Goal: Submit feedback/report problem: Provide input to the site owners about the experience or issues

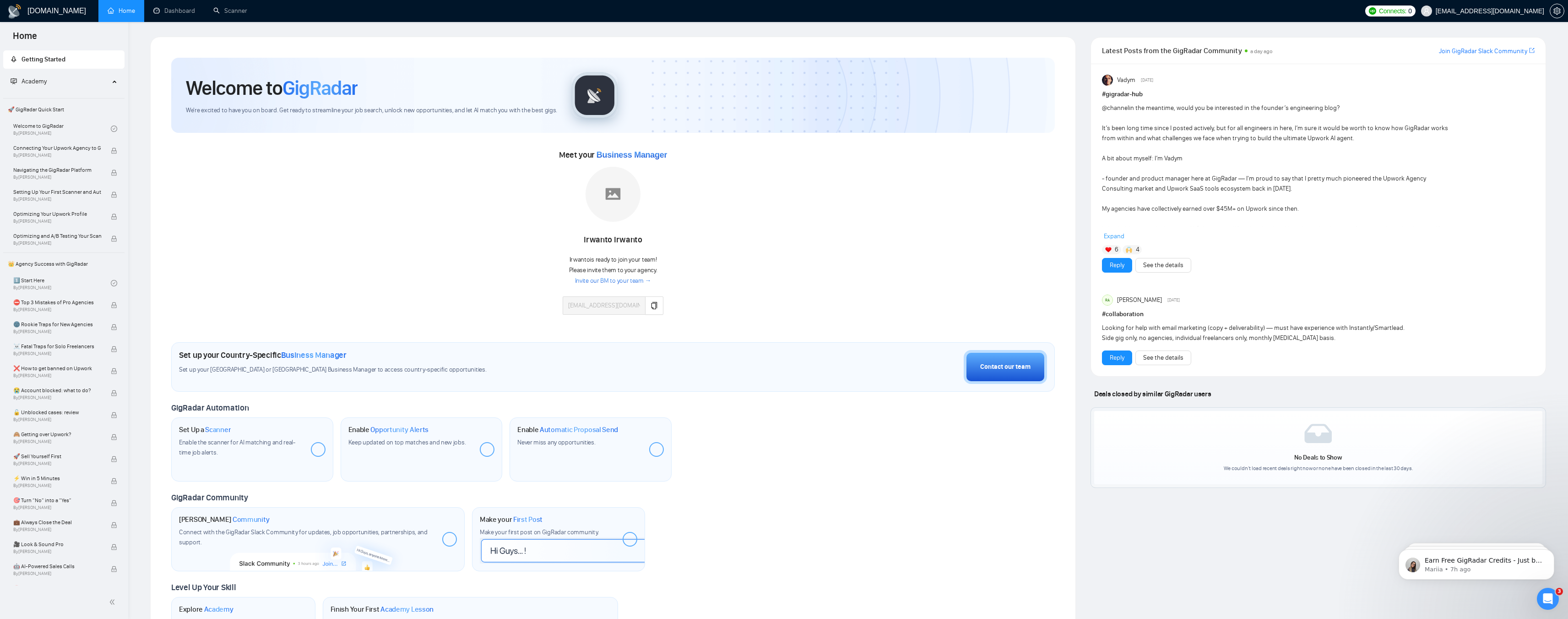
click at [603, 281] on link "Invite our BM to your team →" at bounding box center [613, 281] width 76 height 9
click at [657, 305] on icon "copy" at bounding box center [655, 305] width 6 height 7
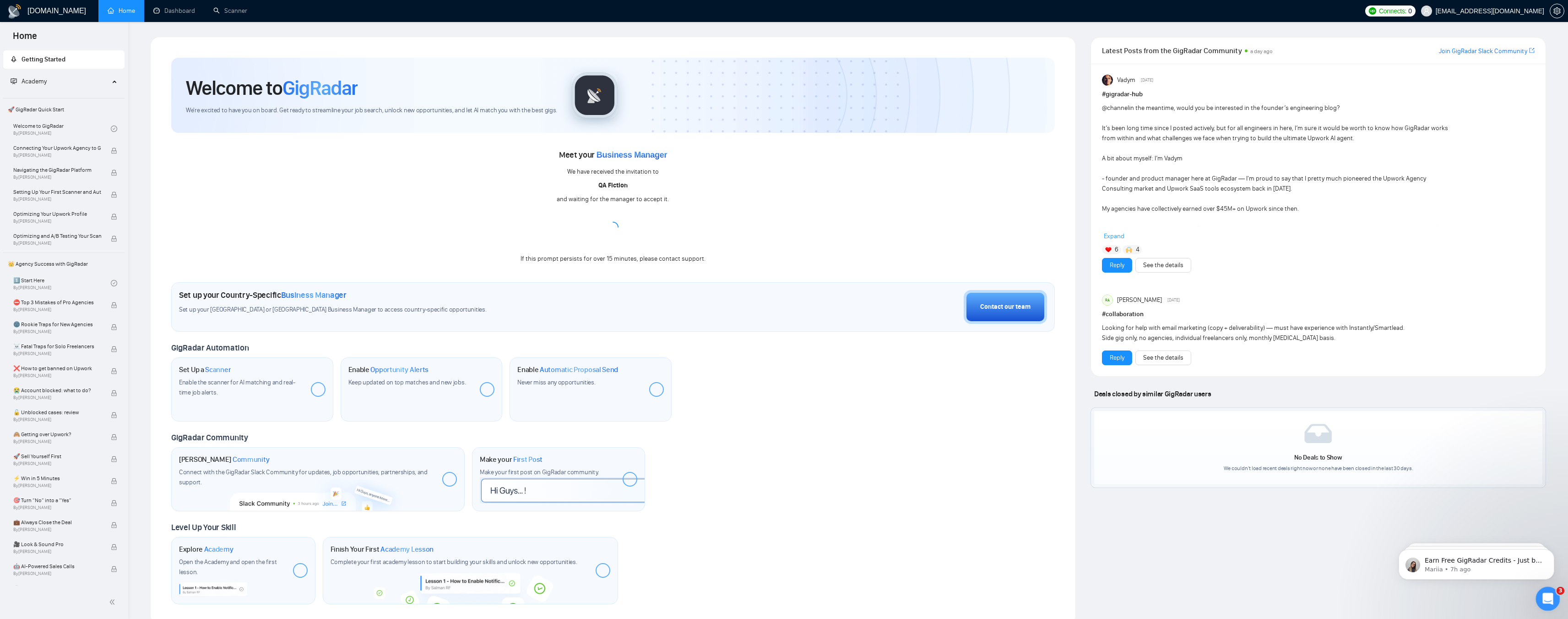
click at [1545, 592] on icon "Open Intercom Messenger" at bounding box center [1547, 598] width 15 height 15
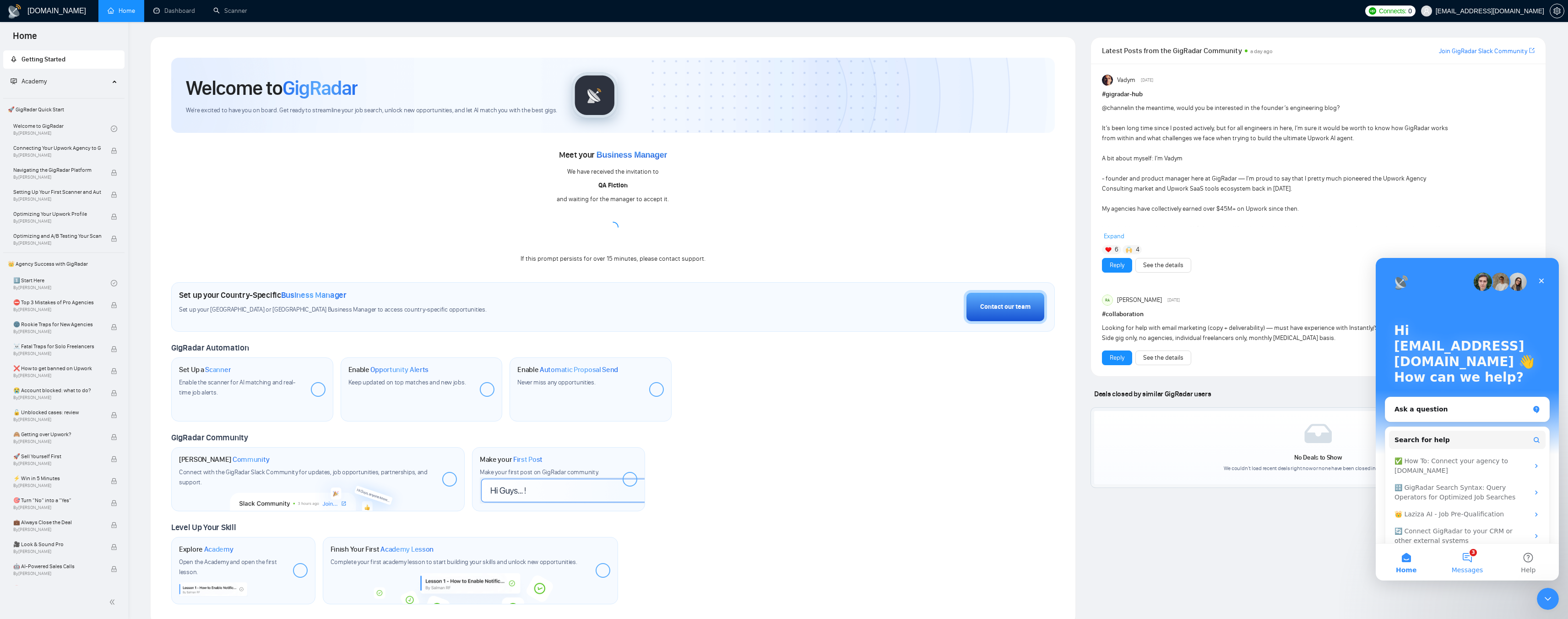
click at [1468, 559] on button "3 Messages" at bounding box center [1467, 562] width 61 height 37
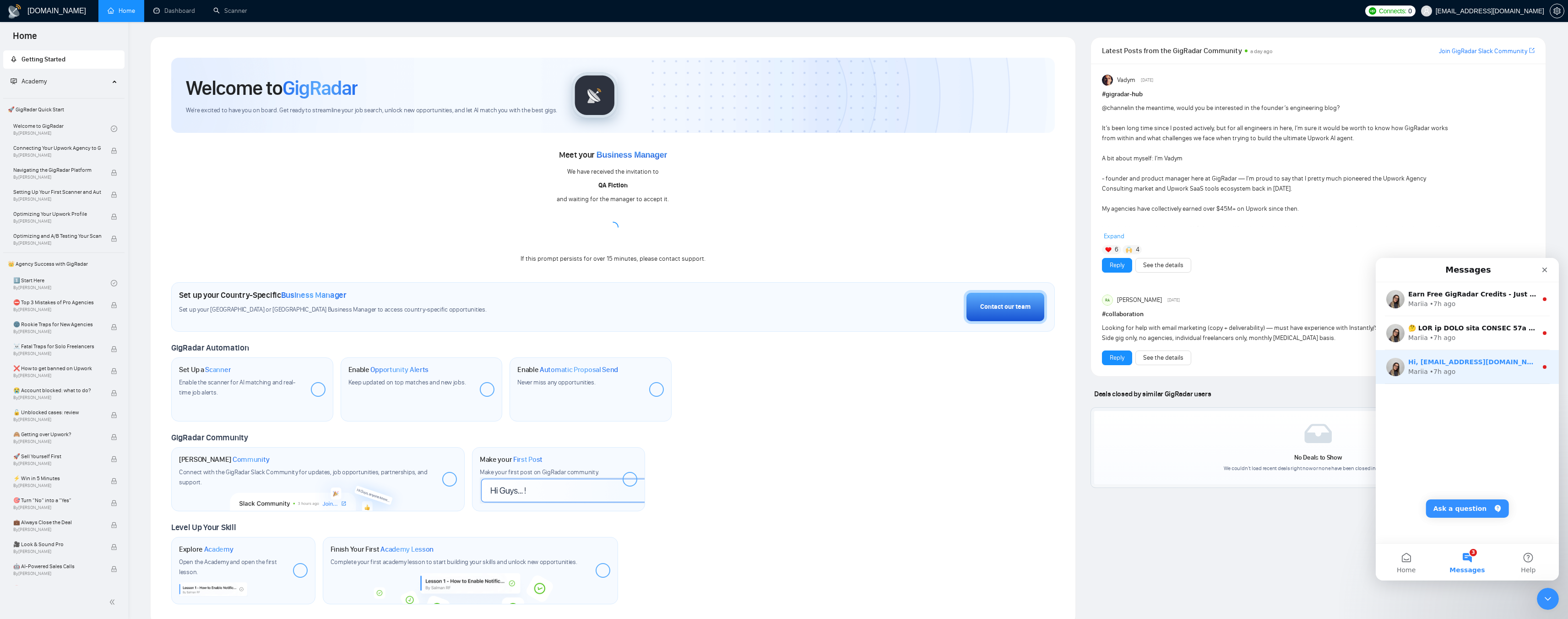
click at [1452, 375] on div "Mariia • 7h ago" at bounding box center [1472, 372] width 129 height 10
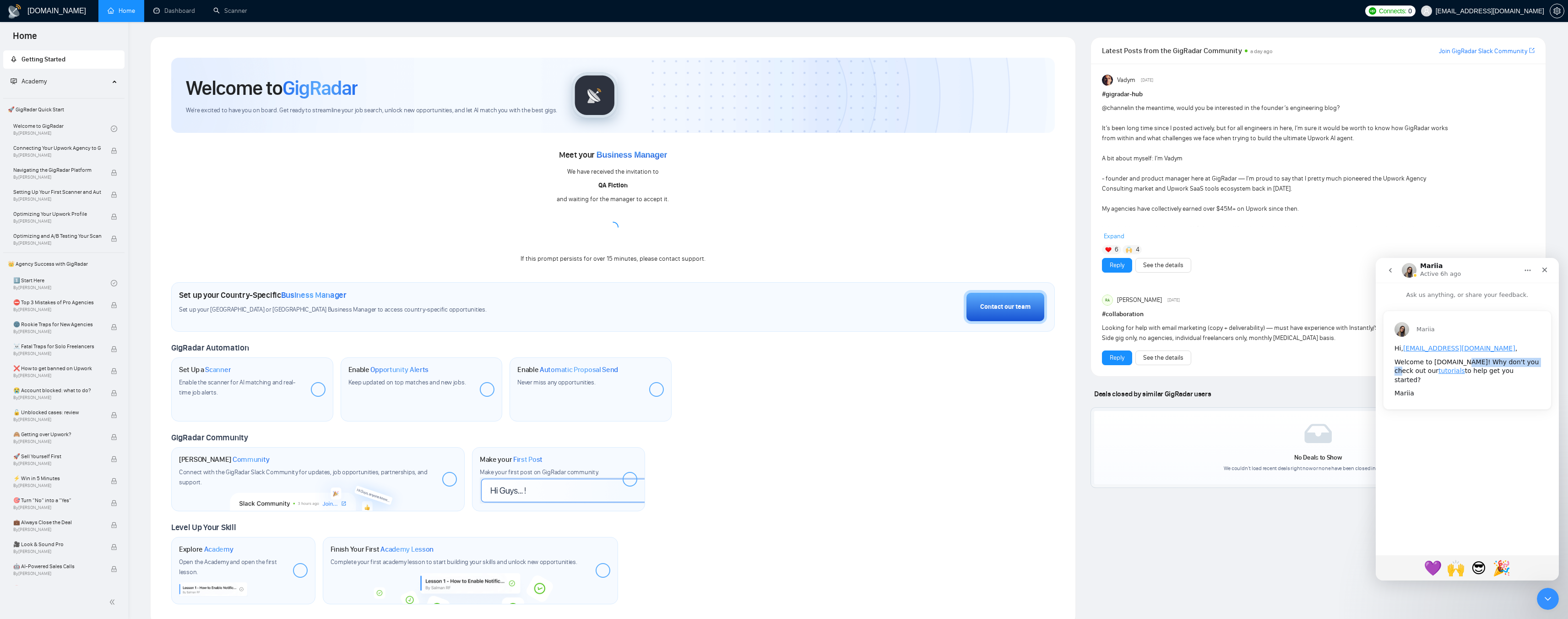
drag, startPoint x: 1465, startPoint y: 363, endPoint x: 1522, endPoint y: 363, distance: 57.0
click at [1522, 363] on div "Welcome to GigRadar.io! Why don't you check out our tutorials to help get you s…" at bounding box center [1467, 371] width 145 height 27
click at [1438, 373] on link "tutorials" at bounding box center [1451, 371] width 26 height 7
click at [1391, 269] on icon "go back" at bounding box center [1390, 270] width 2 height 4
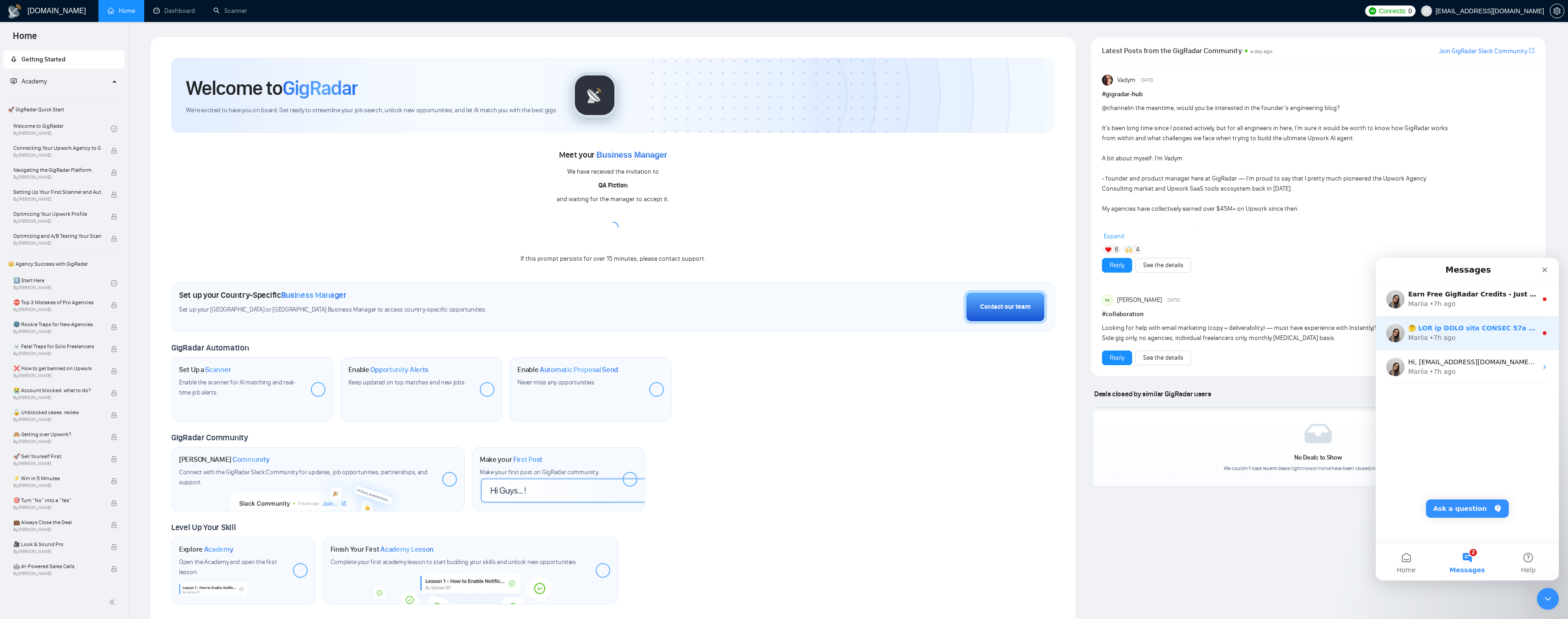
click at [1453, 335] on div "Mariia • 7h ago" at bounding box center [1472, 338] width 129 height 10
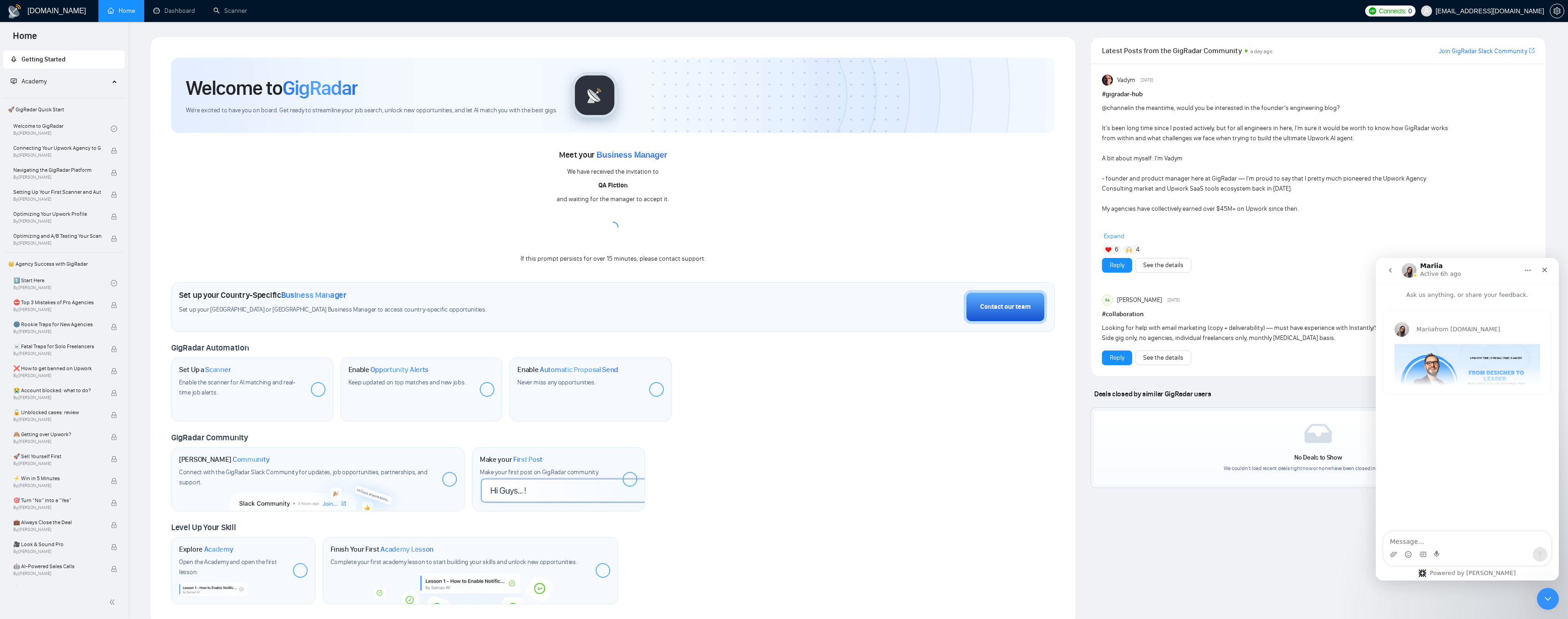
click at [1389, 270] on icon "go back" at bounding box center [1390, 270] width 7 height 7
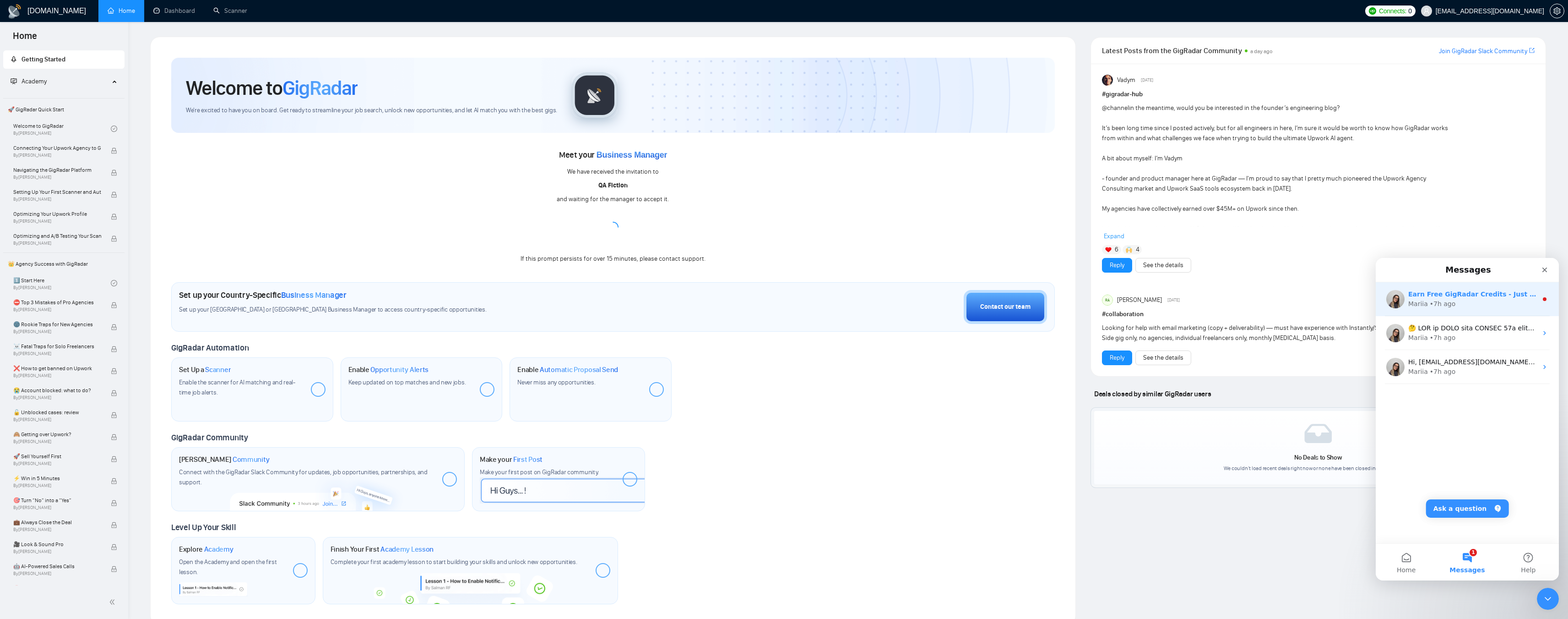
click at [1454, 305] on div "Mariia • 7h ago" at bounding box center [1472, 304] width 129 height 10
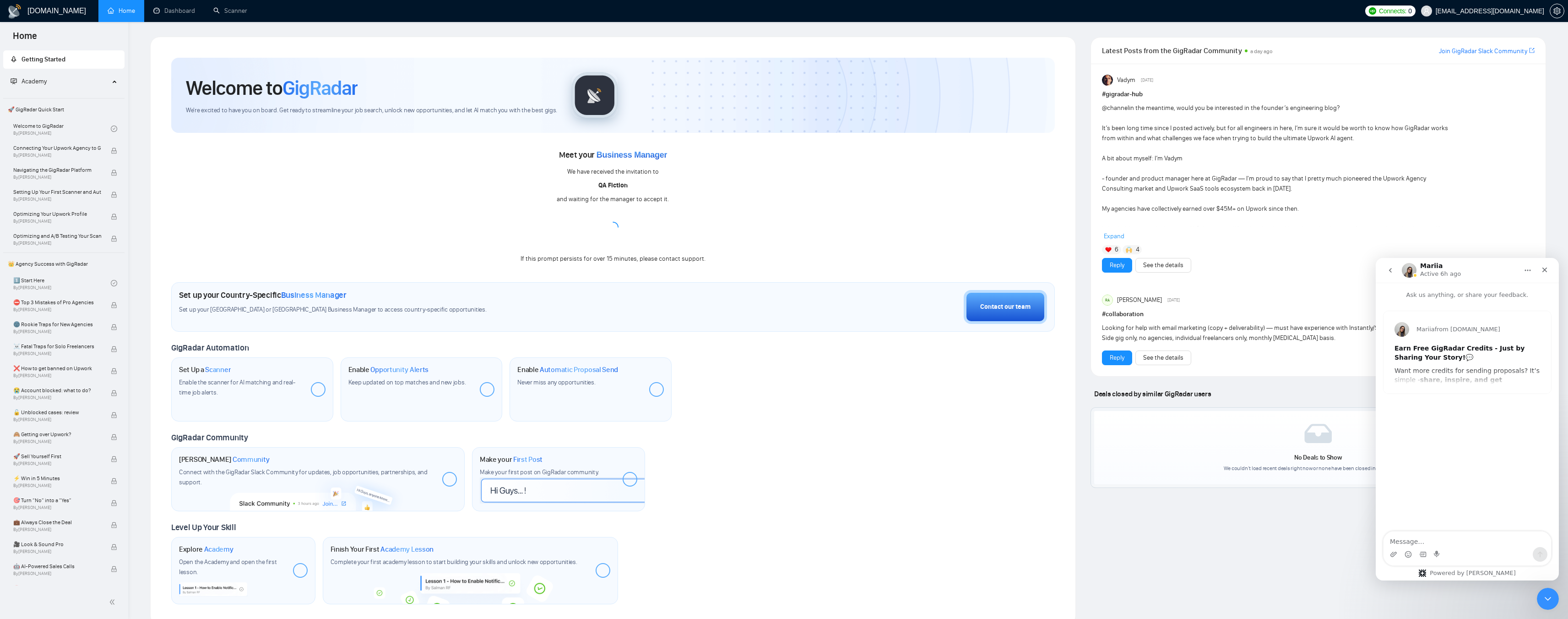
click at [1389, 271] on icon "go back" at bounding box center [1390, 270] width 2 height 4
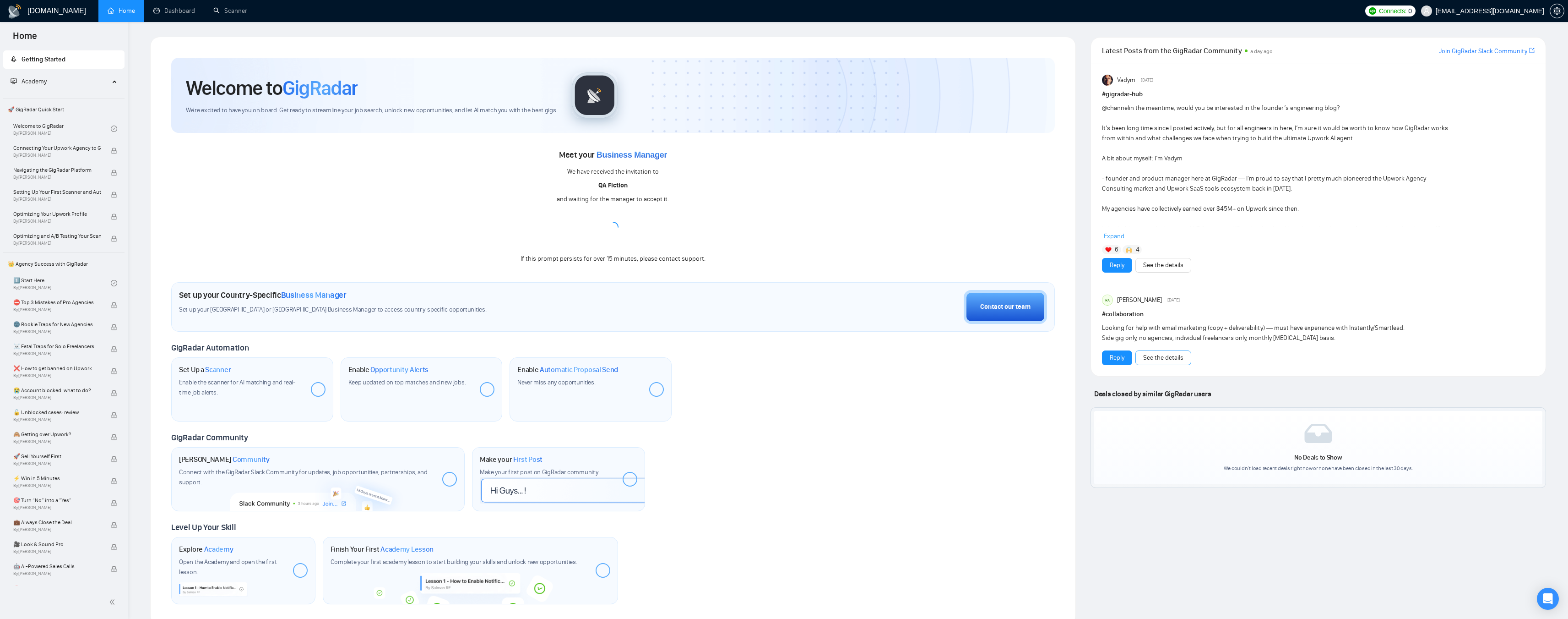
click at [1164, 361] on link "See the details" at bounding box center [1163, 358] width 40 height 10
click at [984, 308] on div "Contact our team" at bounding box center [1005, 306] width 50 height 10
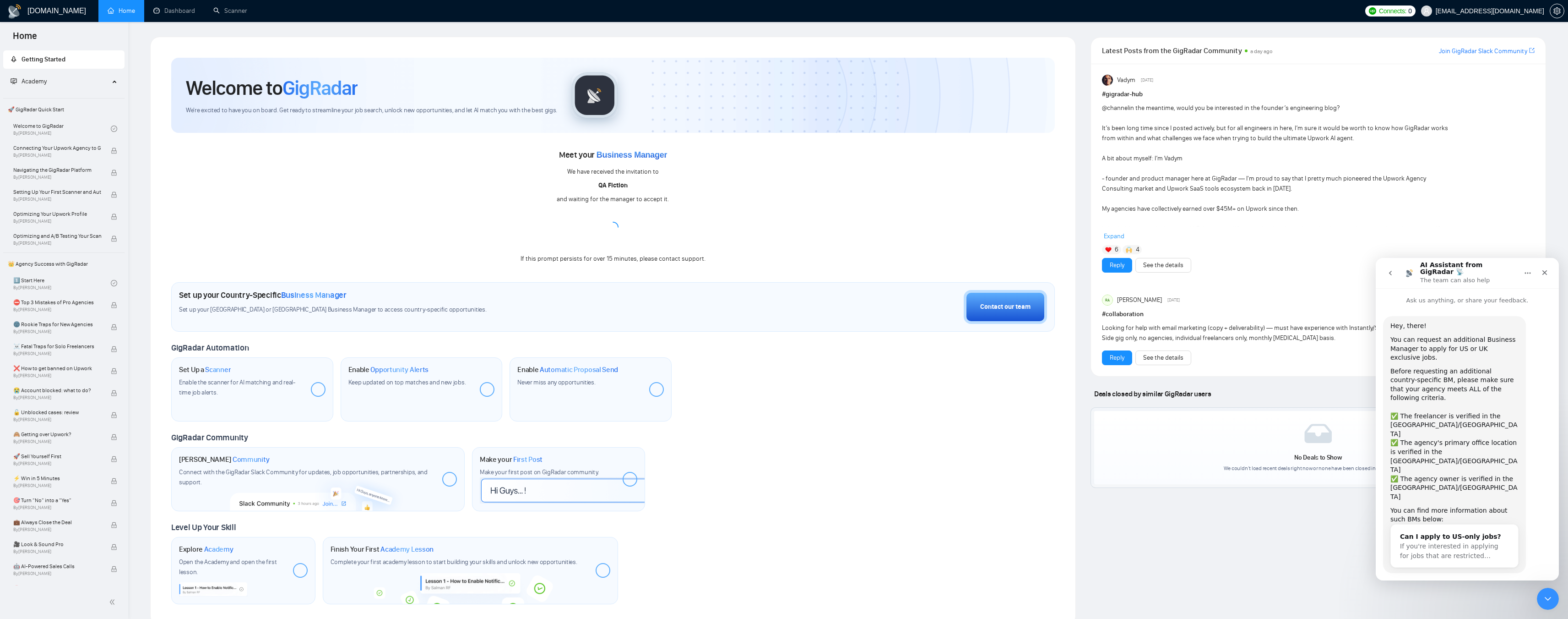
scroll to position [6, 0]
drag, startPoint x: 1399, startPoint y: 361, endPoint x: 1478, endPoint y: 360, distance: 79.0
click at [1478, 360] on div "Before requesting an additional country-specific BM, please make sure that your…" at bounding box center [1454, 382] width 128 height 45
drag, startPoint x: 1426, startPoint y: 385, endPoint x: 1497, endPoint y: 384, distance: 71.0
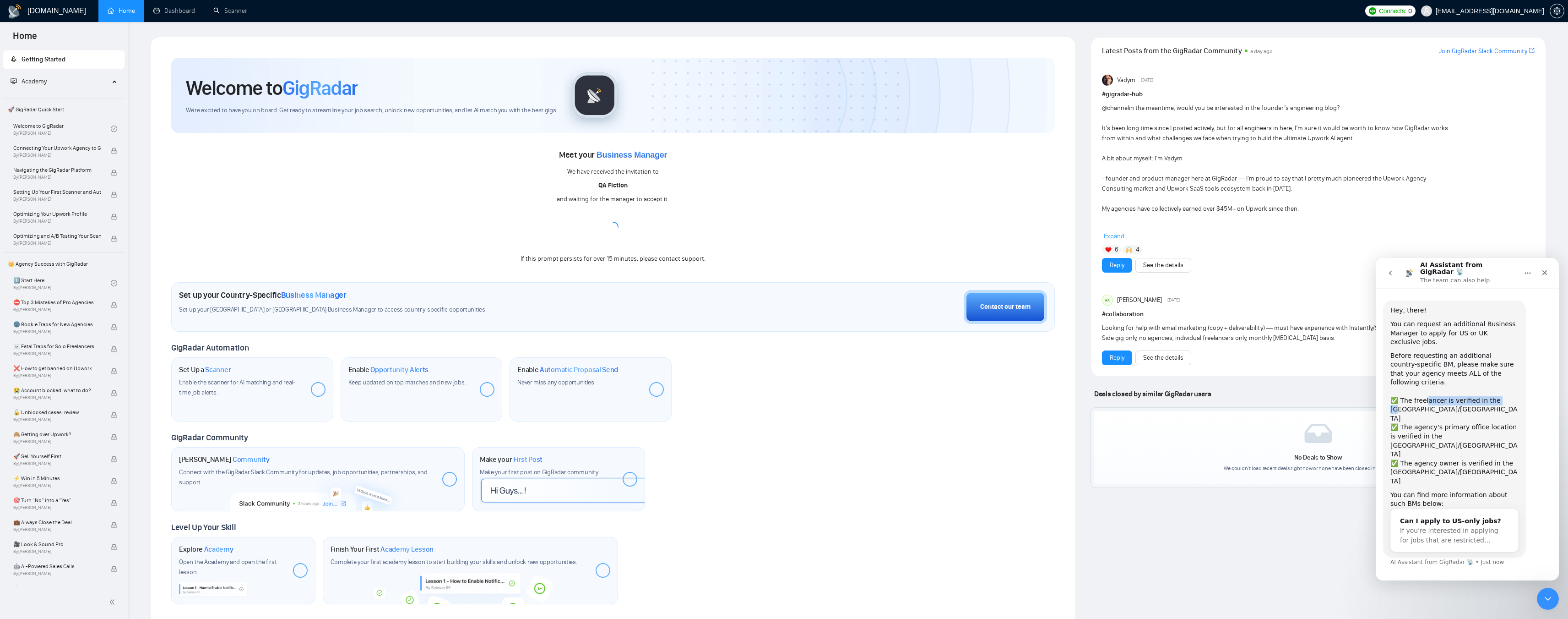
click at [1497, 396] on div "✅ The freelancer is verified in the [GEOGRAPHIC_DATA]/[GEOGRAPHIC_DATA]" at bounding box center [1454, 410] width 128 height 27
click at [1448, 432] on div "✅ The agency's primary office location is verified in the [GEOGRAPHIC_DATA]/[GE…" at bounding box center [1454, 450] width 128 height 35
drag, startPoint x: 1422, startPoint y: 393, endPoint x: 1480, endPoint y: 393, distance: 58.0
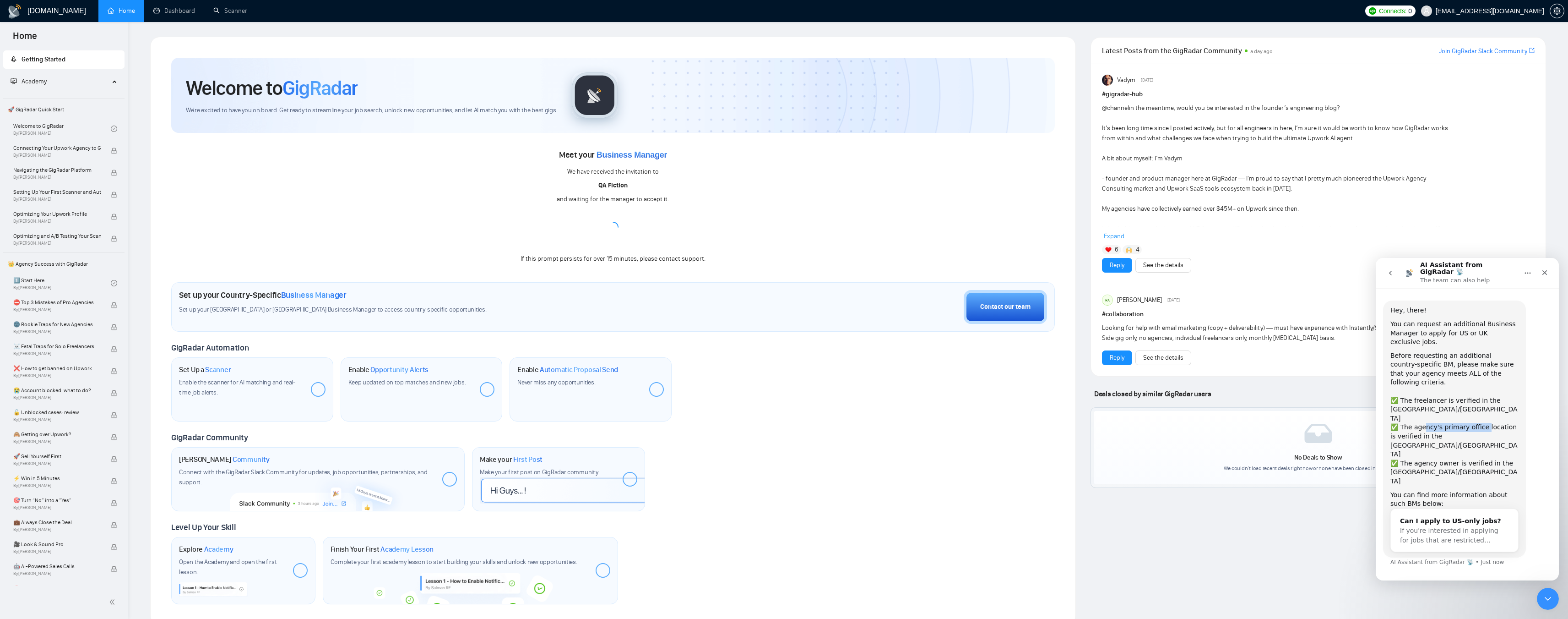
click at [1480, 423] on div "✅ The agency's primary office location is verified in the US/UK" at bounding box center [1454, 440] width 128 height 35
drag, startPoint x: 1401, startPoint y: 414, endPoint x: 1430, endPoint y: 412, distance: 29.1
click at [1430, 432] on div "✅ The agency's primary office location is verified in the US/UK" at bounding box center [1454, 450] width 128 height 35
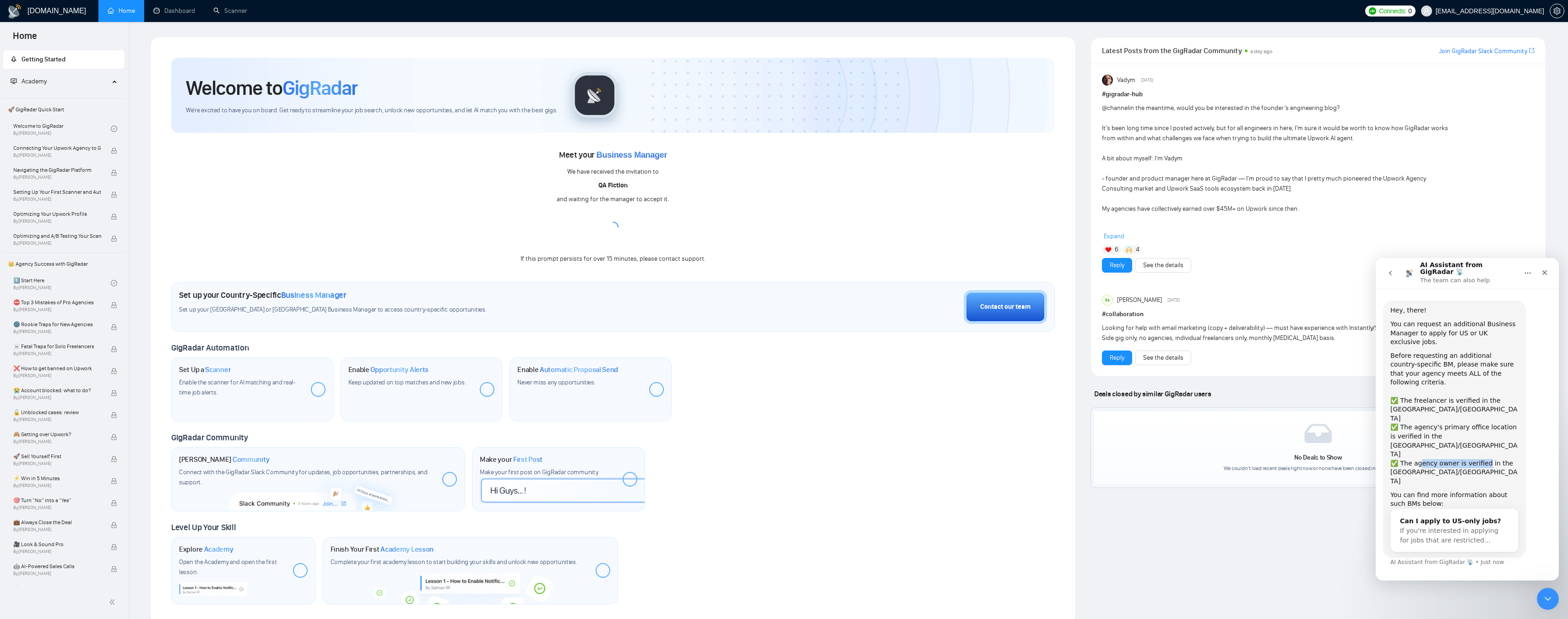
drag, startPoint x: 1418, startPoint y: 415, endPoint x: 1480, endPoint y: 412, distance: 62.1
click at [1480, 459] on div "✅ The agency owner is verified in the US/UK" at bounding box center [1454, 472] width 128 height 27
drag, startPoint x: 1405, startPoint y: 445, endPoint x: 1501, endPoint y: 443, distance: 96.0
click at [1500, 500] on div "You can find more information about such BMs below:" at bounding box center [1454, 508] width 128 height 18
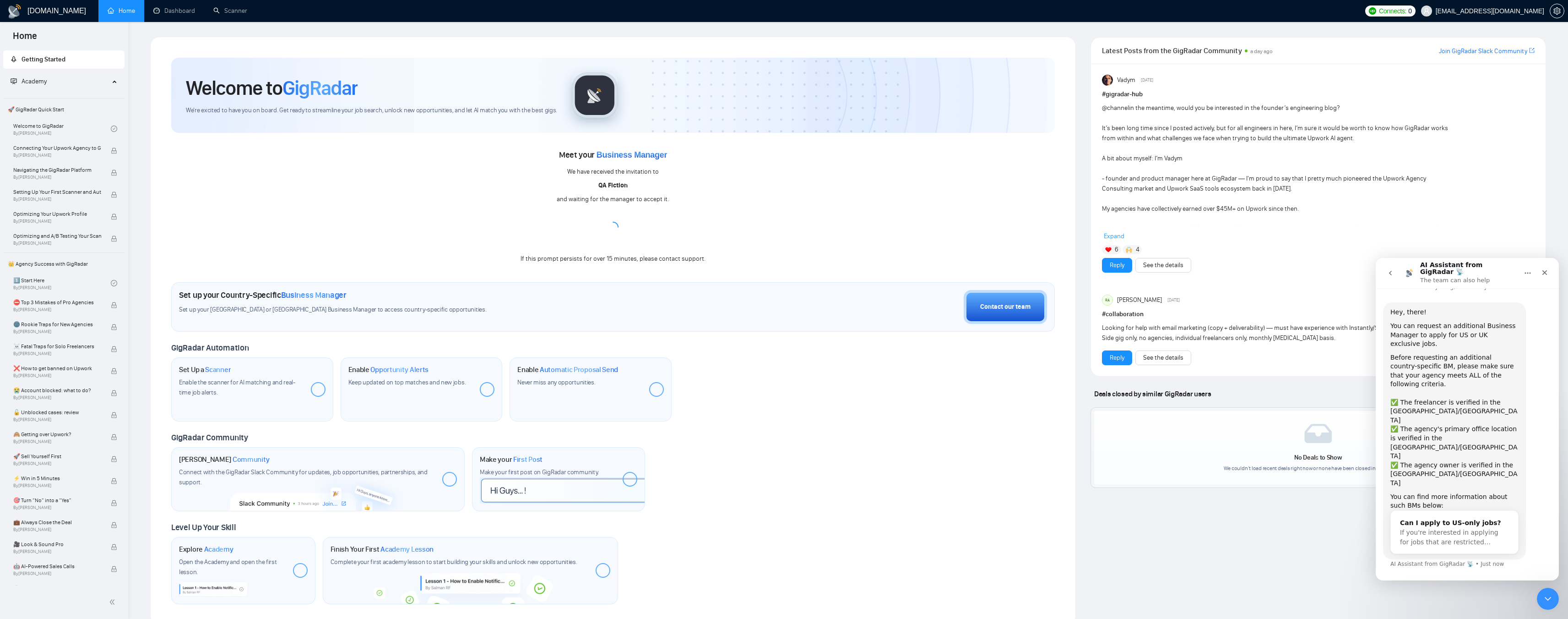
click at [1515, 448] on div "Hey, there! You can request an additional Business Manager to apply for US or U…" at bounding box center [1454, 430] width 128 height 245
click at [1500, 606] on button "Maybe another time!" at bounding box center [1506, 615] width 81 height 18
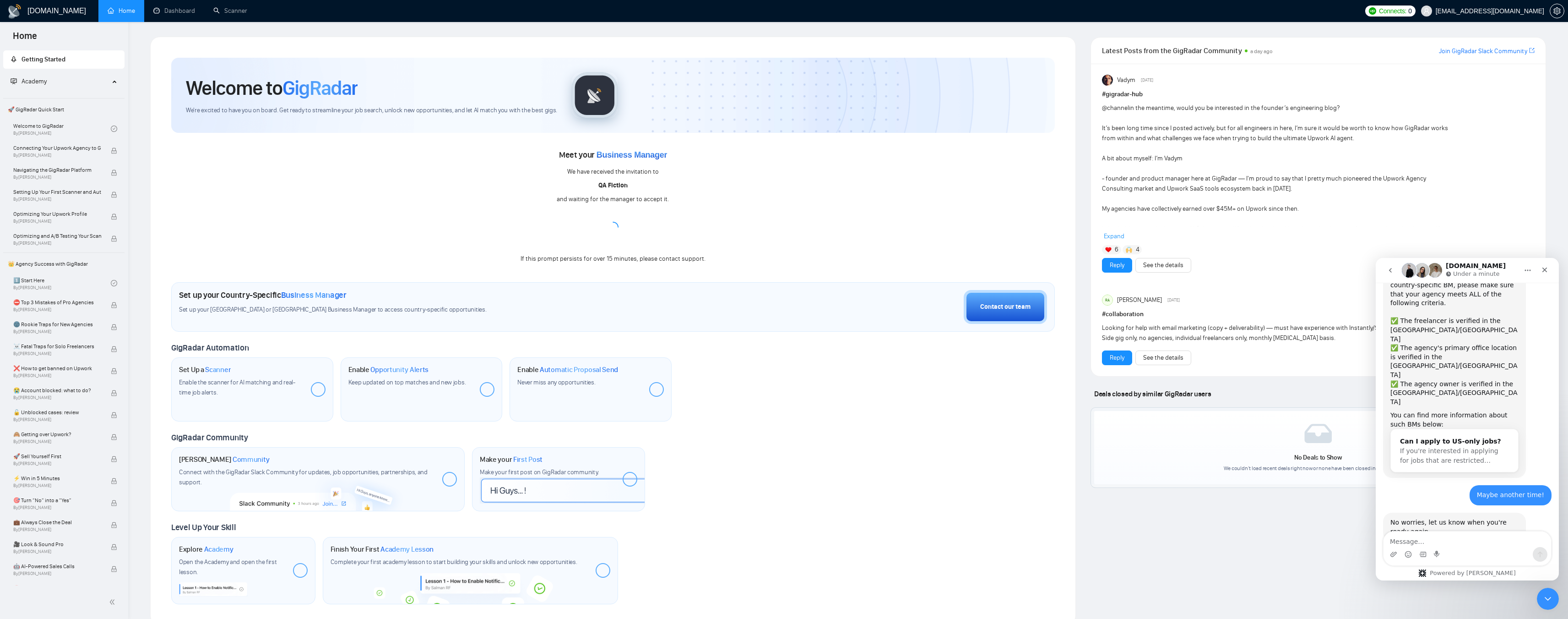
scroll to position [91, 0]
drag, startPoint x: 512, startPoint y: 258, endPoint x: 748, endPoint y: 254, distance: 236.0
click at [748, 254] on div "Meet your Business Manager We have received the invitation to QA Fiction and wa…" at bounding box center [613, 206] width 883 height 116
copy div "If this prompt persists for over 15 minutes, please contact support."
click at [1465, 543] on textarea "Message…" at bounding box center [1467, 539] width 167 height 15
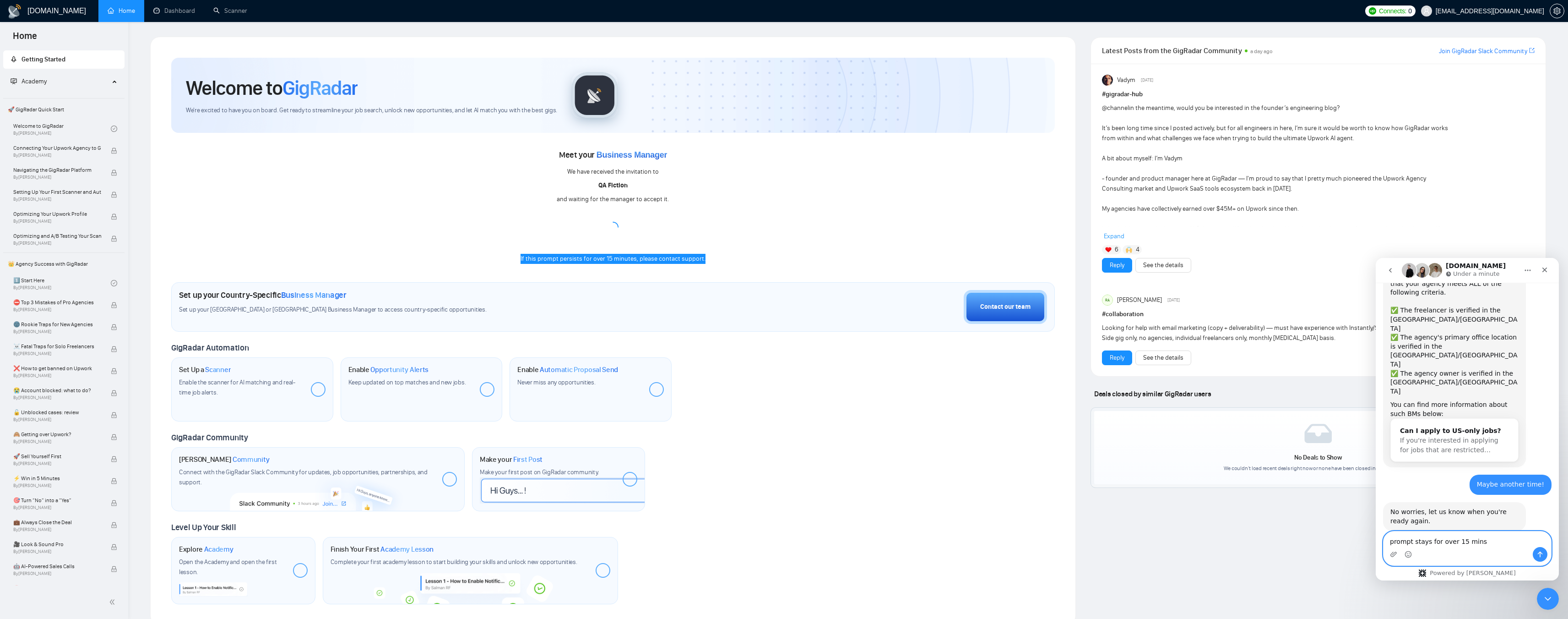
scroll to position [109, 0]
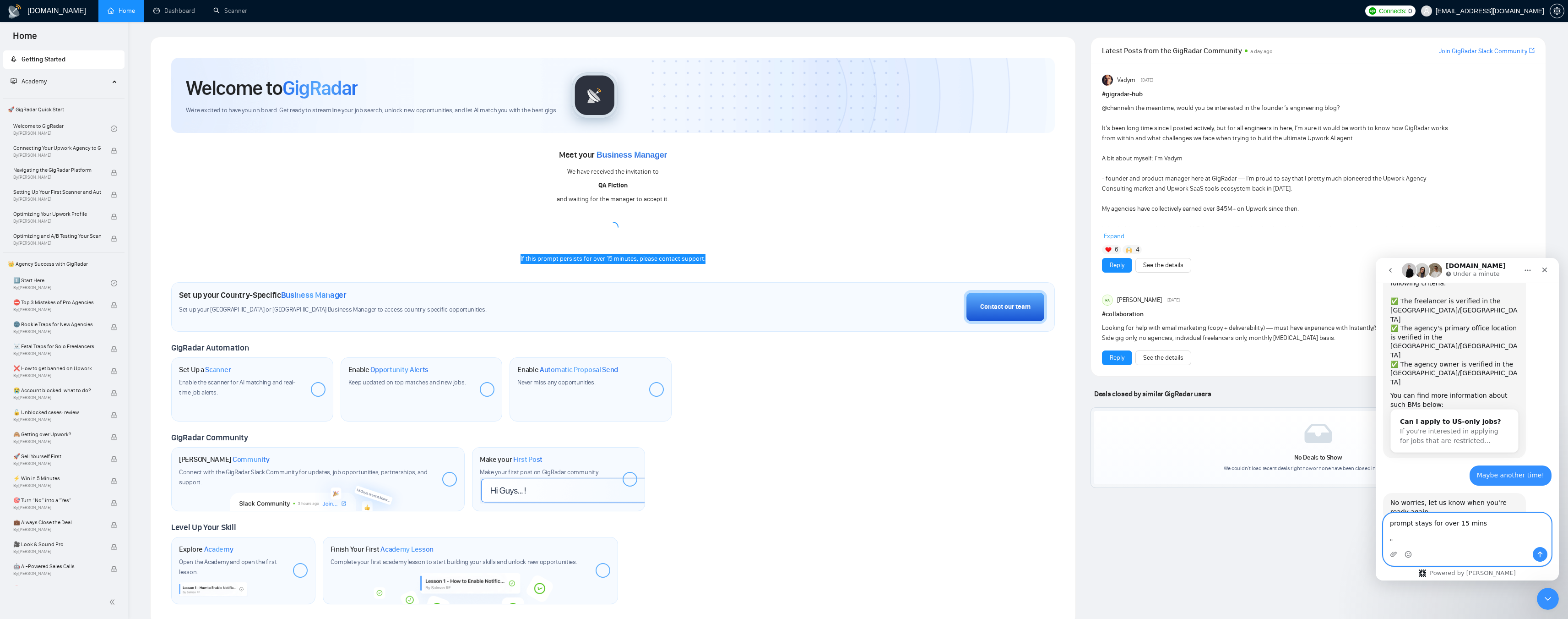
paste textarea "If this prompt persists for over 15 minutes, please contact support."
type textarea "prompt stays for over 15 mins "If this prompt persists for over 15 minutes, ple…"
click at [1539, 550] on button "Send a message…" at bounding box center [1540, 554] width 15 height 15
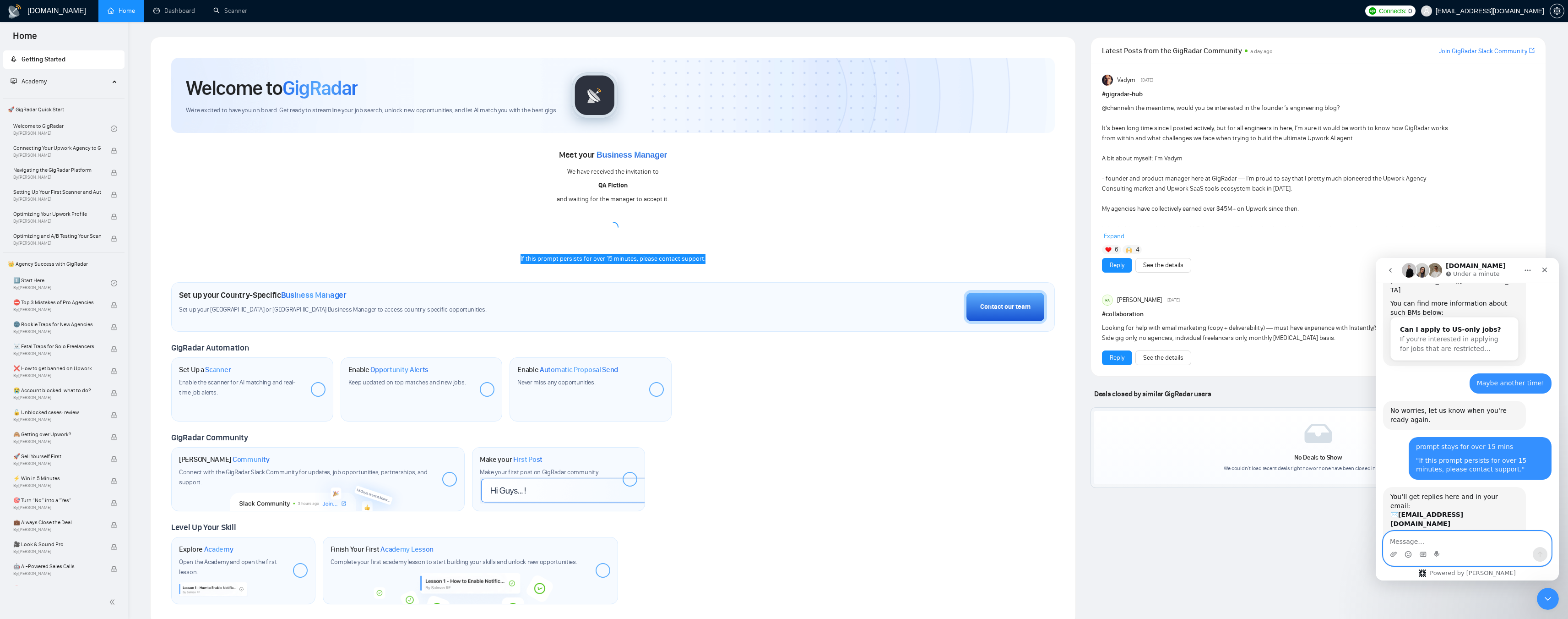
scroll to position [199, 0]
drag, startPoint x: 1416, startPoint y: 446, endPoint x: 1448, endPoint y: 445, distance: 32.0
click at [1448, 494] on div "You’ll get replies here and in your email: ✉️ vashishthashwetank@gmail.com" at bounding box center [1454, 512] width 128 height 35
drag, startPoint x: 1399, startPoint y: 469, endPoint x: 1424, endPoint y: 468, distance: 25.0
click at [1424, 535] on div "Our usual reply time 🕒 under 1 minute" at bounding box center [1454, 543] width 128 height 18
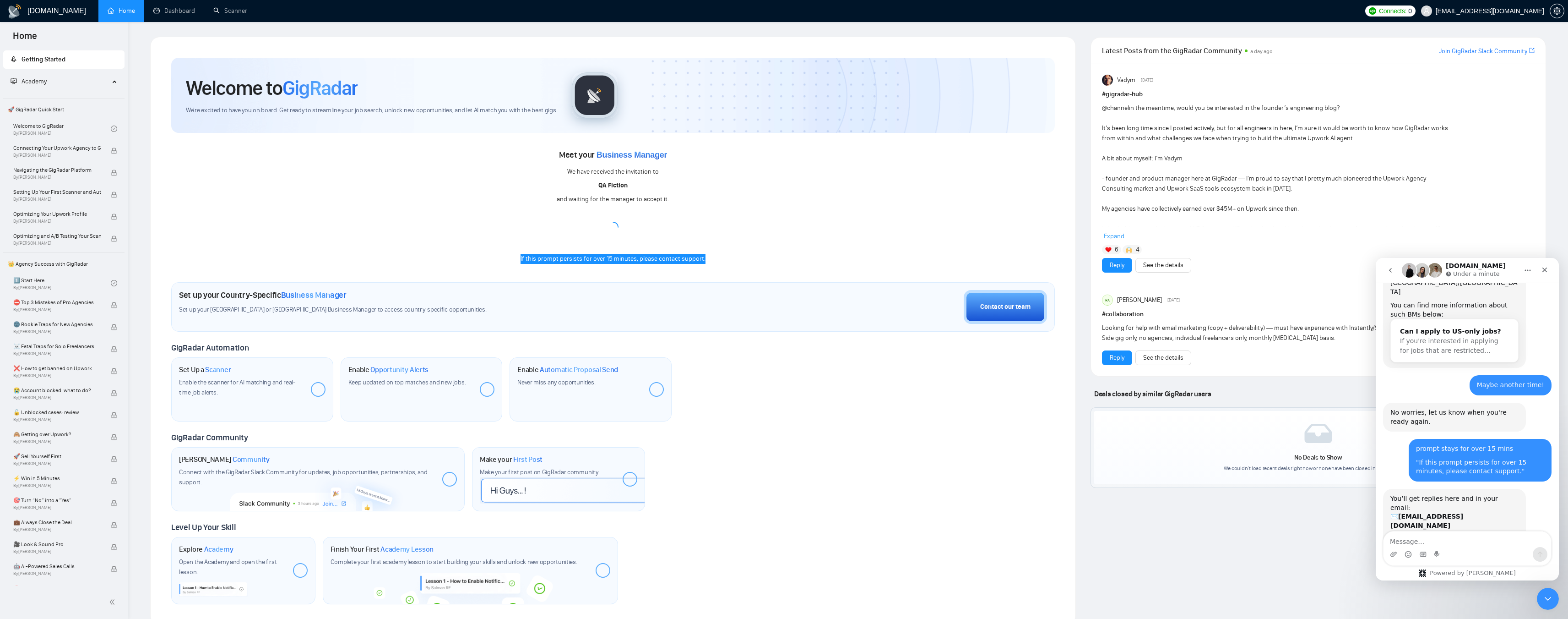
click at [1427, 535] on div "Our usual reply time 🕒 under 1 minute" at bounding box center [1454, 543] width 128 height 18
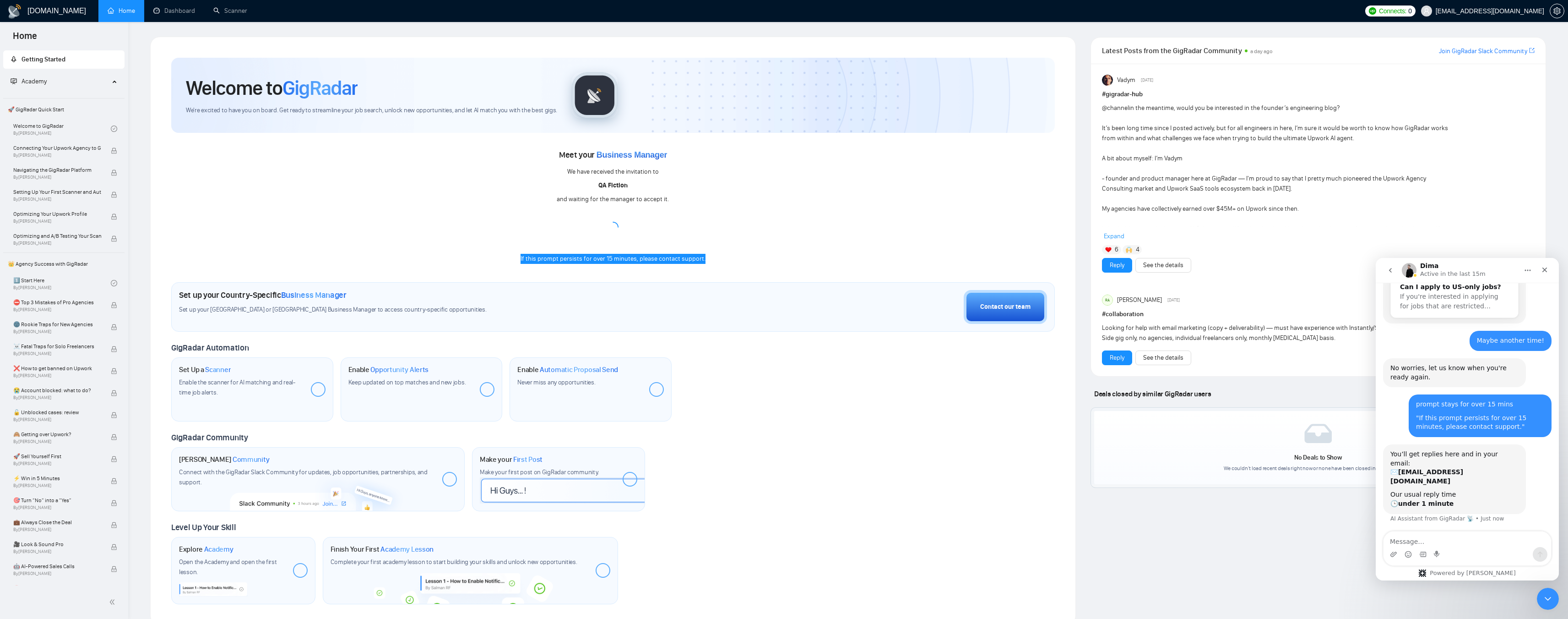
scroll to position [249, 0]
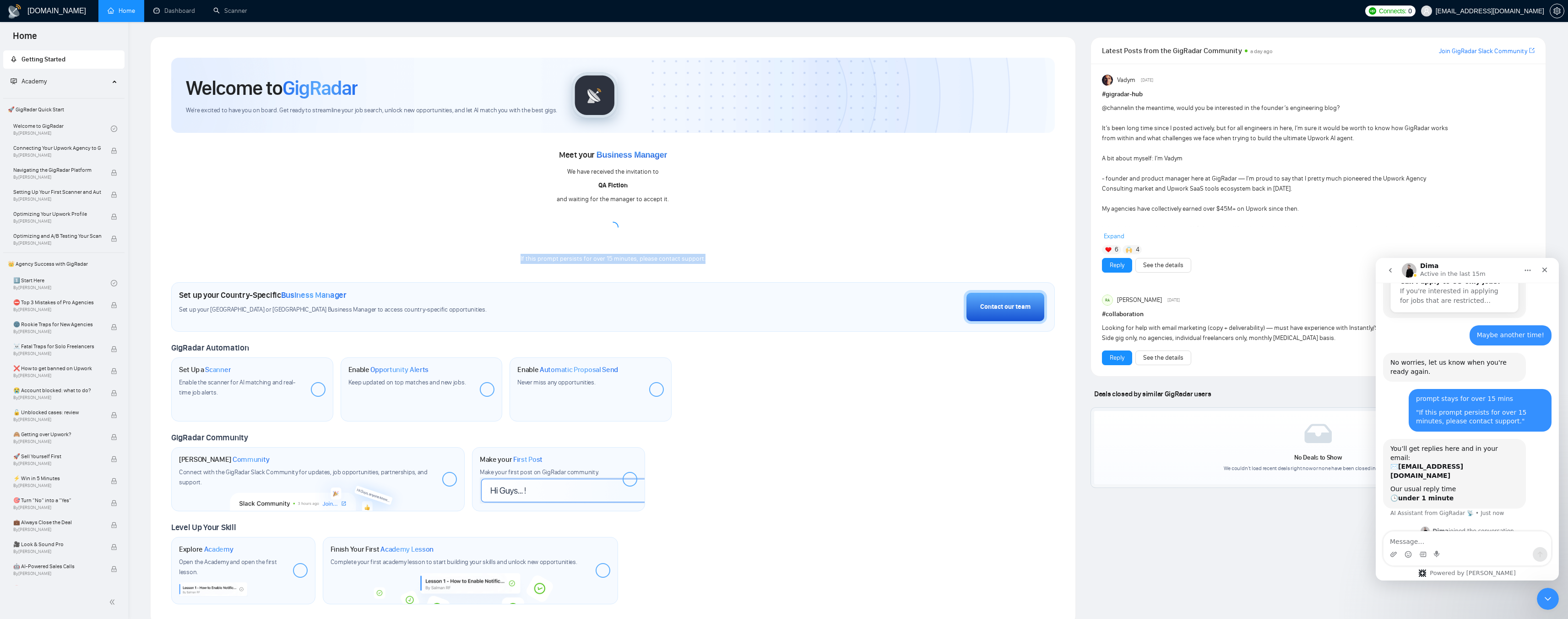
click at [720, 264] on div "Meet your Business Manager We have received the invitation to QA Fiction and wa…" at bounding box center [613, 206] width 883 height 116
drag, startPoint x: 1433, startPoint y: 494, endPoint x: 1503, endPoint y: 492, distance: 70.0
click at [1503, 560] on div "Please, give me a couple of minutes to check your request more precisely 💻" at bounding box center [1454, 569] width 128 height 18
drag, startPoint x: 1416, startPoint y: 504, endPoint x: 1434, endPoint y: 502, distance: 18.1
click at [1434, 560] on div "Please, give me a couple of minutes to check your request more precisely 💻" at bounding box center [1454, 569] width 128 height 18
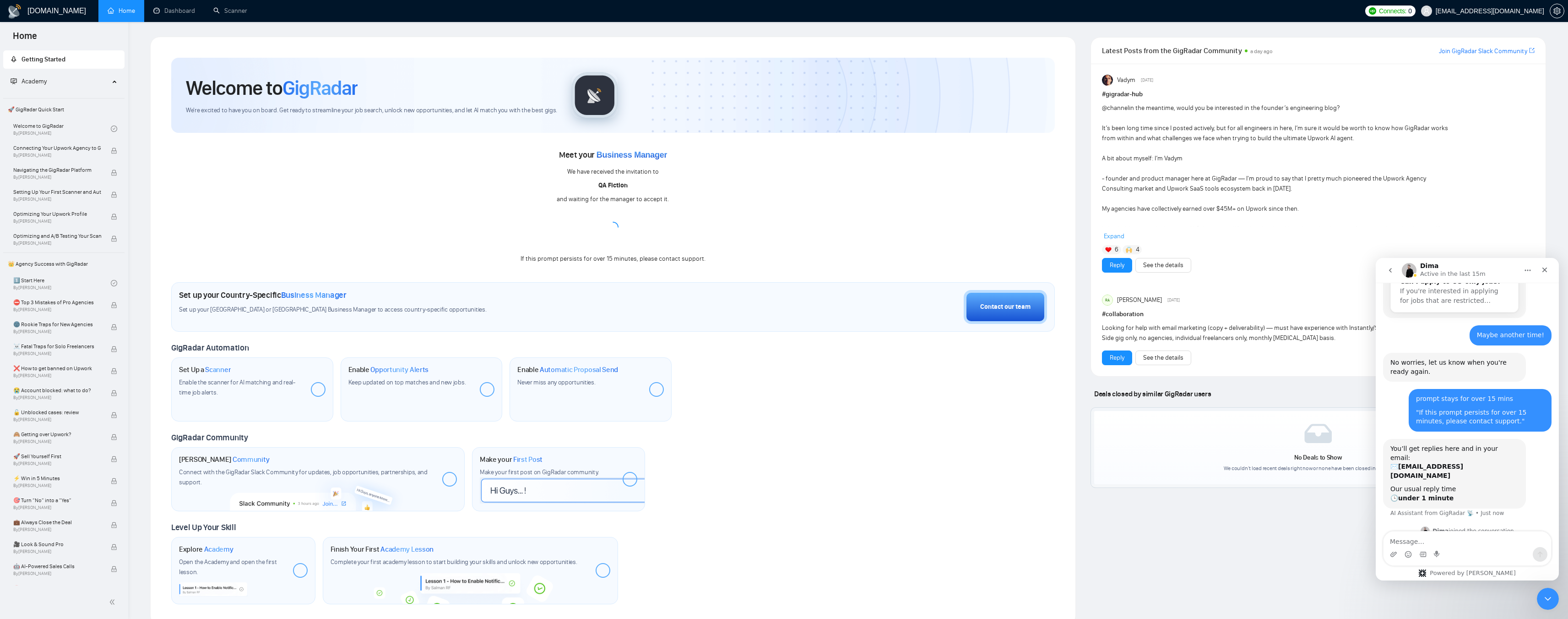
click at [1442, 560] on div "Please, give me a couple of minutes to check your request more precisely 💻" at bounding box center [1454, 569] width 128 height 18
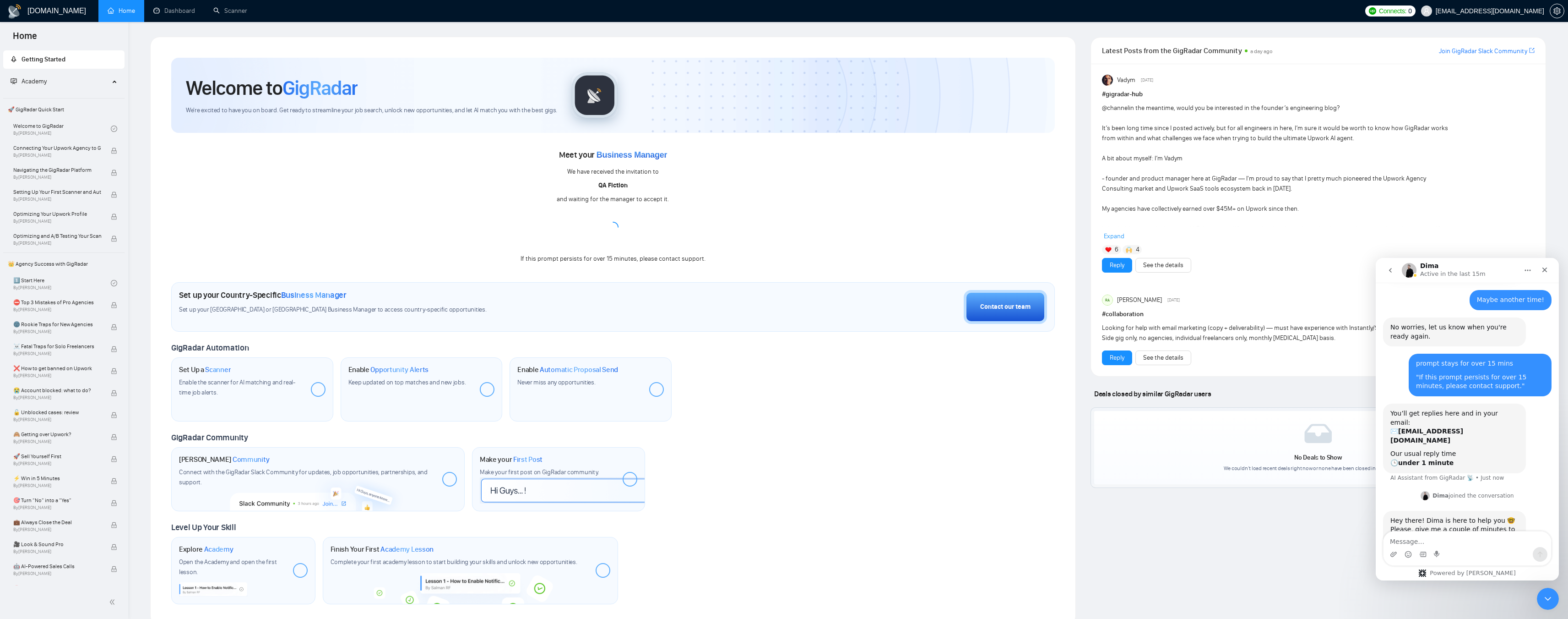
scroll to position [288, 0]
click at [561, 157] on span "Meet your Business Manager" at bounding box center [613, 155] width 108 height 10
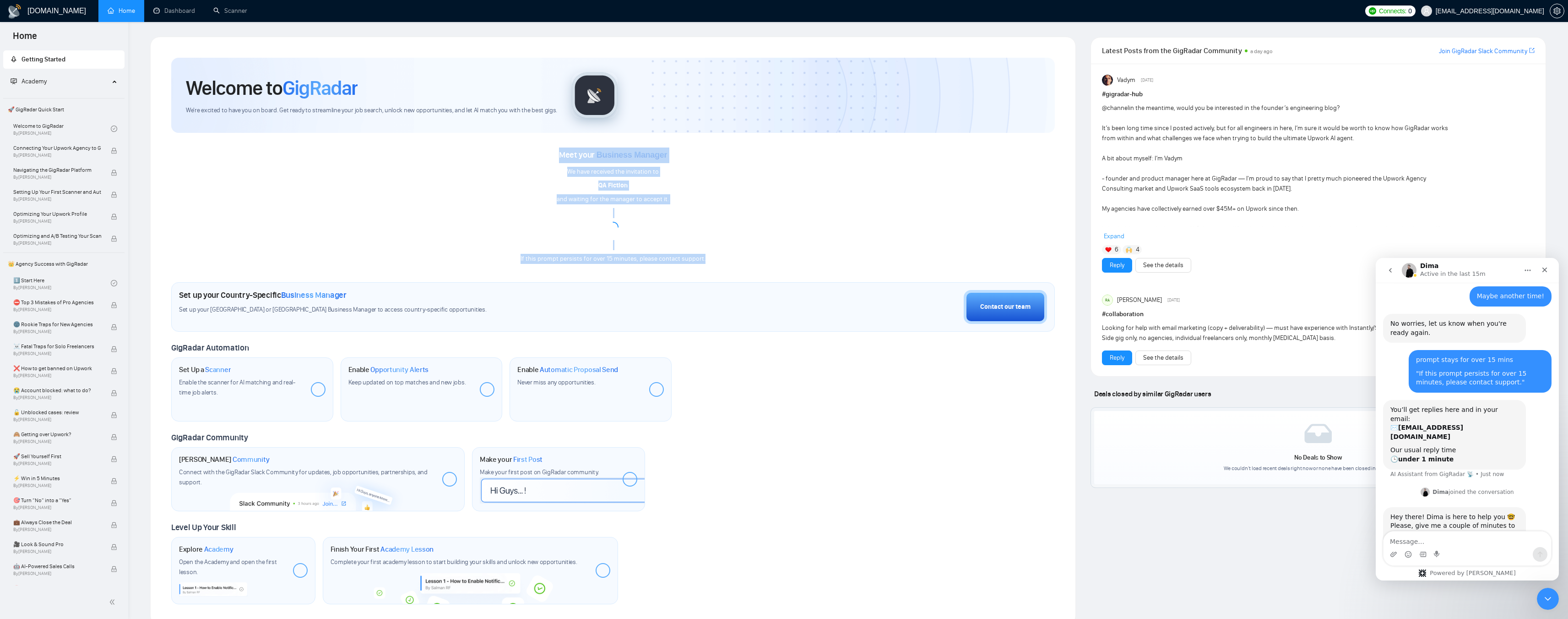
drag, startPoint x: 562, startPoint y: 156, endPoint x: 735, endPoint y: 248, distance: 195.9
click at [735, 248] on div "Meet your Business Manager We have received the invitation to QA Fiction and wa…" at bounding box center [613, 206] width 883 height 116
copy div "Meet your Business Manager We have received the invitation to QA Fiction and wa…"
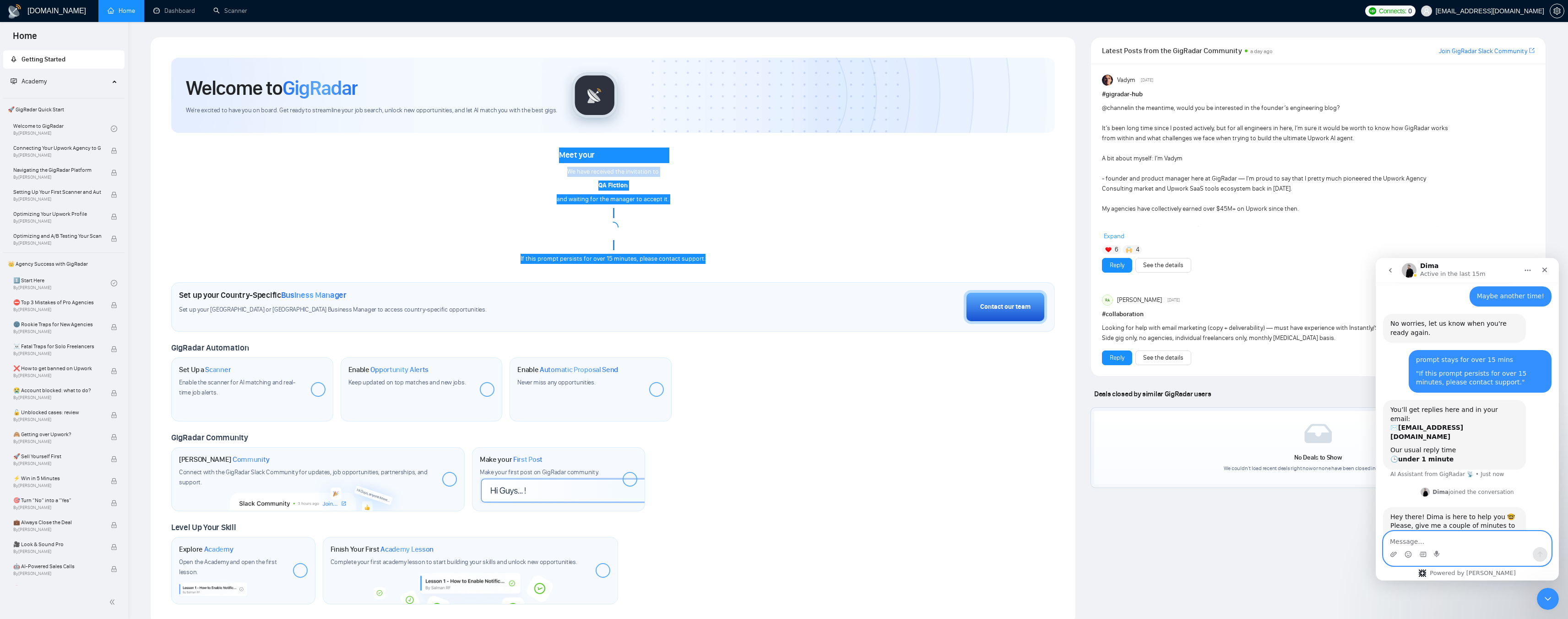
click at [1510, 538] on textarea "Message…" at bounding box center [1467, 539] width 167 height 15
paste textarea "Meet your Business Manager We have received the invitation to QA Fiction and wa…"
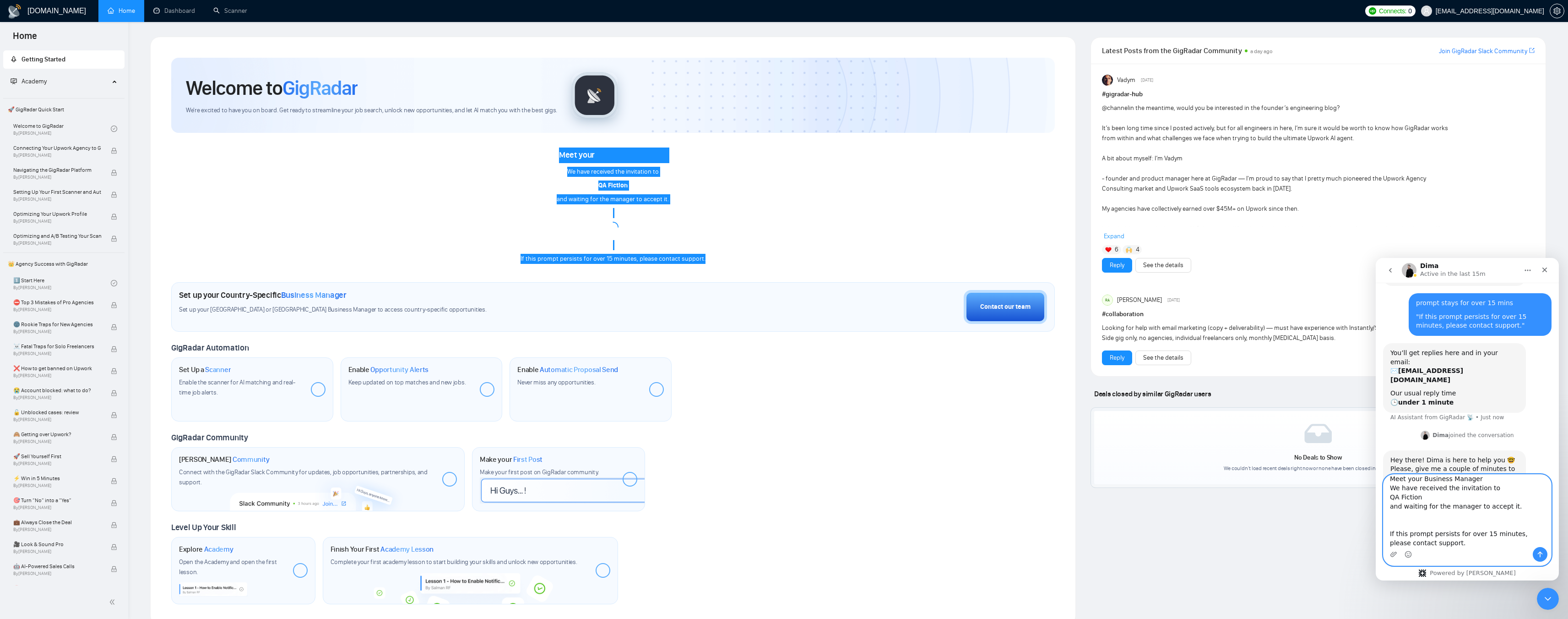
scroll to position [0, 0]
type textarea "Meet your Business Manager We have received the invitation to QA Fiction and wa…"
click at [1541, 552] on icon "Send a message…" at bounding box center [1540, 554] width 7 height 7
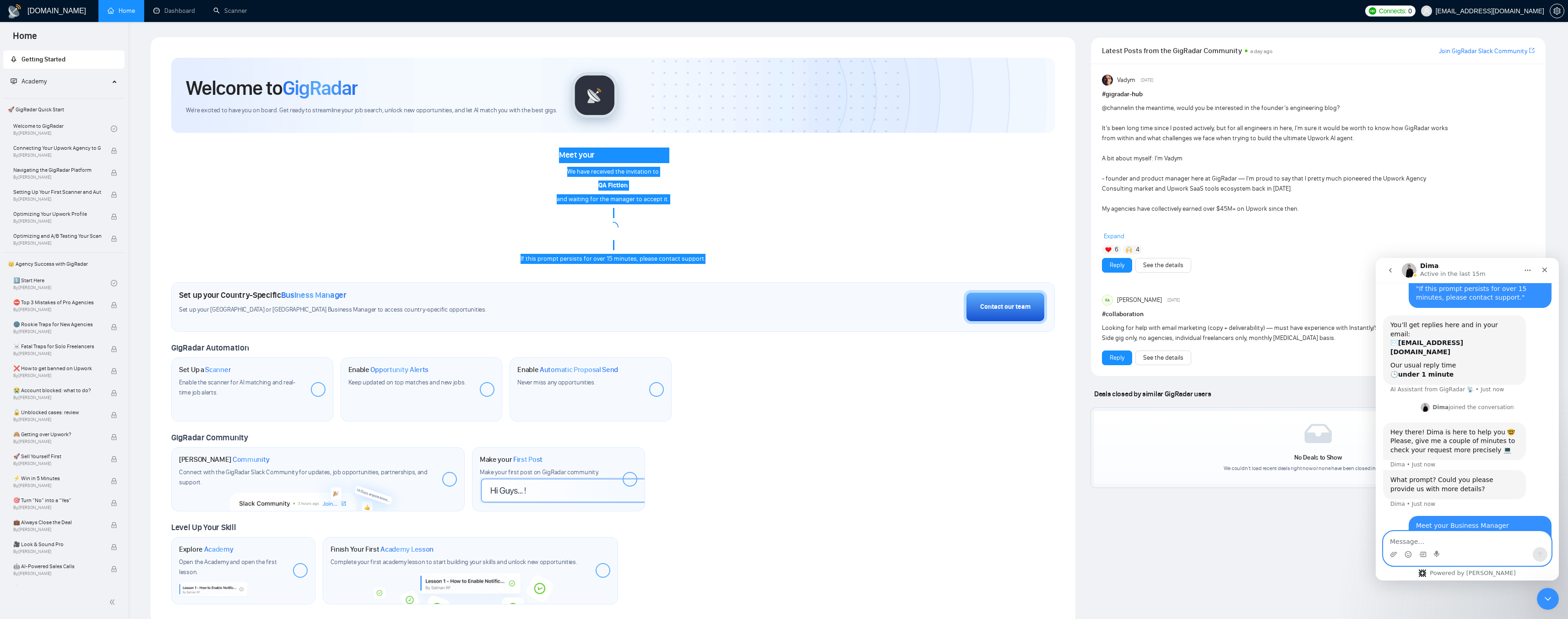
scroll to position [374, 0]
drag, startPoint x: 1419, startPoint y: 411, endPoint x: 1480, endPoint y: 413, distance: 61.0
click at [1480, 475] on div "What prompt? Could you please provide us with more details?" at bounding box center [1454, 483] width 128 height 18
click at [1486, 475] on div "What prompt? Could you please provide us with more details?" at bounding box center [1454, 483] width 128 height 18
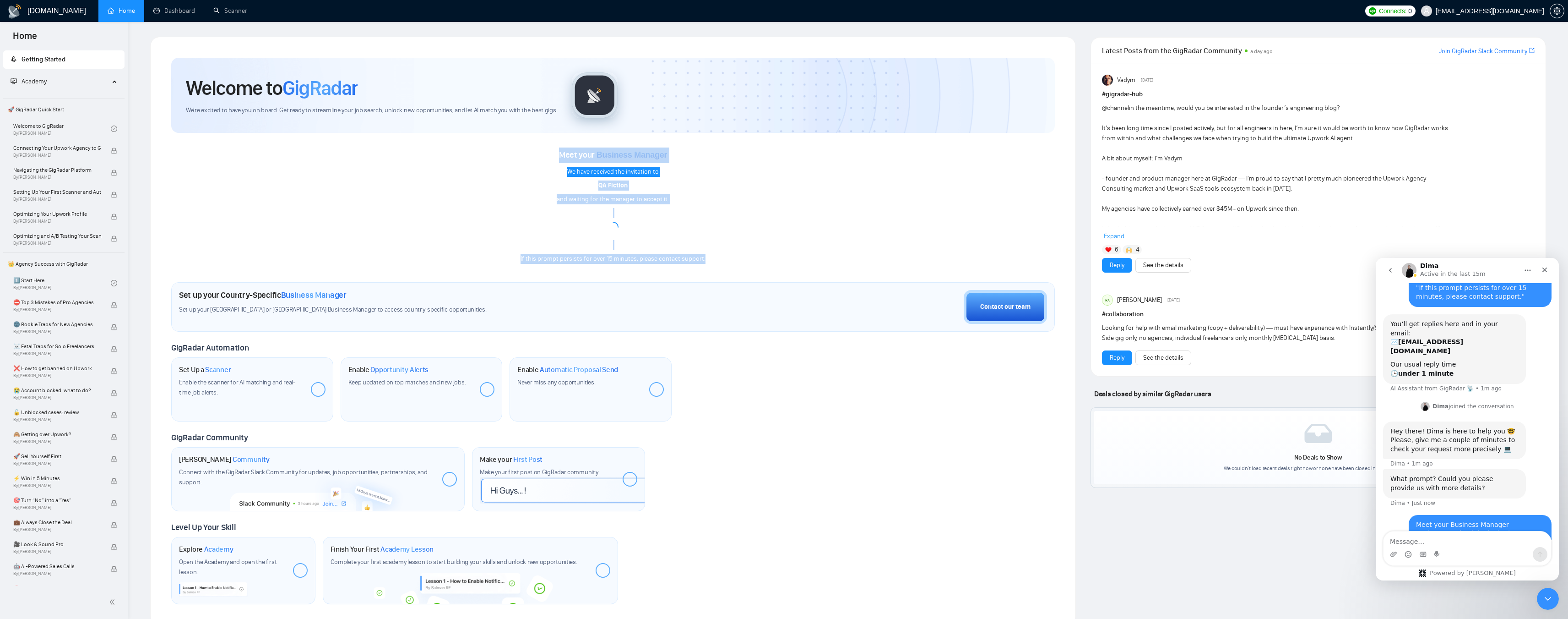
click at [658, 156] on span "Business Manager" at bounding box center [631, 155] width 70 height 9
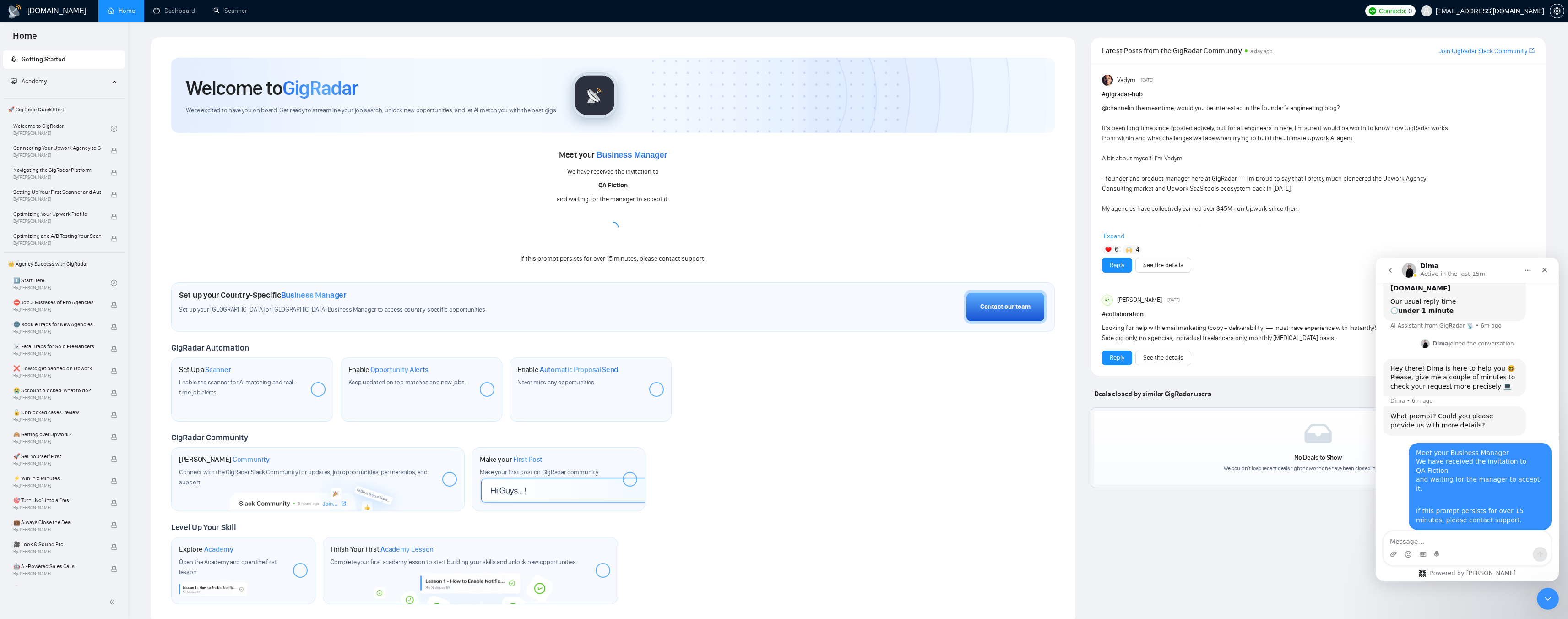
scroll to position [440, 0]
drag, startPoint x: 1434, startPoint y: 492, endPoint x: 1484, endPoint y: 491, distance: 50.0
click at [1484, 561] on div "I've asked our dev team to check it - looks like this invitation stuck on the l…" at bounding box center [1454, 574] width 128 height 27
click at [1495, 561] on div "I've asked our dev team to check it - looks like this invitation stuck on the l…" at bounding box center [1454, 574] width 128 height 27
click at [1413, 541] on textarea "Message…" at bounding box center [1467, 539] width 167 height 15
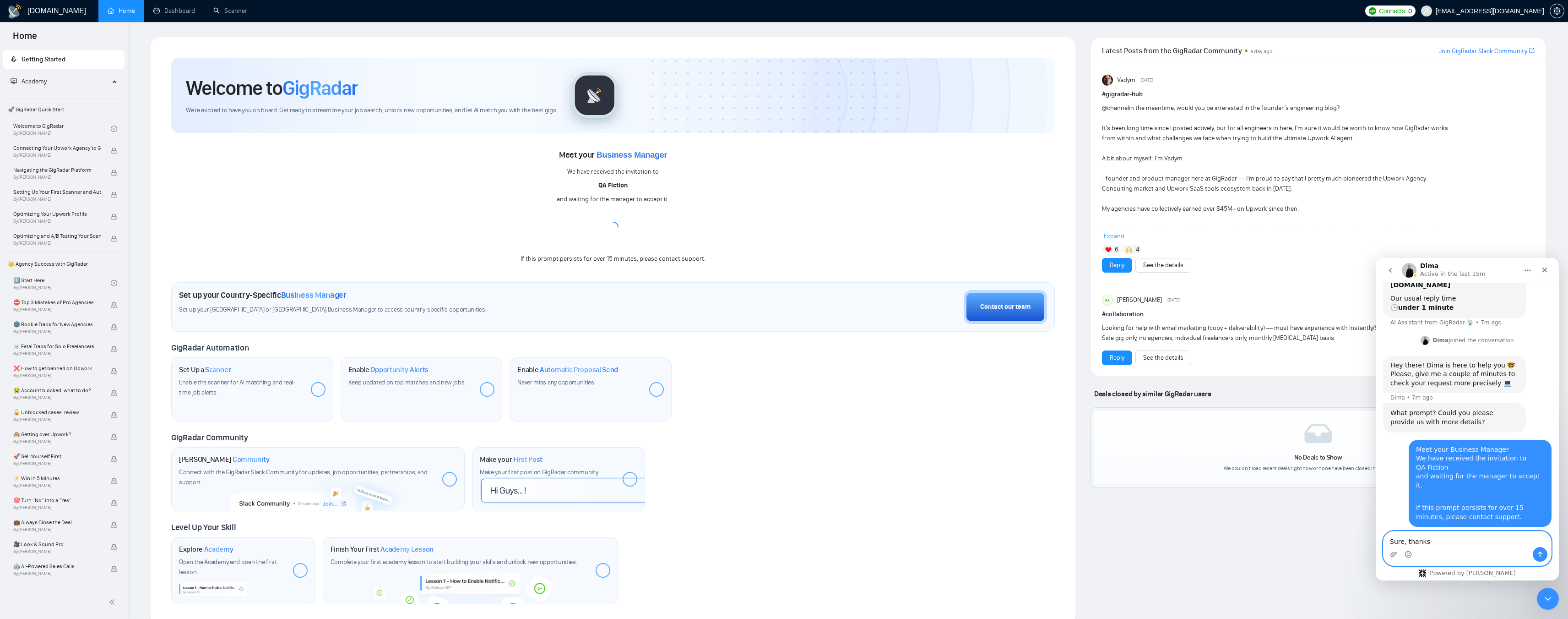
type textarea "Sure, thanks."
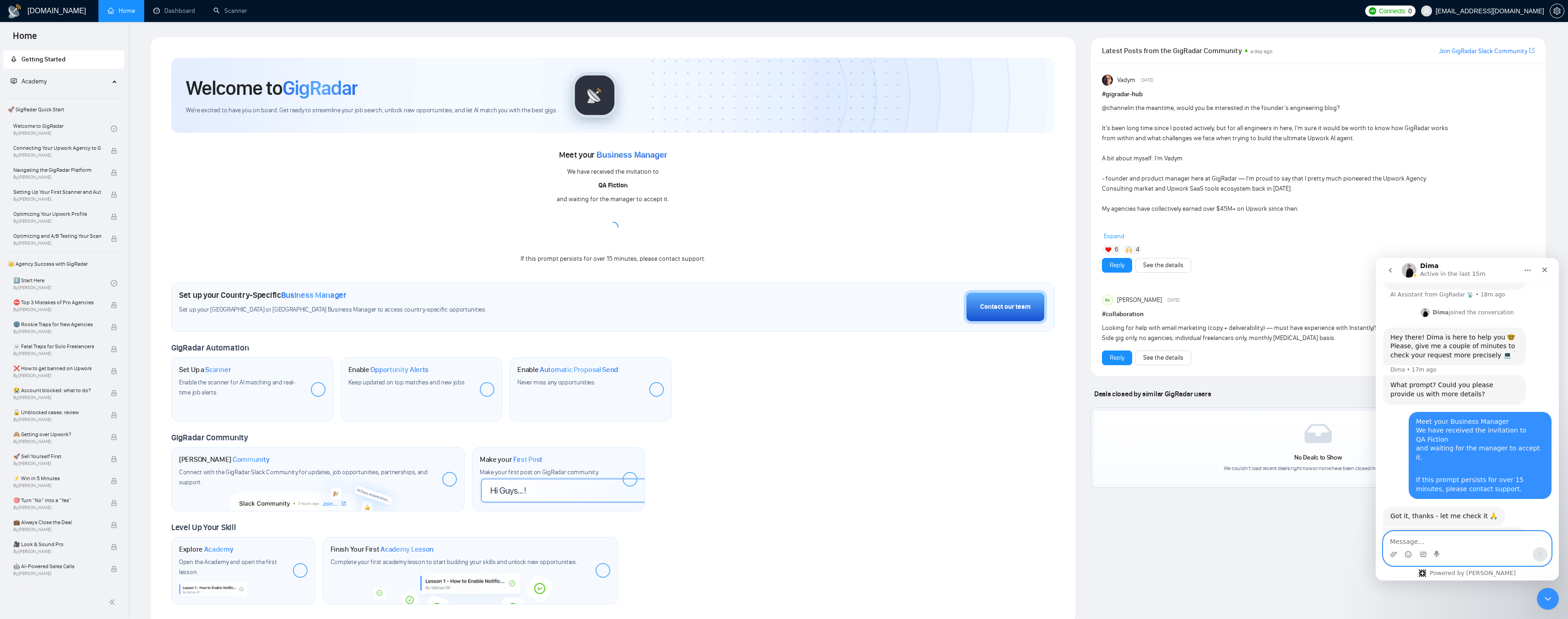
scroll to position [467, 0]
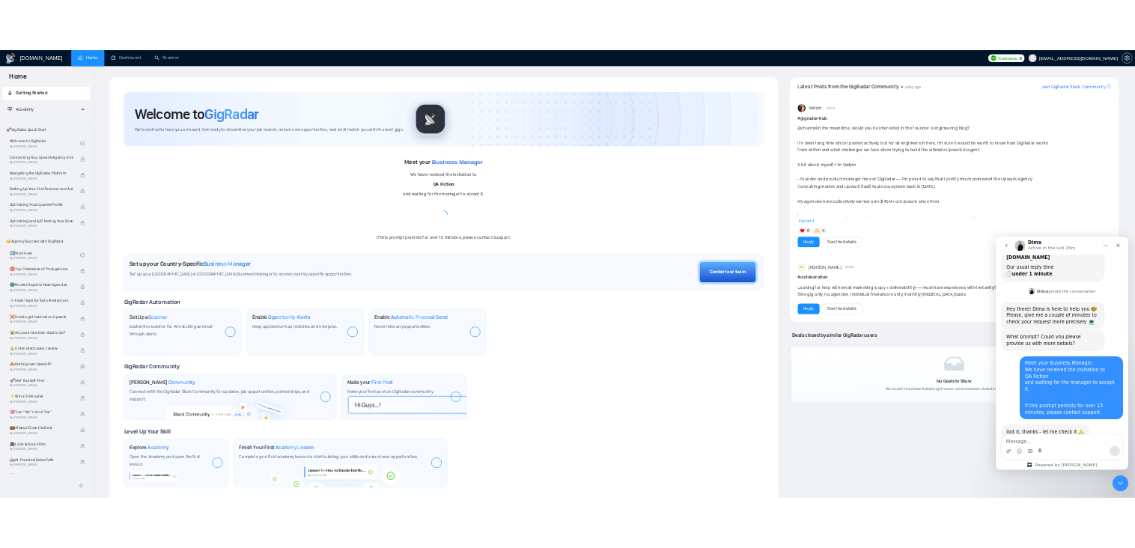
scroll to position [734, 0]
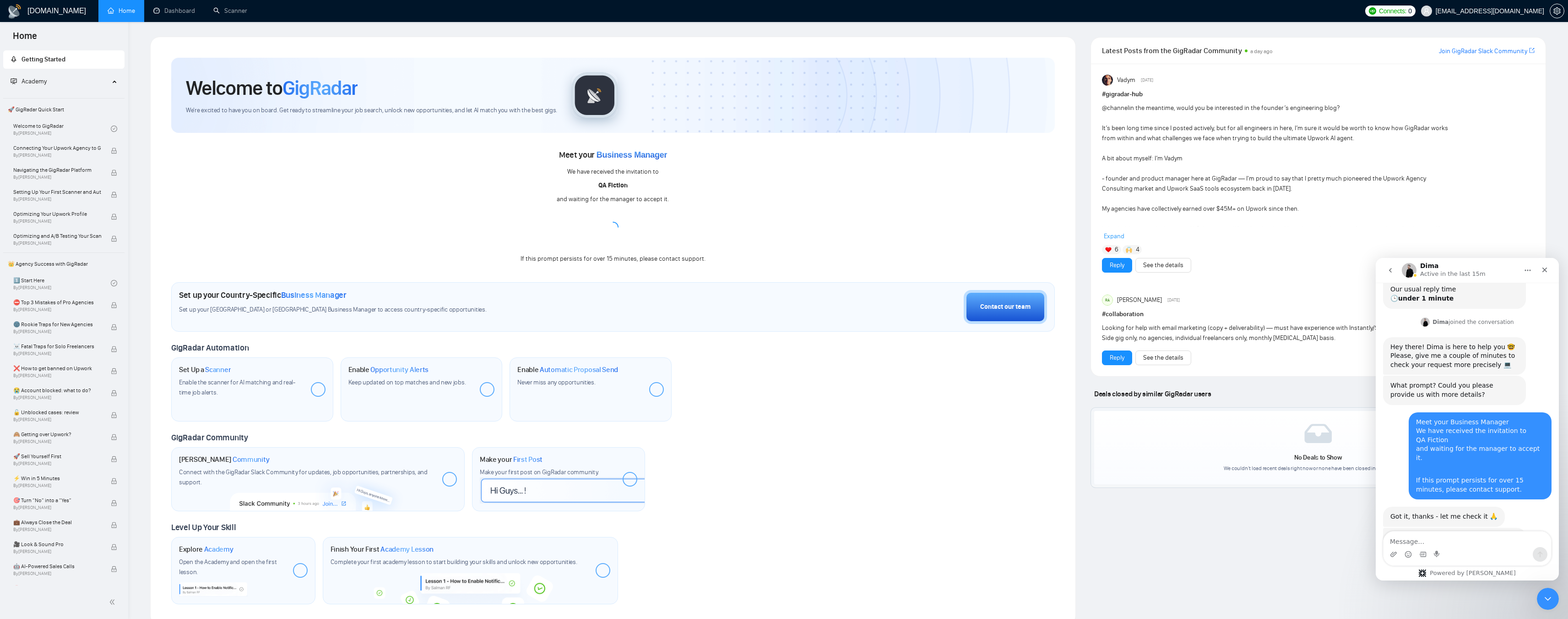
drag, startPoint x: 1406, startPoint y: 467, endPoint x: 1450, endPoint y: 465, distance: 44.0
click at [1450, 533] on div "I've asked our dev team to check it - looks like this invitation stuck on the l…" at bounding box center [1454, 547] width 128 height 27
click at [1451, 533] on div "I've asked our dev team to check it - looks like this invitation stuck on the l…" at bounding box center [1454, 547] width 128 height 27
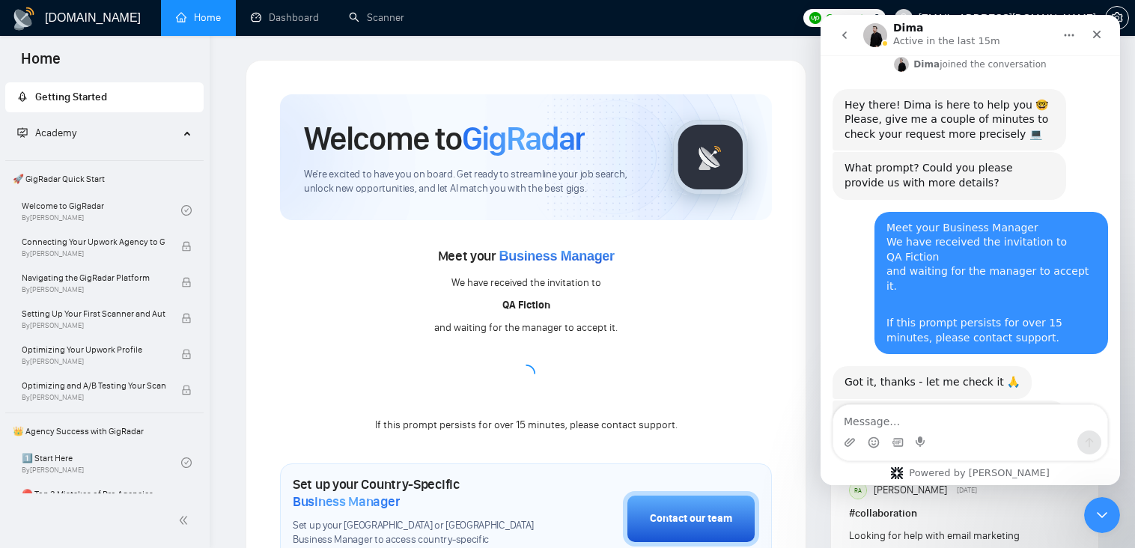
scroll to position [791, 0]
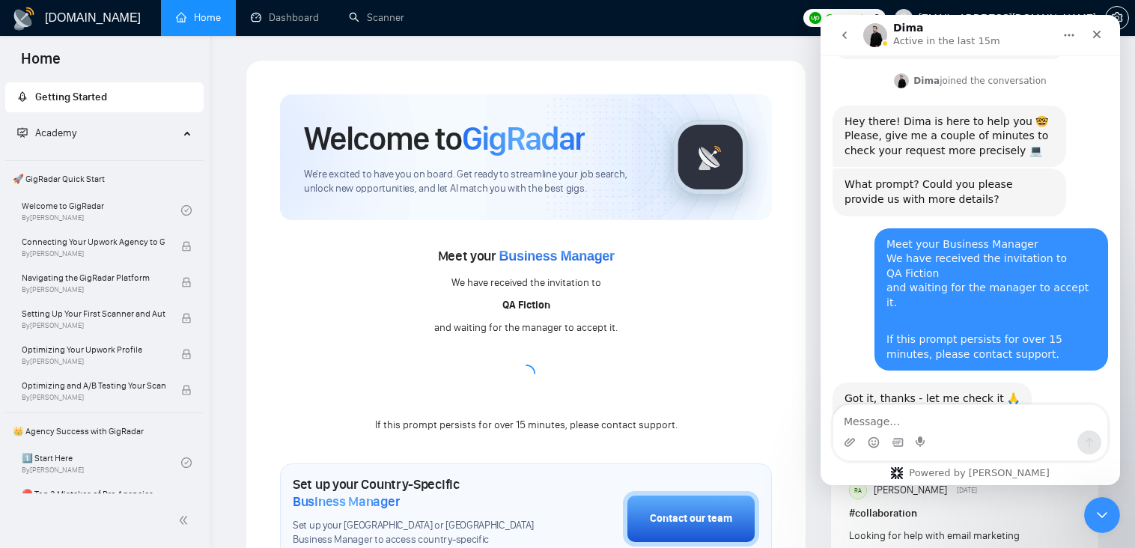
scroll to position [791, 0]
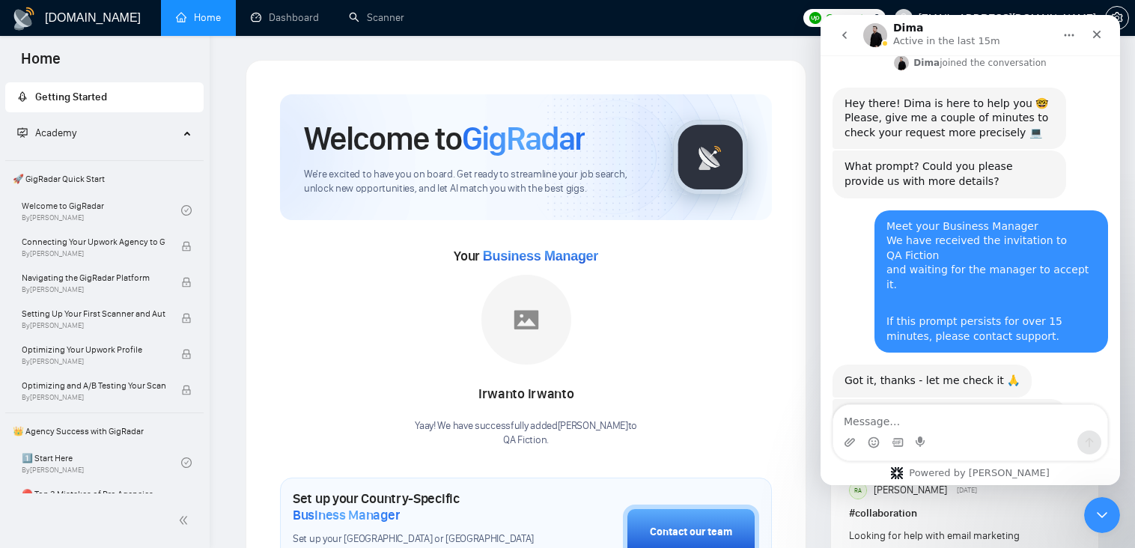
click at [83, 183] on span "🚀 GigRadar Quick Start" at bounding box center [104, 179] width 195 height 30
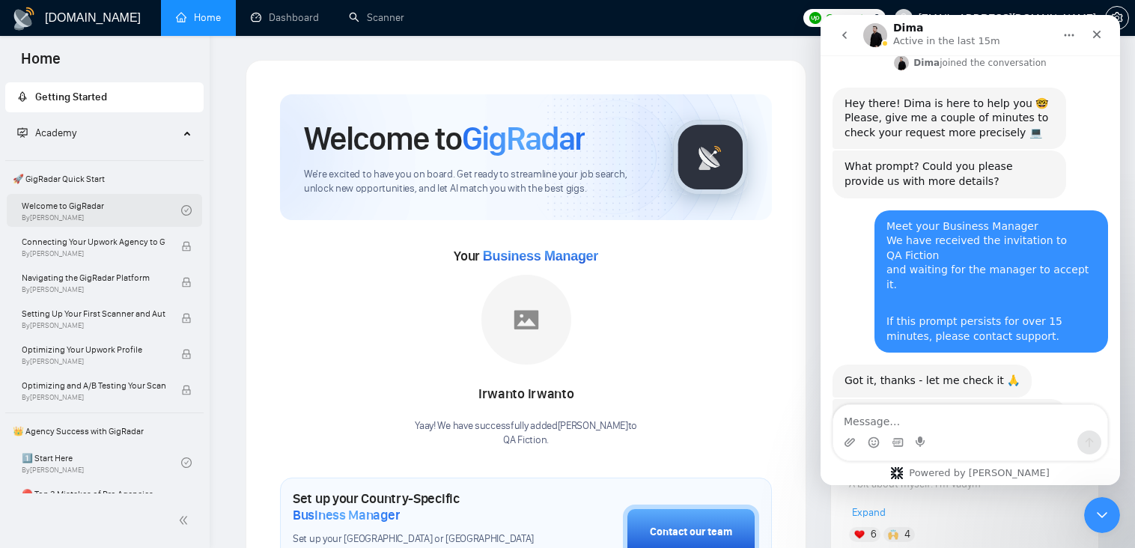
click at [79, 208] on link "Welcome to GigRadar By [PERSON_NAME]" at bounding box center [102, 210] width 160 height 33
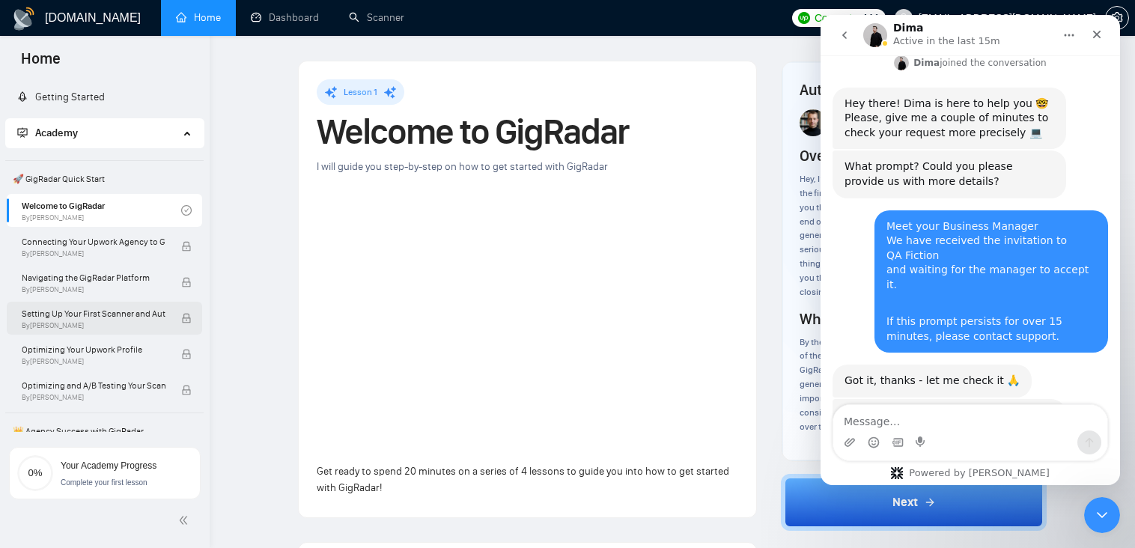
scroll to position [887, 0]
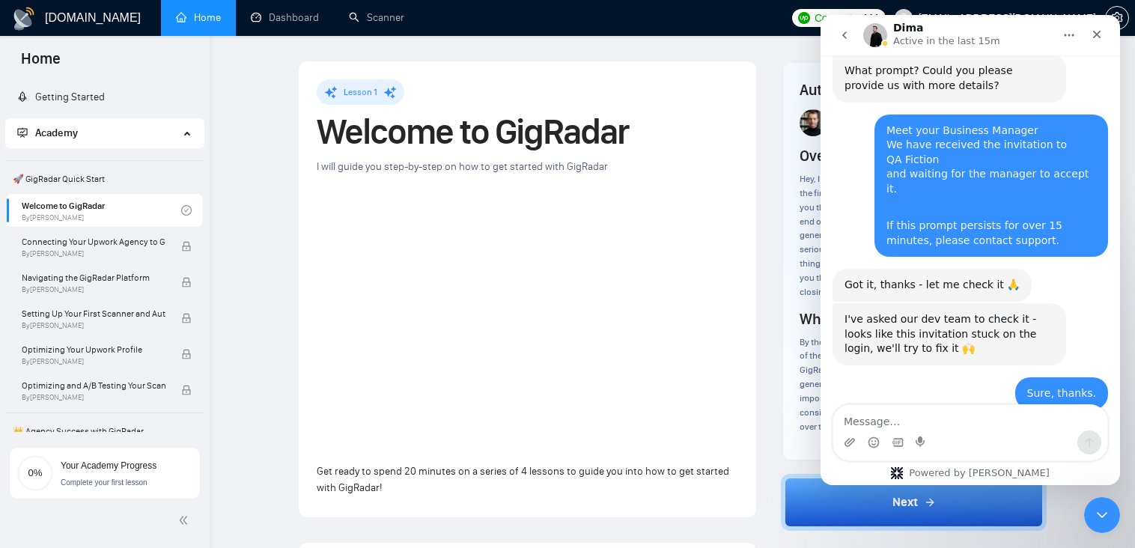
click at [886, 417] on textarea "Message…" at bounding box center [970, 417] width 274 height 25
type textarea "Thanks!"
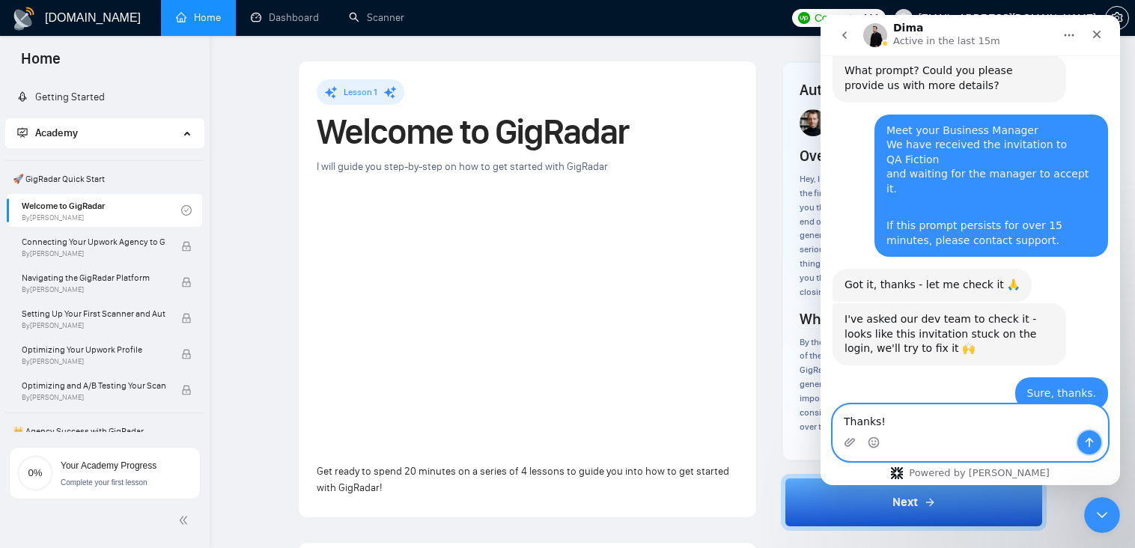
click at [1088, 442] on icon "Send a message…" at bounding box center [1090, 443] width 12 height 12
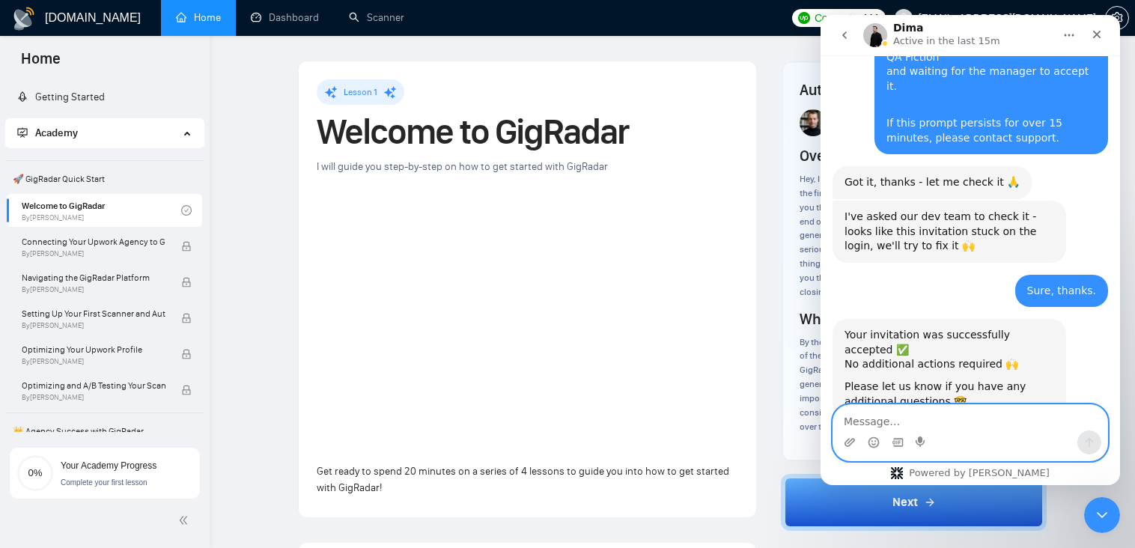
scroll to position [1035, 0]
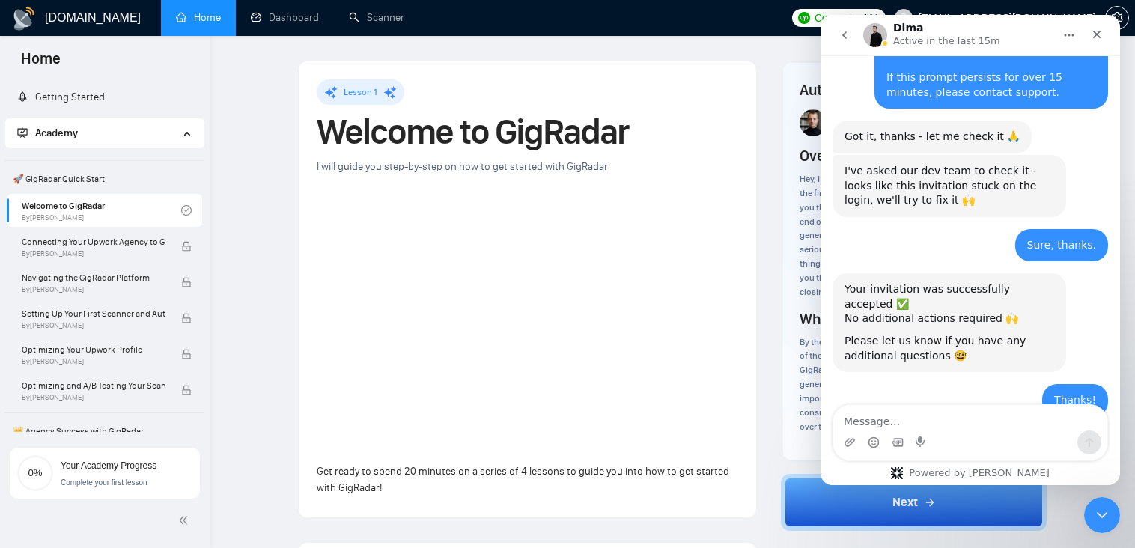
drag, startPoint x: 857, startPoint y: 315, endPoint x: 1011, endPoint y: 309, distance: 153.6
click at [1011, 438] on div "You're welcome! Sorry for the delay - it was a "fresh" account and we needed to…" at bounding box center [950, 482] width 210 height 88
drag, startPoint x: 866, startPoint y: 332, endPoint x: 977, endPoint y: 326, distance: 111.7
click at [977, 438] on div "You're welcome! Sorry for the delay - it was a "fresh" account and we needed to…" at bounding box center [950, 482] width 210 height 88
drag, startPoint x: 845, startPoint y: 341, endPoint x: 926, endPoint y: 341, distance: 80.9
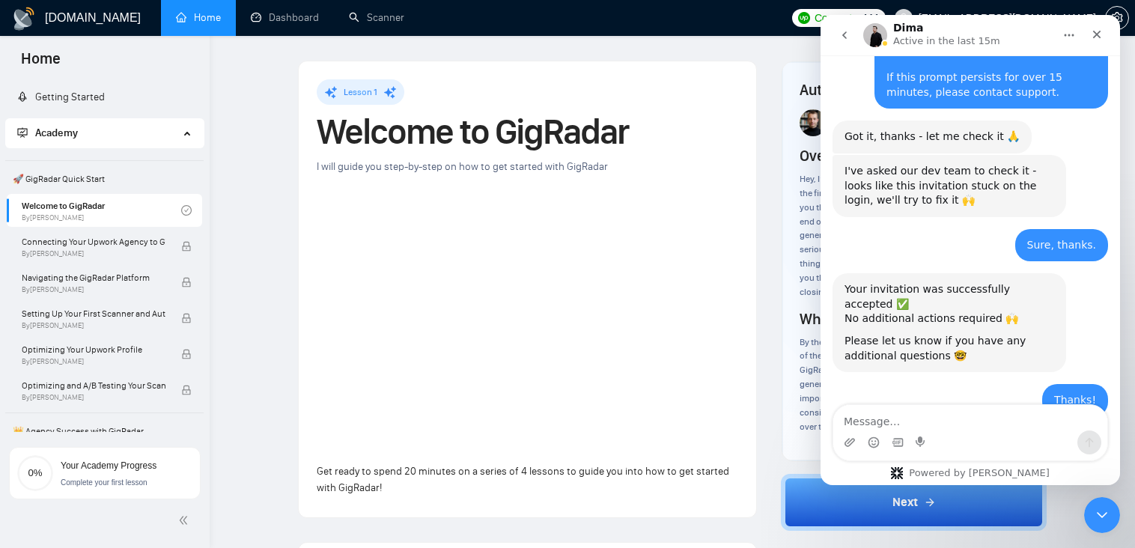
click at [926, 438] on div "You're welcome! Sorry for the delay - it was a "fresh" account and we needed to…" at bounding box center [950, 482] width 210 height 88
click at [964, 438] on div "You're welcome! Sorry for the delay - it was a "fresh" account and we needed to…" at bounding box center [950, 482] width 210 height 88
drag, startPoint x: 859, startPoint y: 359, endPoint x: 930, endPoint y: 356, distance: 71.2
click at [930, 438] on div "You're welcome! Sorry for the delay - it was a "fresh" account and we needed to…" at bounding box center [950, 482] width 210 height 88
click at [947, 438] on div "You're welcome! Sorry for the delay - it was a "fresh" account and we needed to…" at bounding box center [950, 482] width 210 height 88
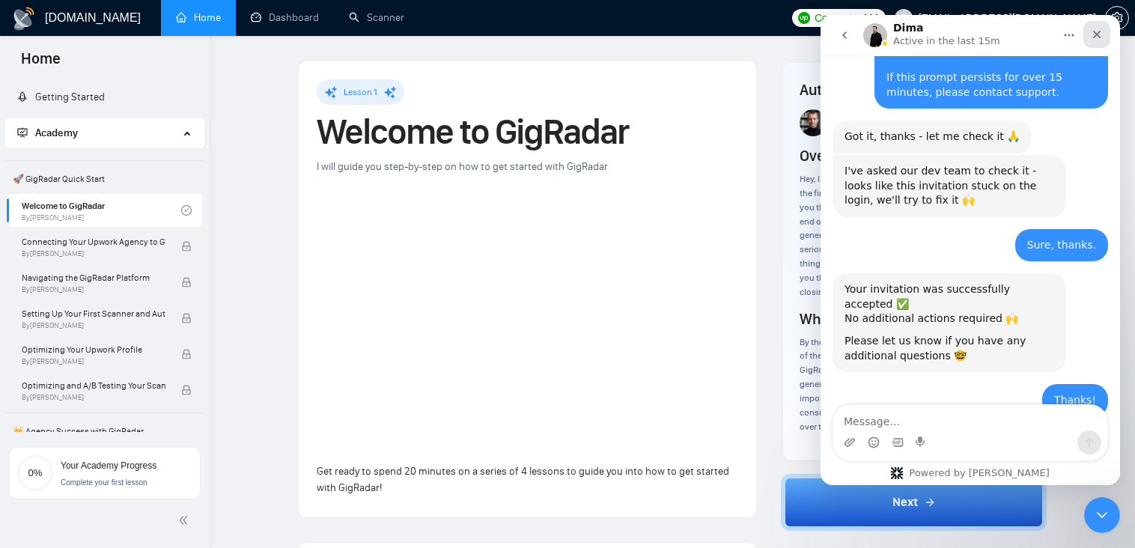
click at [1099, 39] on icon "Close" at bounding box center [1097, 34] width 12 height 12
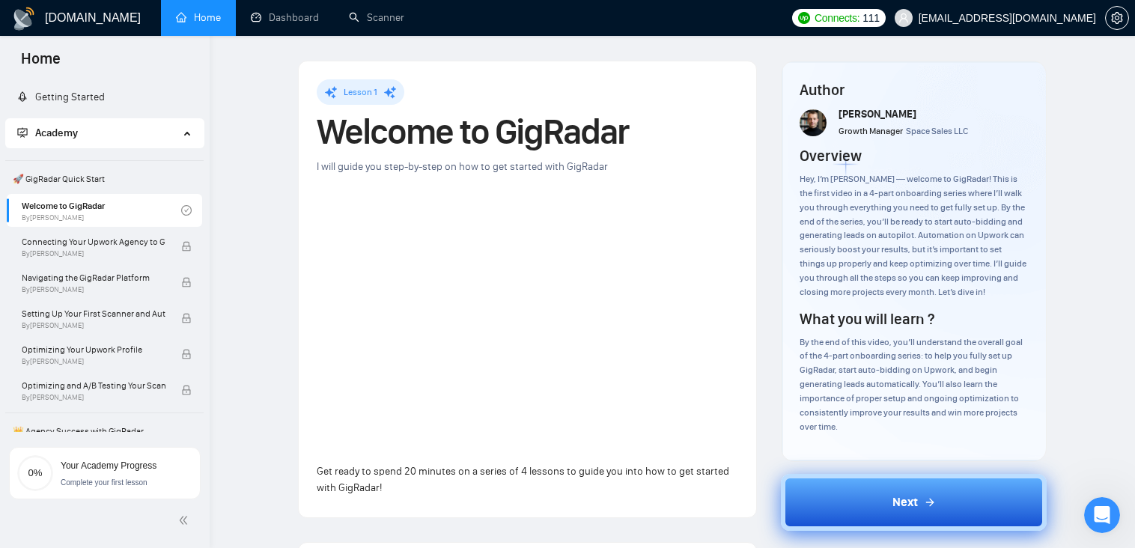
click at [875, 493] on button "Next" at bounding box center [914, 502] width 266 height 57
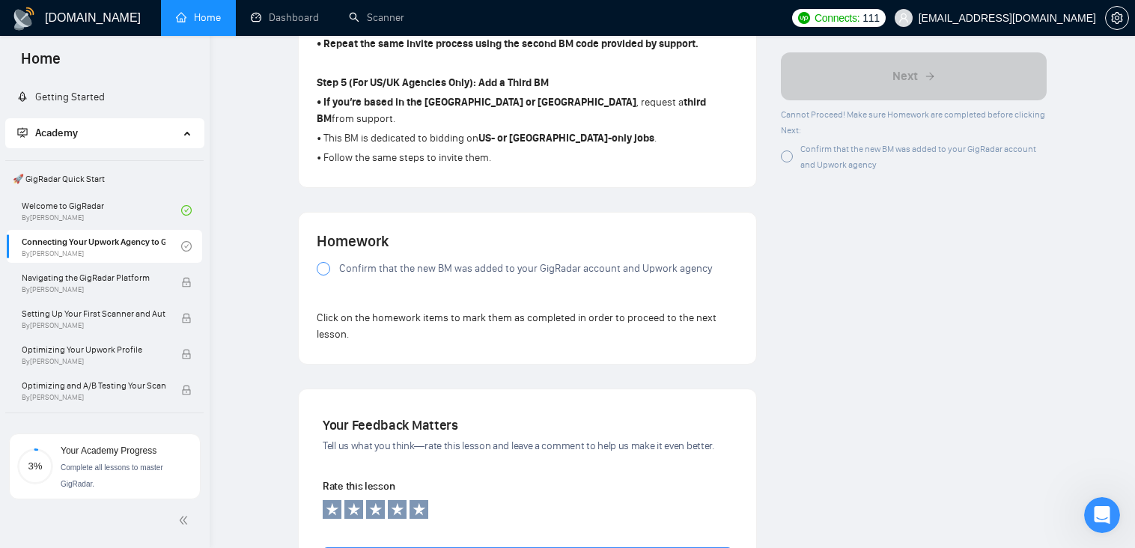
scroll to position [973, 0]
drag, startPoint x: 326, startPoint y: 272, endPoint x: 309, endPoint y: 287, distance: 22.8
click at [326, 271] on div at bounding box center [323, 269] width 13 height 13
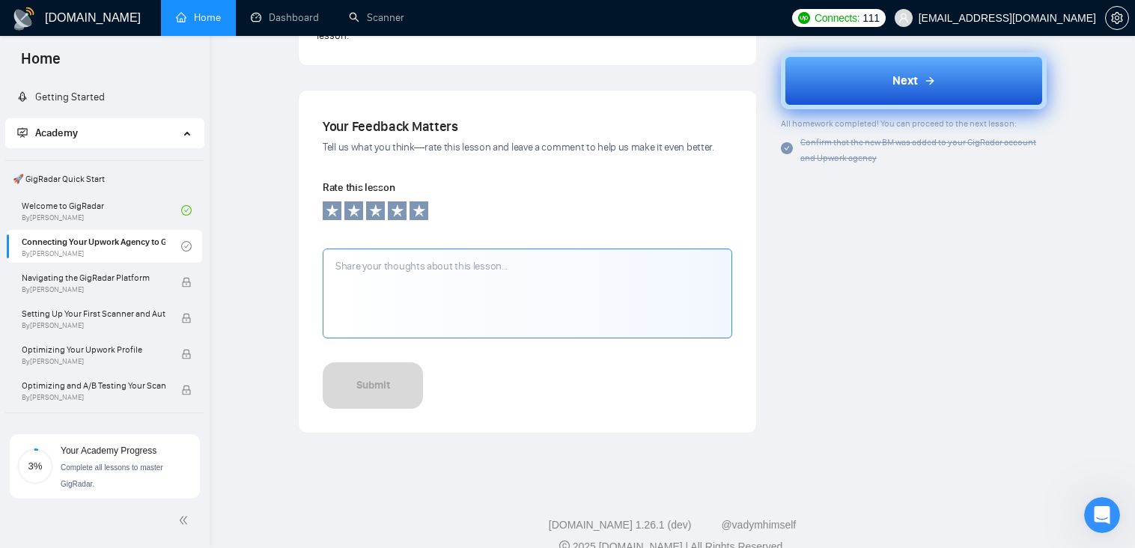
click at [953, 87] on button "Next" at bounding box center [914, 80] width 266 height 57
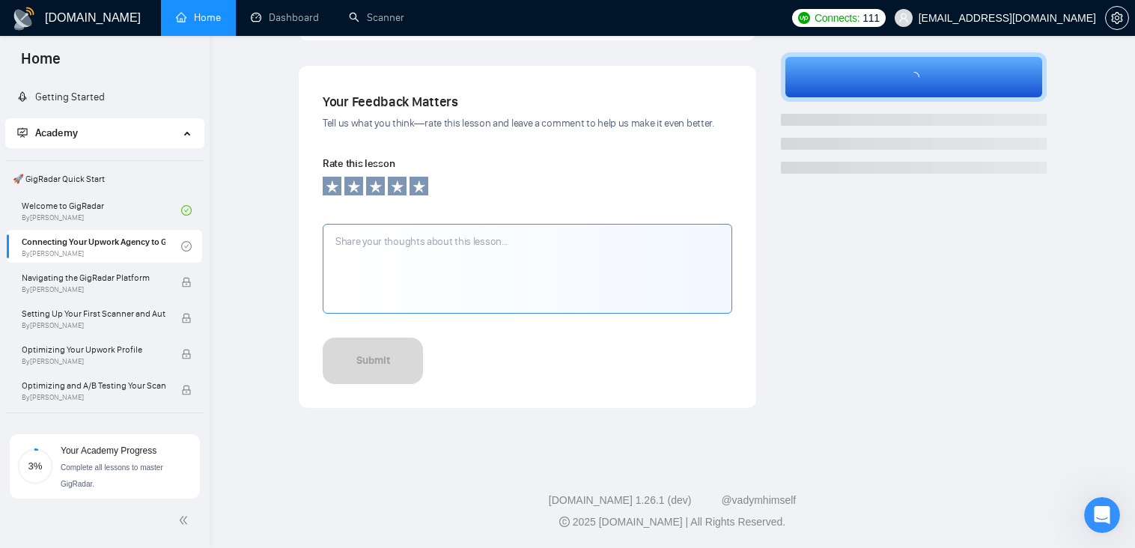
scroll to position [472, 0]
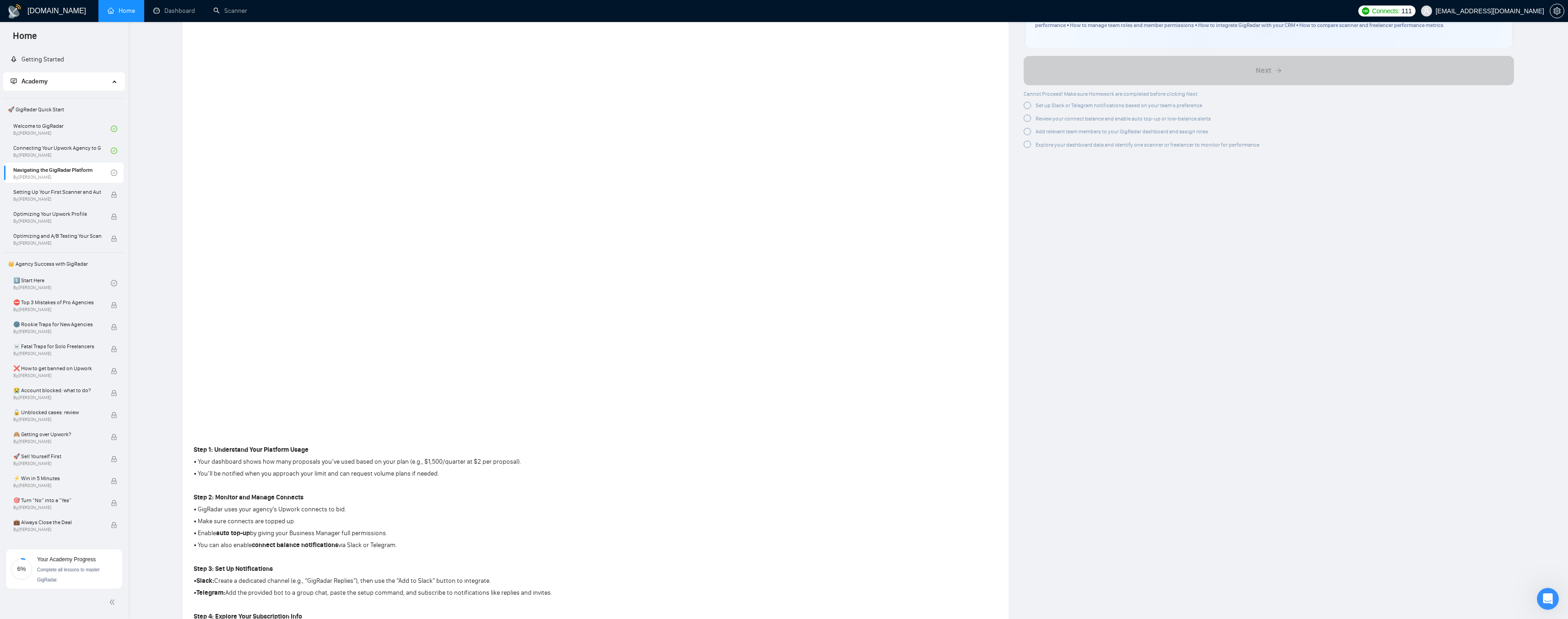
scroll to position [183, 0]
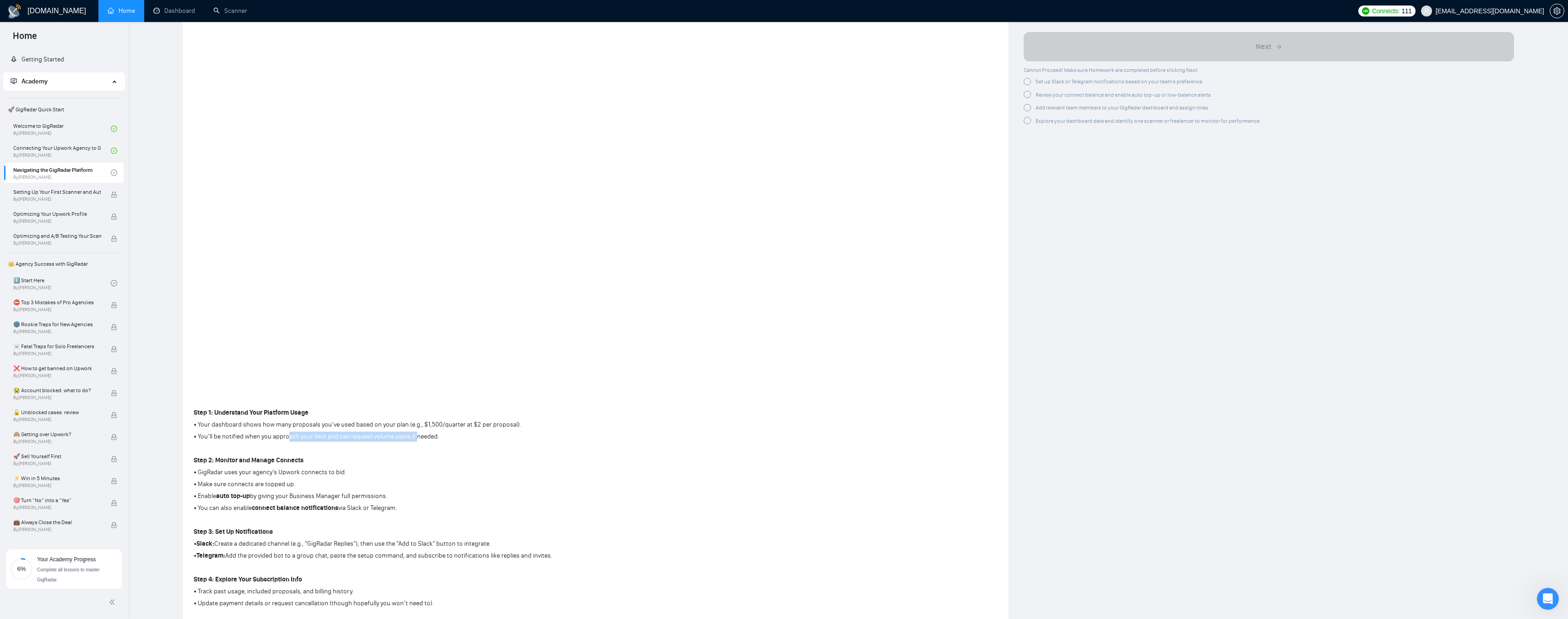
drag, startPoint x: 289, startPoint y: 437, endPoint x: 415, endPoint y: 436, distance: 126.0
click at [415, 335] on p "• You’ll be notified when you approach your limit and can request volume plans …" at bounding box center [373, 436] width 358 height 10
click at [426, 335] on p "• You’ll be notified when you approach your limit and can request volume plans …" at bounding box center [373, 436] width 358 height 10
drag, startPoint x: 383, startPoint y: 437, endPoint x: 425, endPoint y: 437, distance: 42.0
click at [425, 335] on p "• You’ll be notified when you approach your limit and can request volume plans …" at bounding box center [373, 436] width 358 height 10
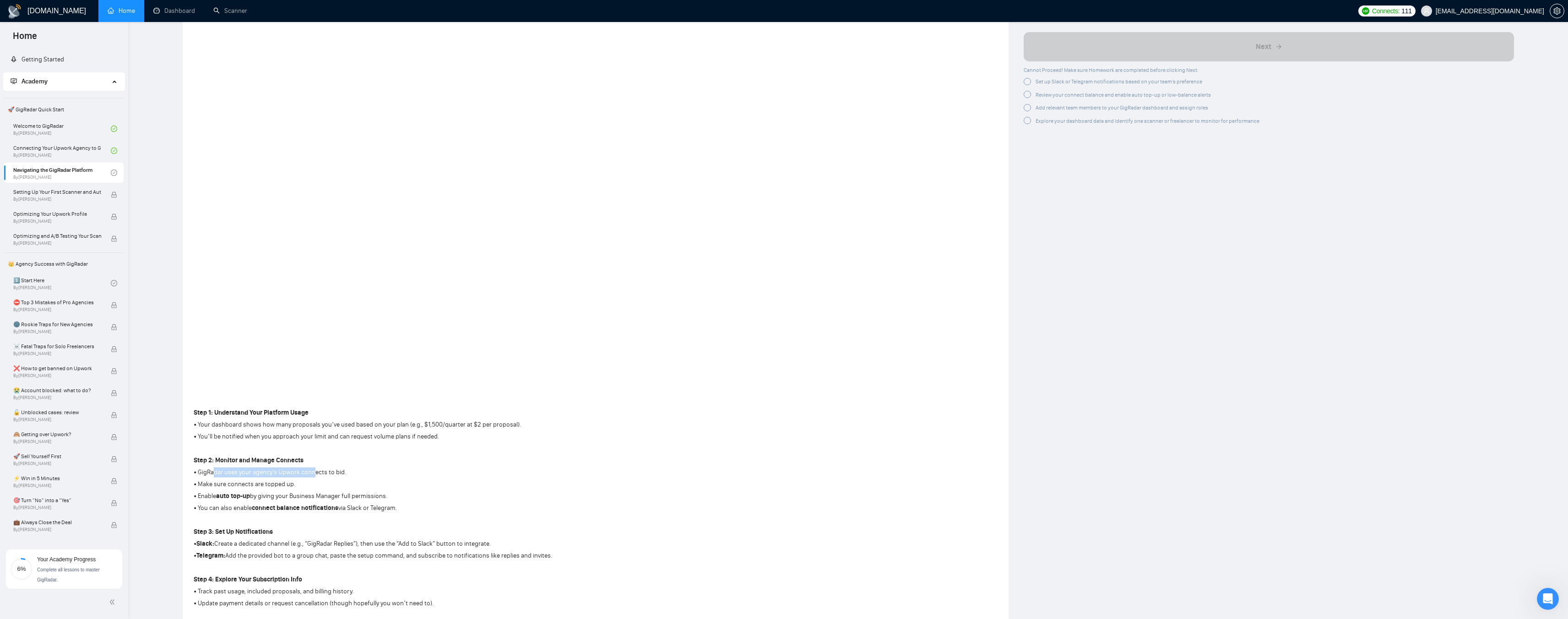
drag, startPoint x: 215, startPoint y: 473, endPoint x: 312, endPoint y: 472, distance: 97.0
click at [312, 335] on p "• GigRadar uses your agency’s Upwork connects to bid." at bounding box center [373, 472] width 358 height 10
drag, startPoint x: 207, startPoint y: 484, endPoint x: 284, endPoint y: 486, distance: 77.0
click at [284, 335] on p "• Make sure connects are topped up." at bounding box center [373, 484] width 358 height 10
drag, startPoint x: 210, startPoint y: 495, endPoint x: 373, endPoint y: 499, distance: 163.0
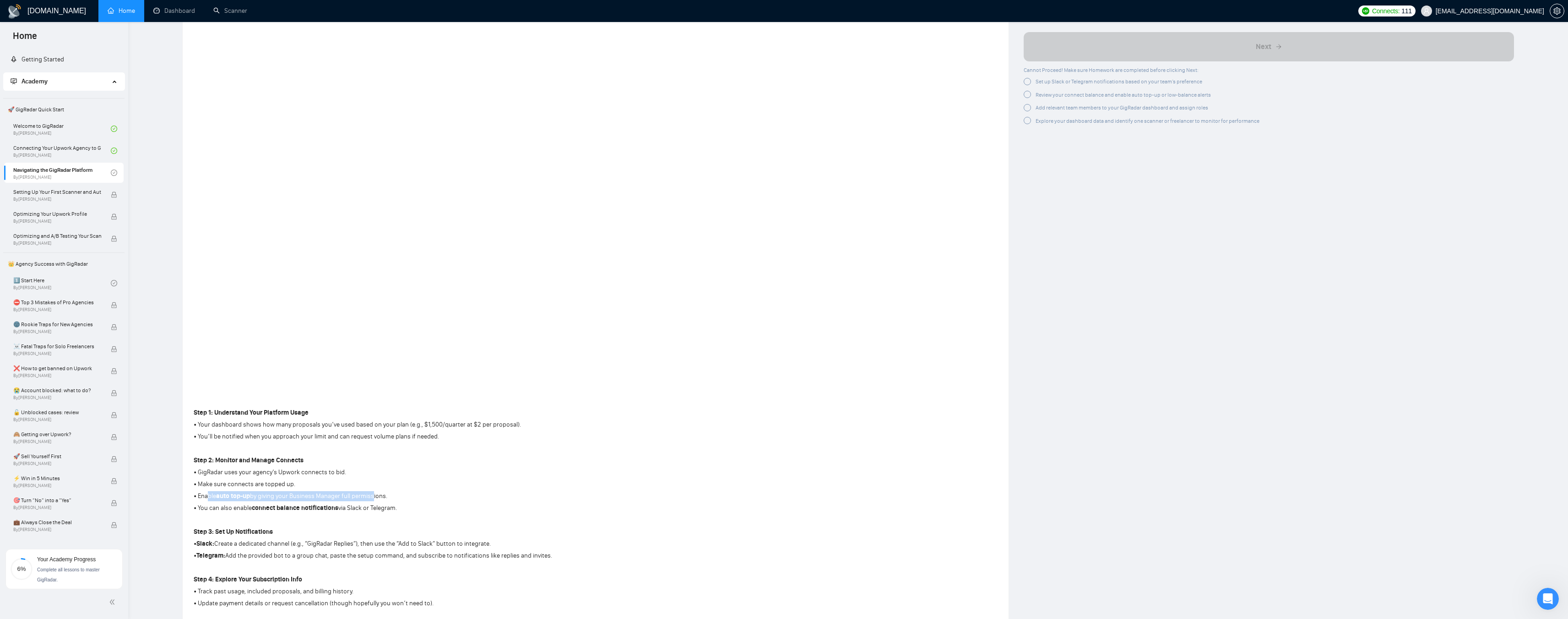
click at [373, 335] on p "• Enable auto top-up by giving your Business Manager full permissions." at bounding box center [373, 496] width 358 height 10
drag, startPoint x: 205, startPoint y: 509, endPoint x: 388, endPoint y: 508, distance: 183.0
click at [388, 335] on p "• You can also enable connect balance notifications via Slack or Telegram." at bounding box center [373, 508] width 358 height 10
click at [393, 335] on p "• You can also enable connect balance notifications via Slack or Telegram." at bounding box center [373, 508] width 358 height 10
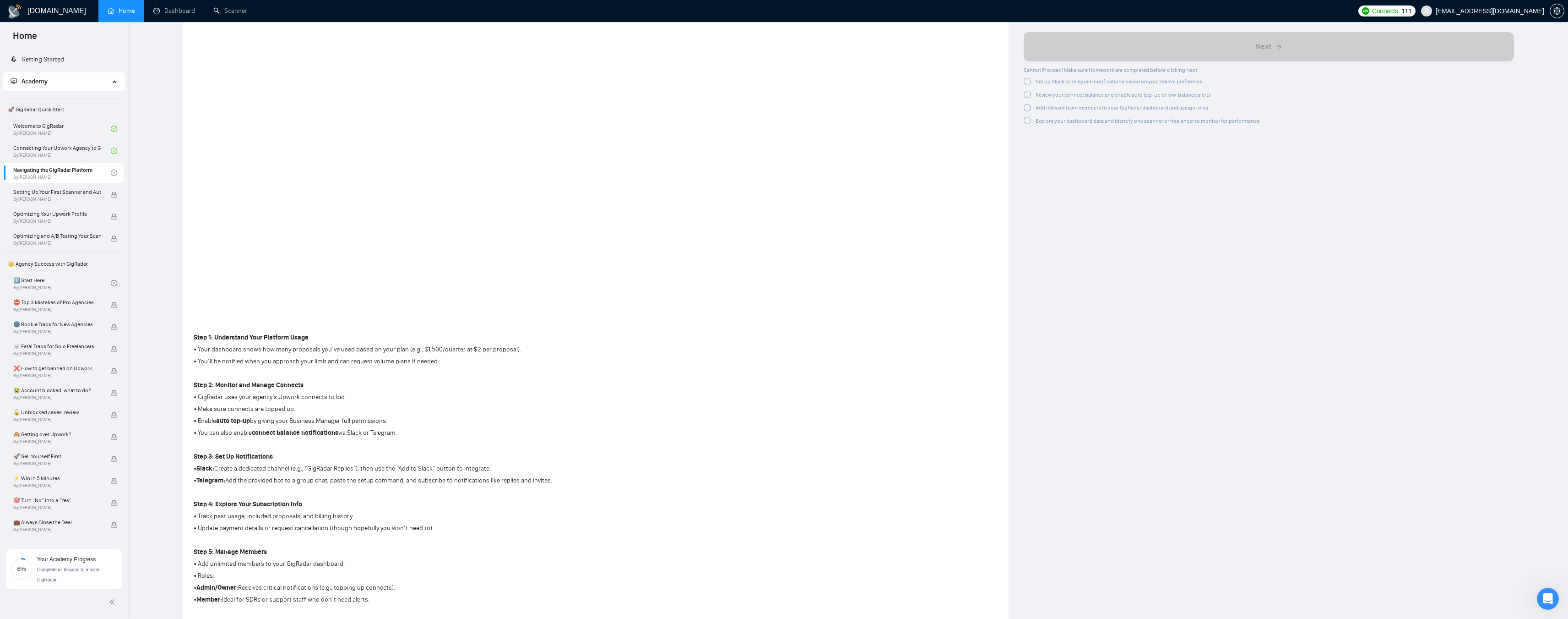
scroll to position [275, 0]
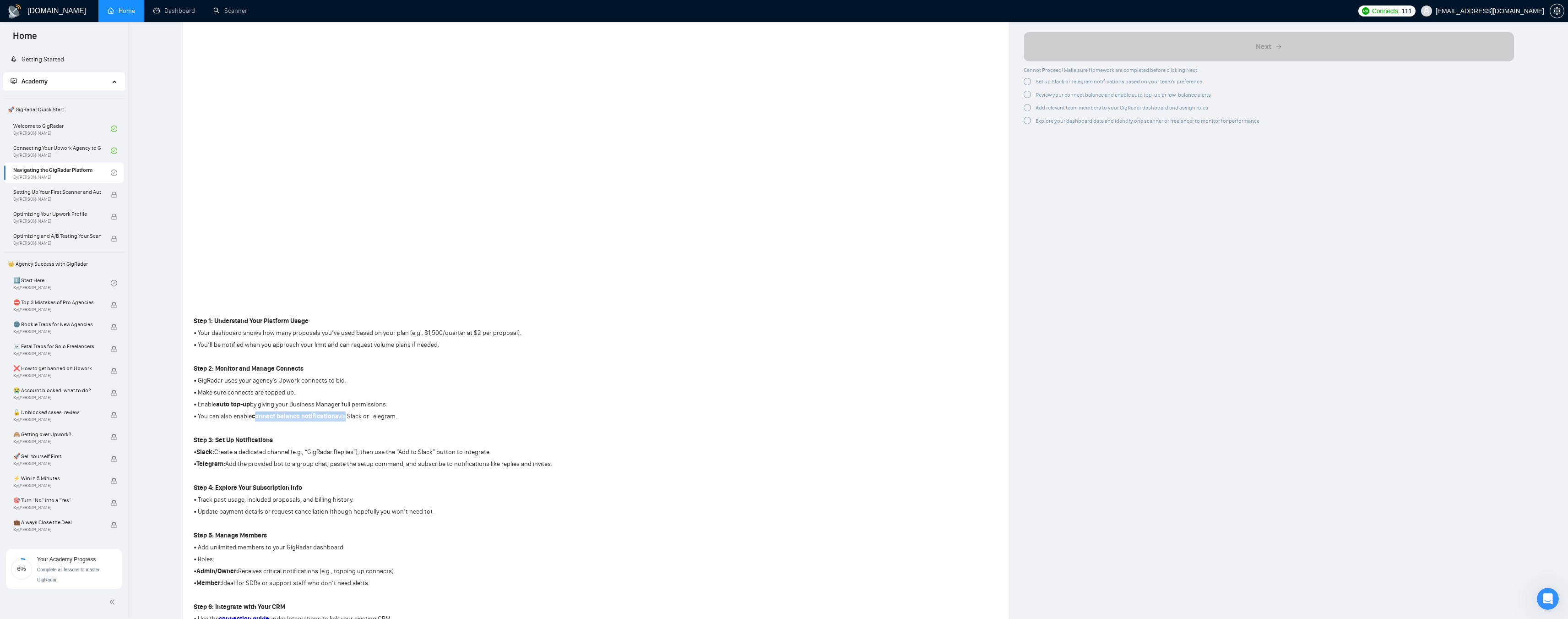
drag, startPoint x: 256, startPoint y: 415, endPoint x: 345, endPoint y: 416, distance: 89.0
click at [345, 335] on p "• You can also enable connect balance notifications via Slack or Telegram." at bounding box center [373, 416] width 358 height 10
click at [359, 335] on p "• You can also enable connect balance notifications via Slack or Telegram." at bounding box center [373, 416] width 358 height 10
click at [223, 335] on p "• Slack: Create a dedicated channel (e.g., “GigRadar Replies”), then use the “A…" at bounding box center [373, 452] width 358 height 10
drag, startPoint x: 311, startPoint y: 451, endPoint x: 342, endPoint y: 453, distance: 31.1
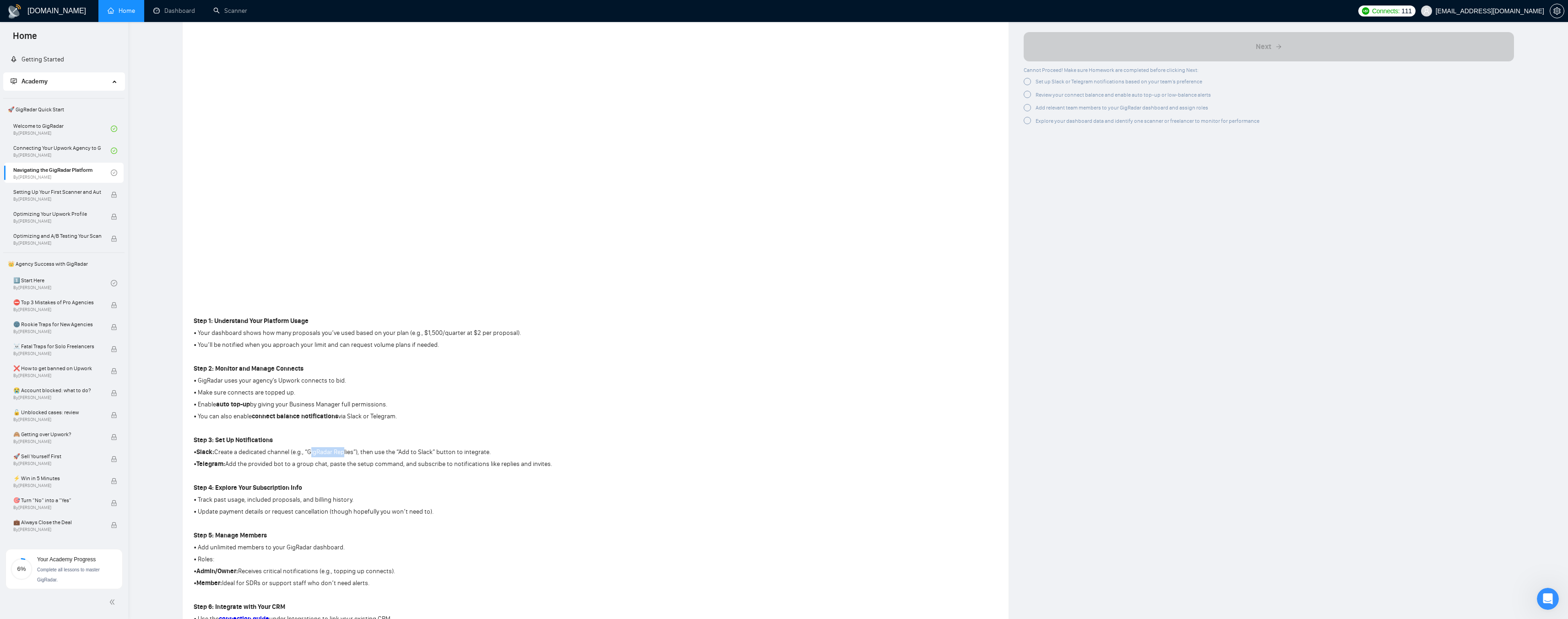
click at [342, 335] on p "• Slack: Create a dedicated channel (e.g., “GigRadar Replies”), then use the “A…" at bounding box center [373, 452] width 358 height 10
drag, startPoint x: 388, startPoint y: 455, endPoint x: 449, endPoint y: 456, distance: 61.0
click at [449, 335] on p "• Slack: Create a dedicated channel (e.g., “GigRadar Replies”), then use the “A…" at bounding box center [373, 452] width 358 height 10
click at [463, 335] on p "• Slack: Create a dedicated channel (e.g., “GigRadar Replies”), then use the “A…" at bounding box center [373, 452] width 358 height 10
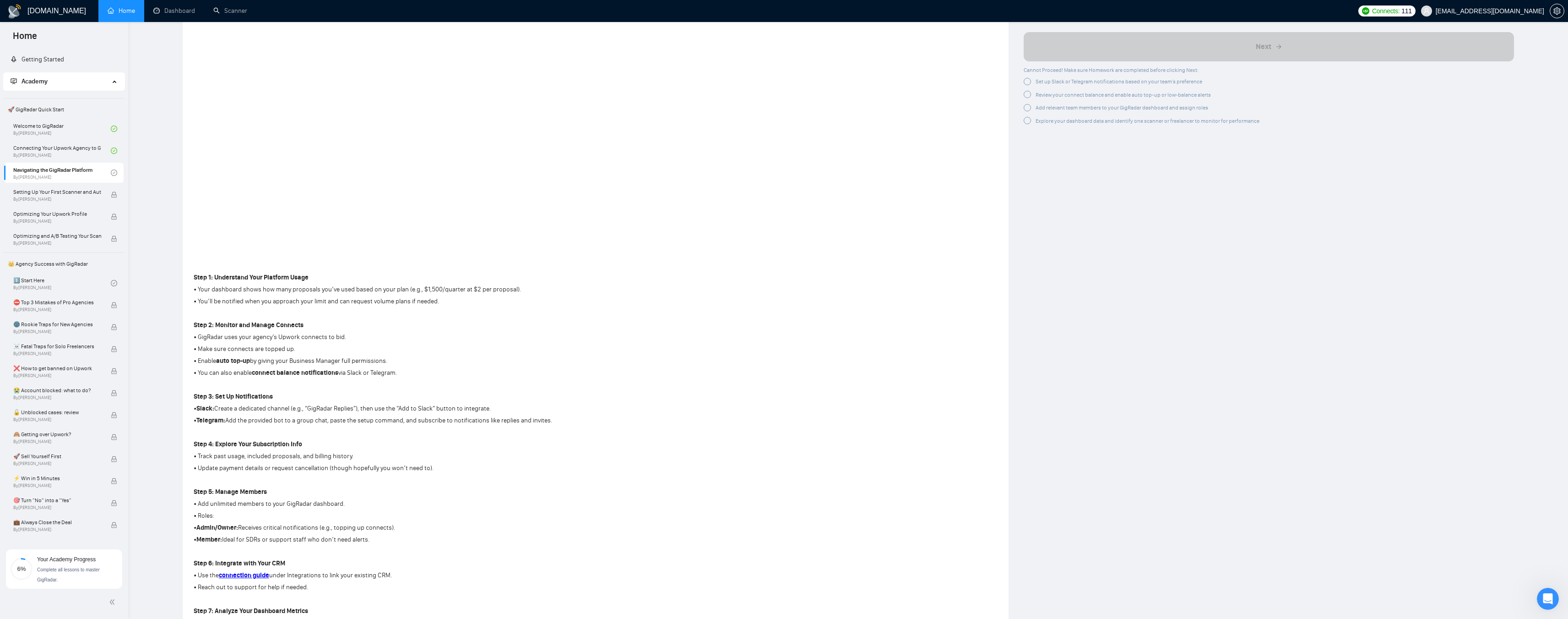
scroll to position [321, 0]
drag, startPoint x: 208, startPoint y: 454, endPoint x: 333, endPoint y: 453, distance: 125.0
click at [333, 335] on p "• Track past usage, included proposals, and billing history." at bounding box center [373, 454] width 358 height 10
drag, startPoint x: 210, startPoint y: 467, endPoint x: 410, endPoint y: 466, distance: 200.0
click at [410, 335] on p "• Update payment details or request cancellation (though hopefully you won’t ne…" at bounding box center [373, 465] width 358 height 10
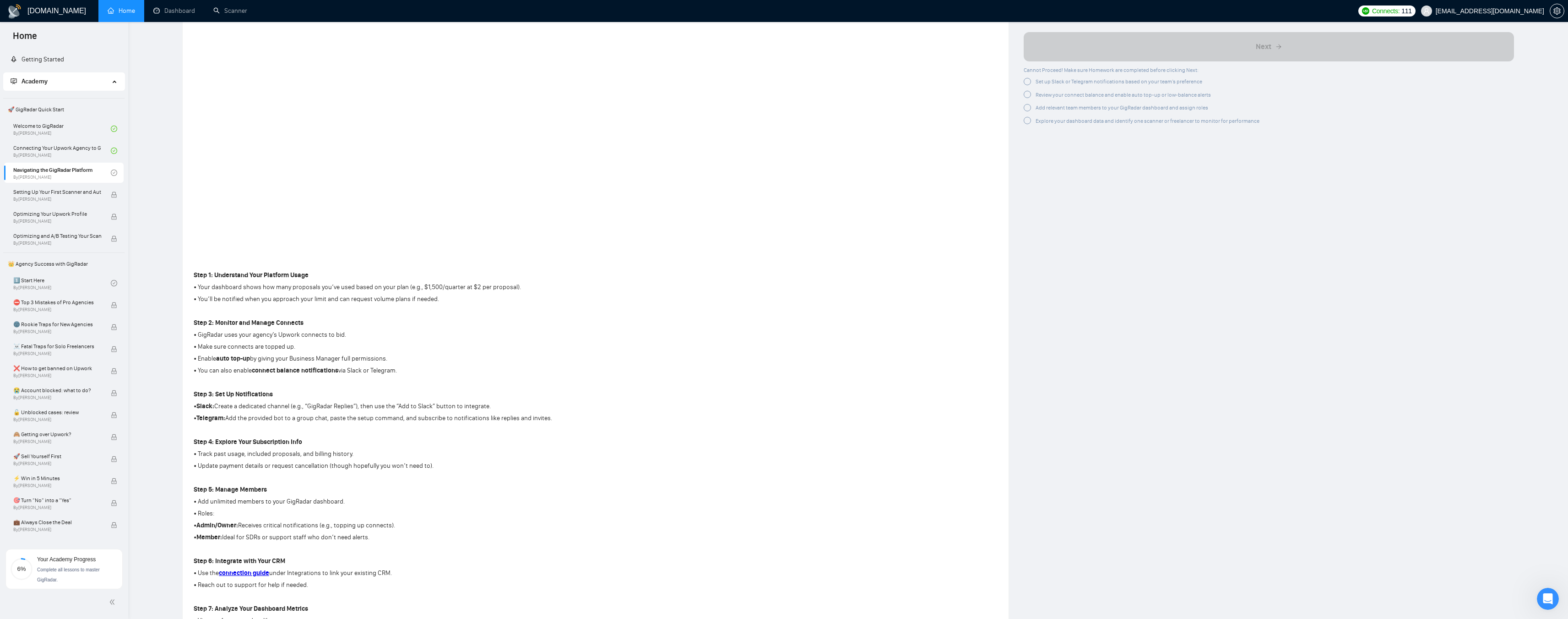
click at [414, 335] on p "• Update payment details or request cancellation (though hopefully you won’t ne…" at bounding box center [373, 465] width 358 height 10
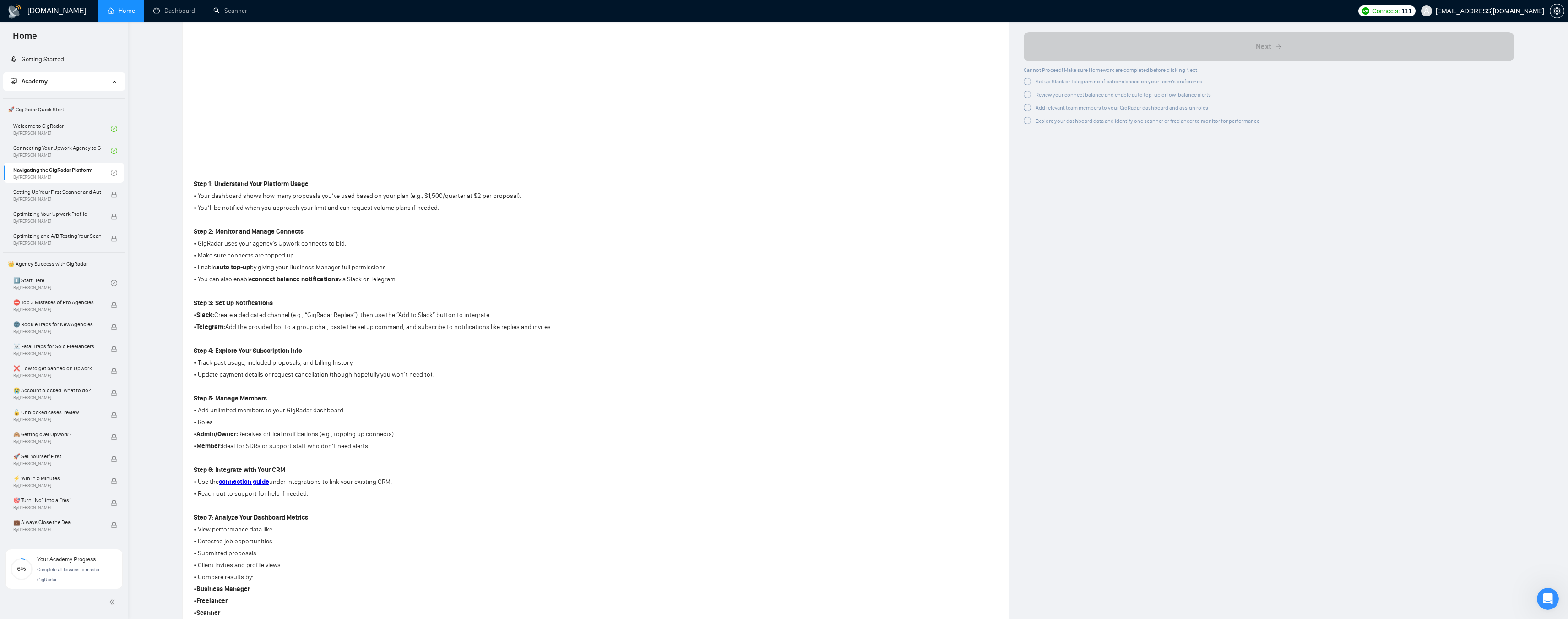
scroll to position [412, 0]
drag, startPoint x: 211, startPoint y: 411, endPoint x: 334, endPoint y: 410, distance: 123.0
click at [334, 335] on p "• Add unlimited members to your GigRadar dashboard." at bounding box center [373, 410] width 358 height 10
drag, startPoint x: 207, startPoint y: 435, endPoint x: 213, endPoint y: 434, distance: 6.1
click at [213, 335] on strong "Admin/Owner:" at bounding box center [217, 433] width 42 height 8
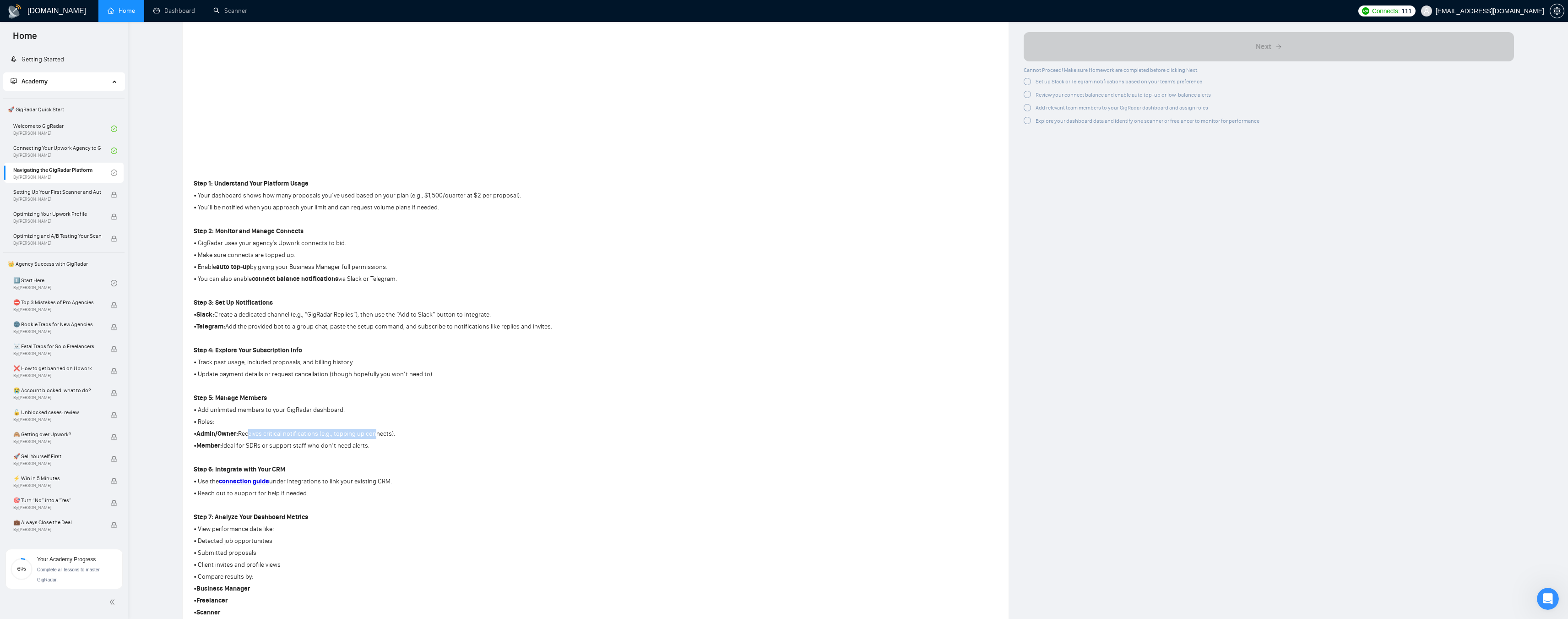
drag, startPoint x: 248, startPoint y: 435, endPoint x: 374, endPoint y: 433, distance: 126.0
click at [374, 335] on p "• Admin/Owner: Receives critical notifications (e.g., topping up connects)." at bounding box center [373, 434] width 358 height 10
drag, startPoint x: 208, startPoint y: 448, endPoint x: 234, endPoint y: 448, distance: 26.0
click at [234, 335] on p "• Member: Ideal for SDRs or support staff who don’t need alerts." at bounding box center [373, 445] width 358 height 10
drag, startPoint x: 267, startPoint y: 447, endPoint x: 334, endPoint y: 445, distance: 67.0
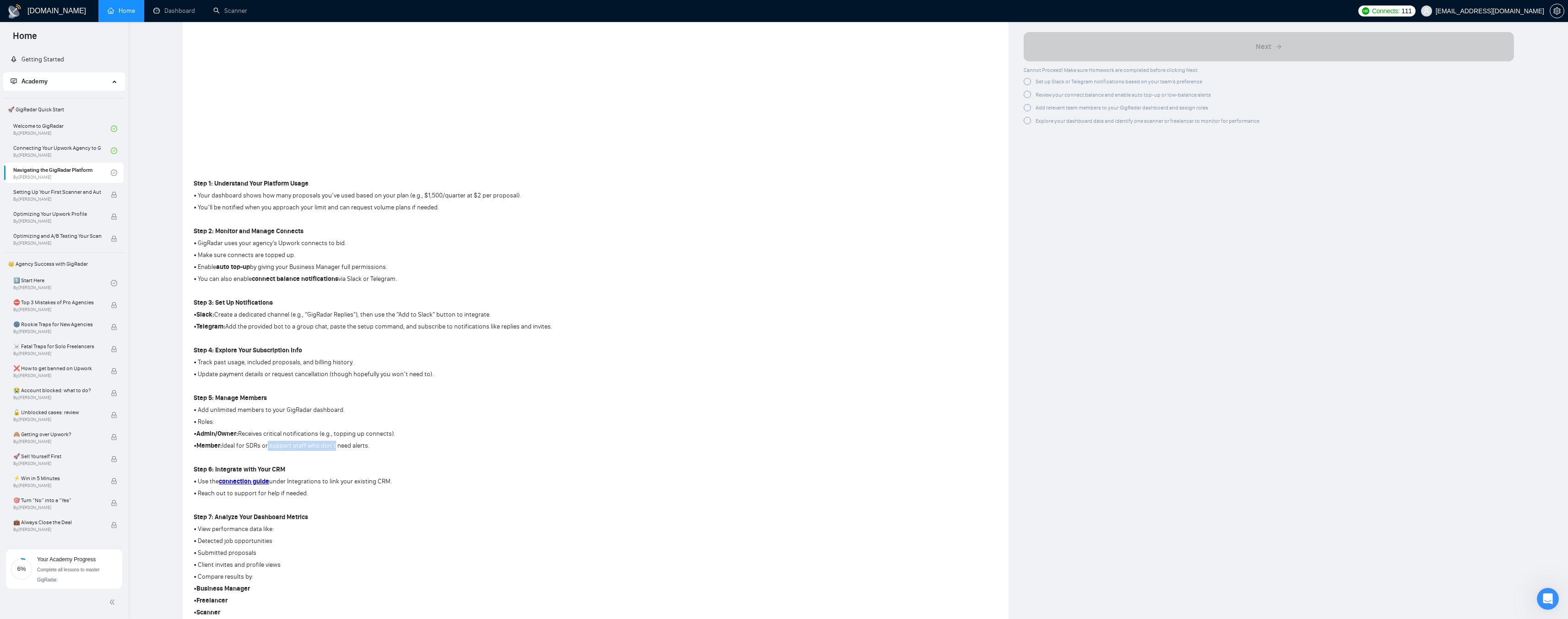
click at [334, 335] on p "• Member: Ideal for SDRs or support staff who don’t need alerts." at bounding box center [373, 445] width 358 height 10
click at [342, 335] on p "• Member: Ideal for SDRs or support staff who don’t need alerts." at bounding box center [373, 445] width 358 height 10
drag, startPoint x: 311, startPoint y: 314, endPoint x: 355, endPoint y: 314, distance: 44.0
click at [355, 314] on p "• Slack: Create a dedicated channel (e.g., “GigRadar Replies”), then use the “A…" at bounding box center [373, 314] width 358 height 10
copy p "GigRadar Replies"
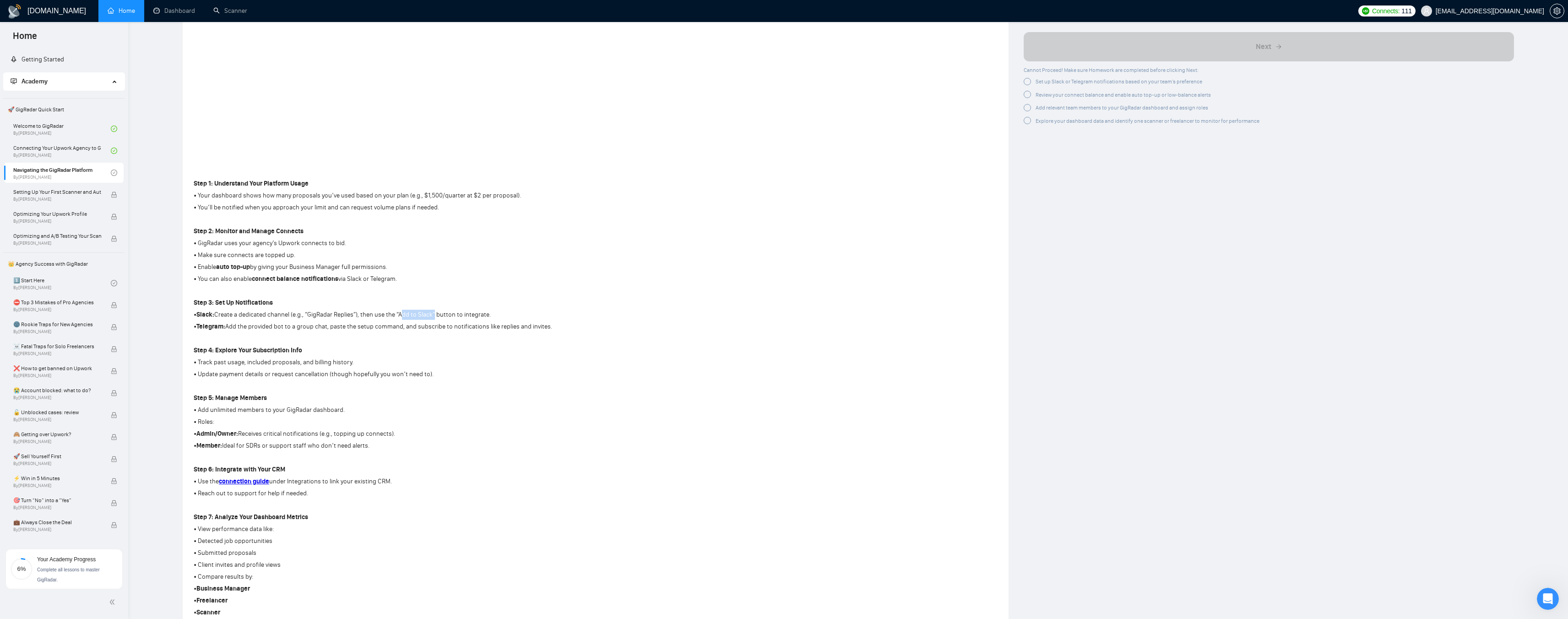
drag, startPoint x: 402, startPoint y: 314, endPoint x: 433, endPoint y: 314, distance: 31.0
click at [433, 314] on p "• Slack: Create a dedicated channel (e.g., “GigRadar Replies”), then use the “A…" at bounding box center [373, 314] width 358 height 10
copy p "Add to Slack"
click at [180, 9] on link "Dashboard" at bounding box center [174, 10] width 42 height 8
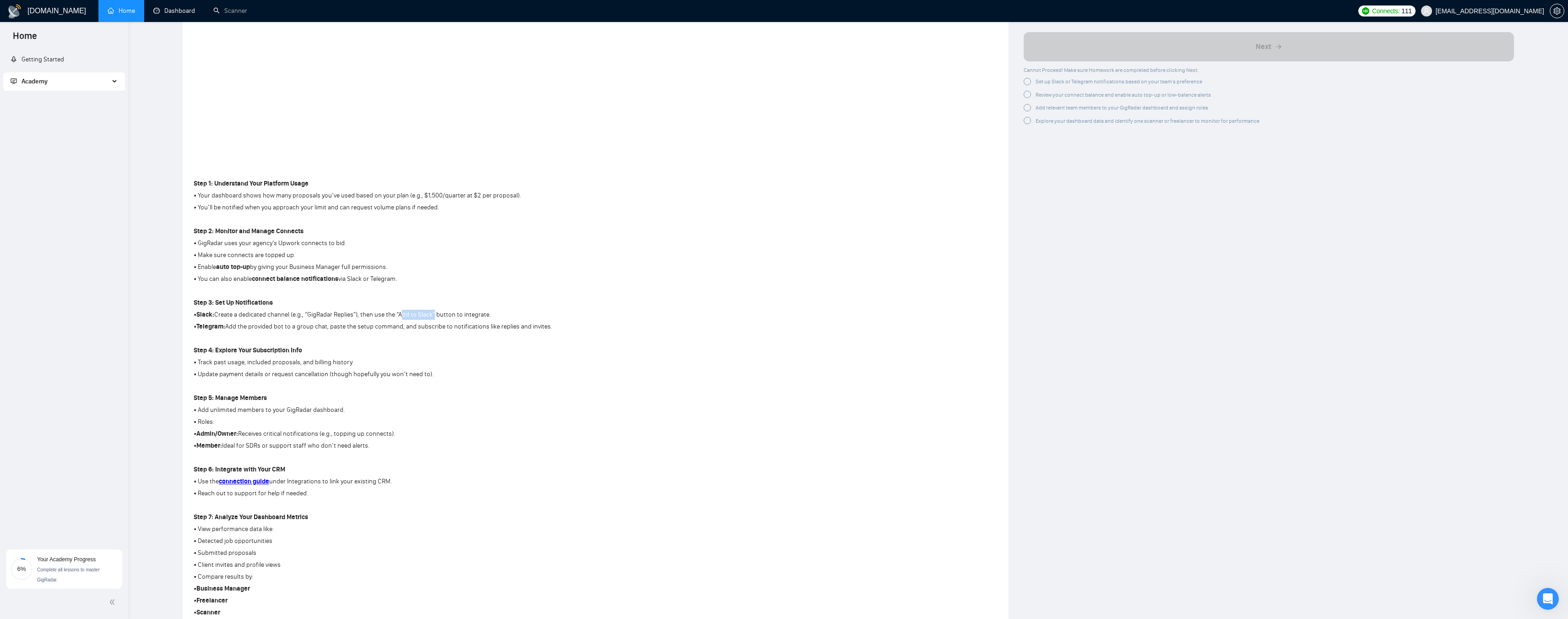
copy p "Add to Slack"
click at [693, 335] on icon "Open Intercom Messenger" at bounding box center [1547, 598] width 15 height 15
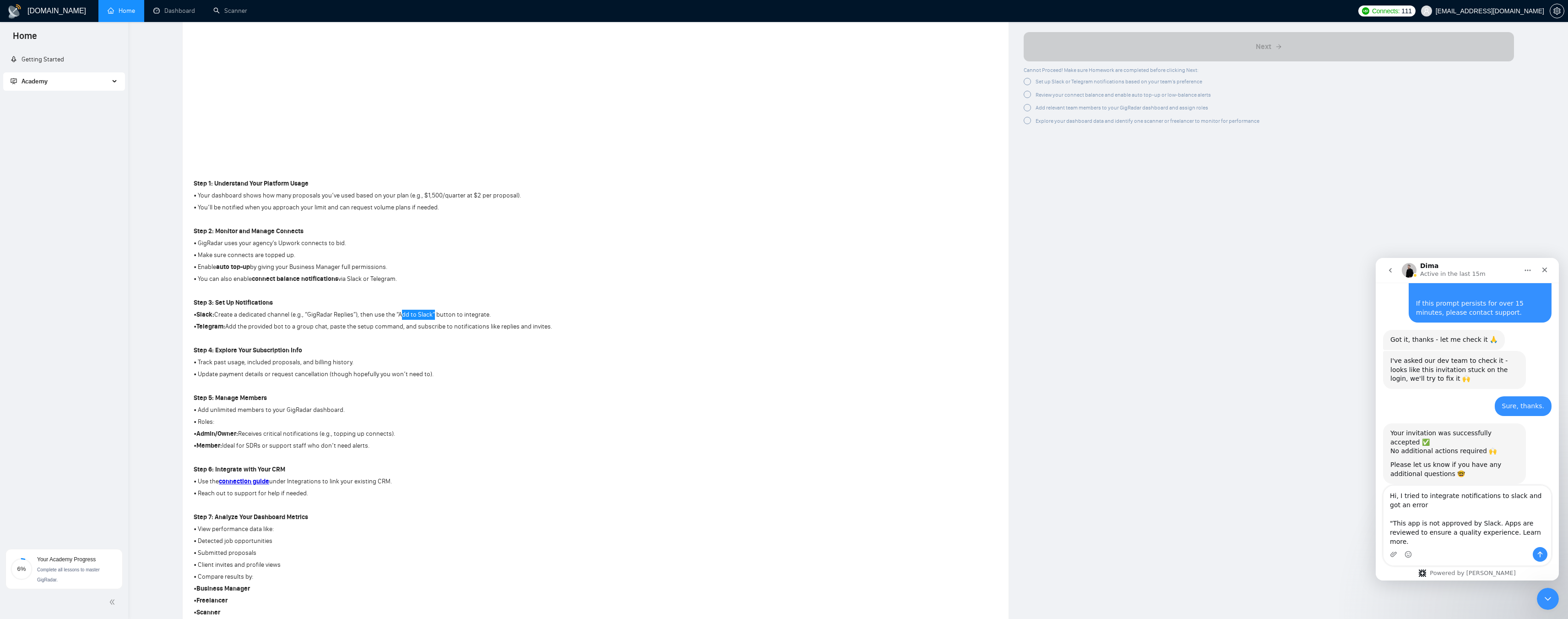
scroll to position [635, 0]
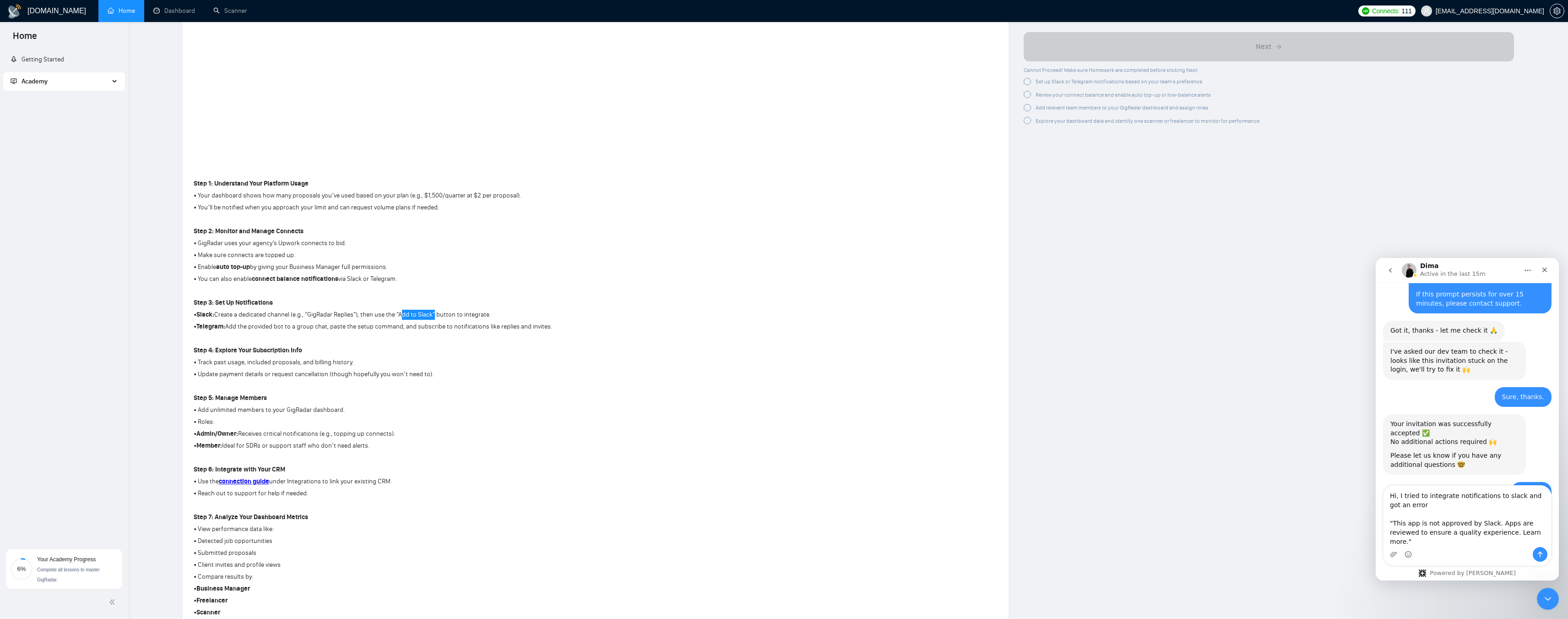
type textarea "Hi, I tried to integrate notifications to slack and got an error "This app is n…"
click at [693, 335] on textarea "Hi, I tried to integrate notifications to slack and got an error "This app is n…" at bounding box center [1467, 516] width 167 height 61
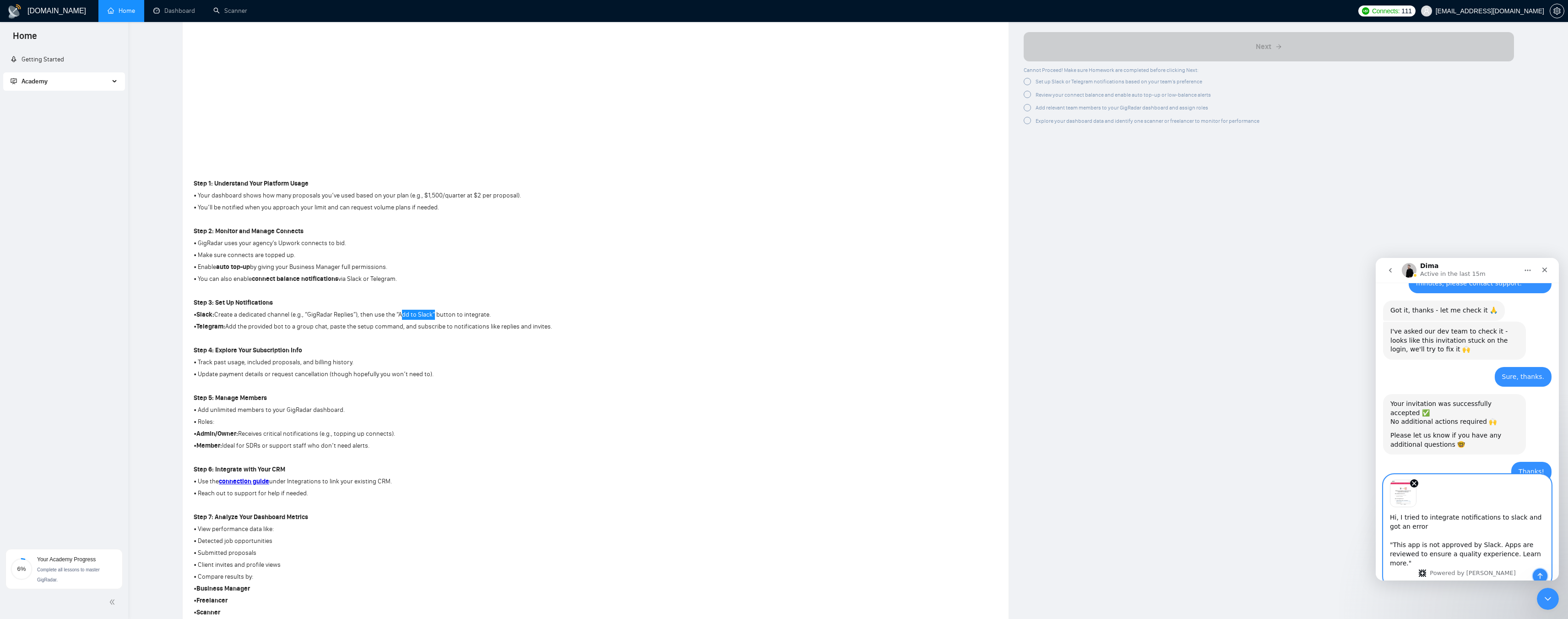
click at [693, 335] on icon "Send a message…" at bounding box center [1540, 576] width 7 height 7
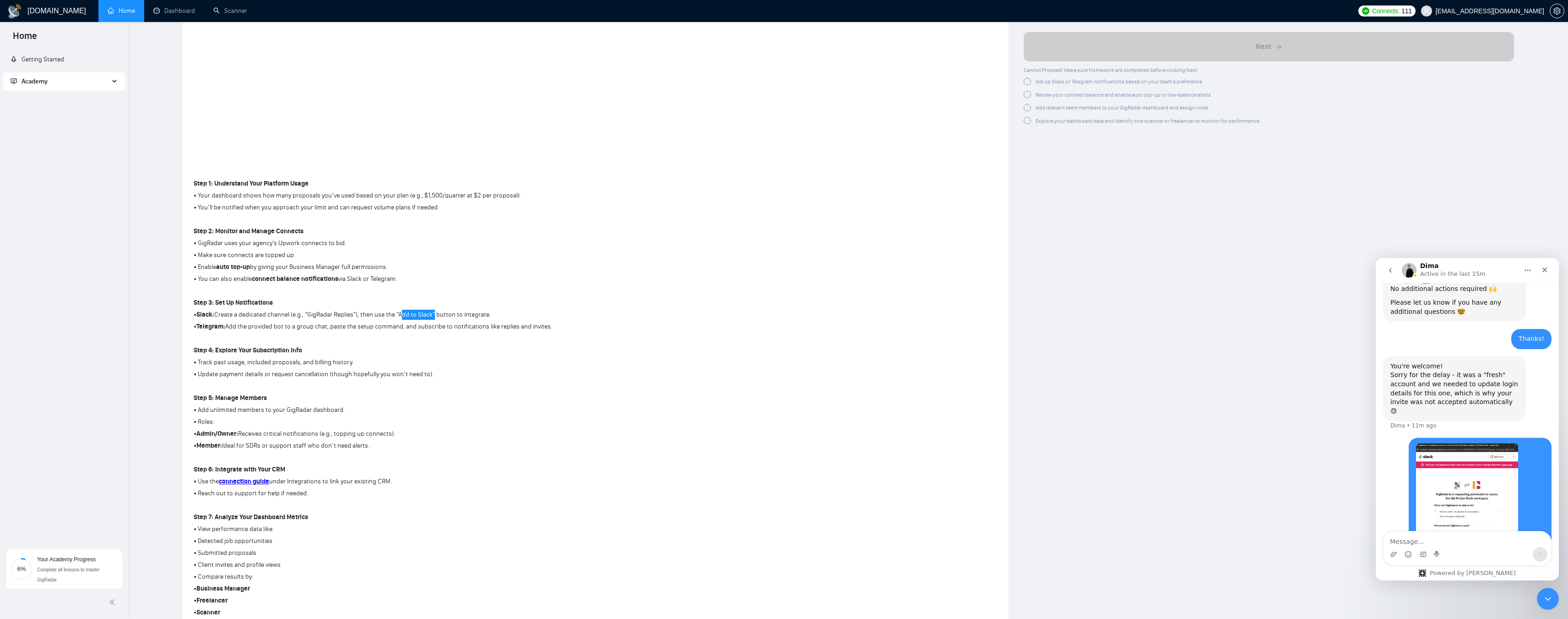
scroll to position [793, 0]
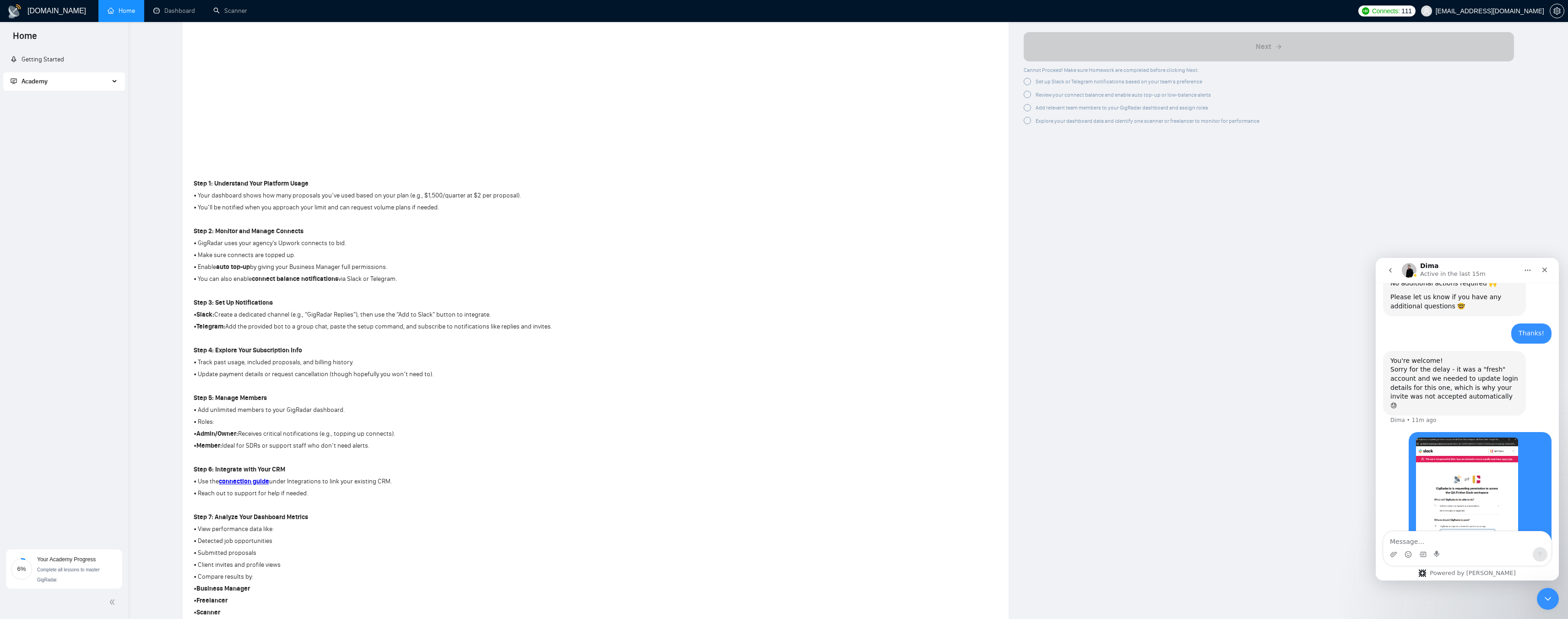
click at [693, 289] on div "Author Vlad Timinsky Growth Manager Space Sales LLC Overview This lesson gives …" at bounding box center [1268, 347] width 505 height 1444
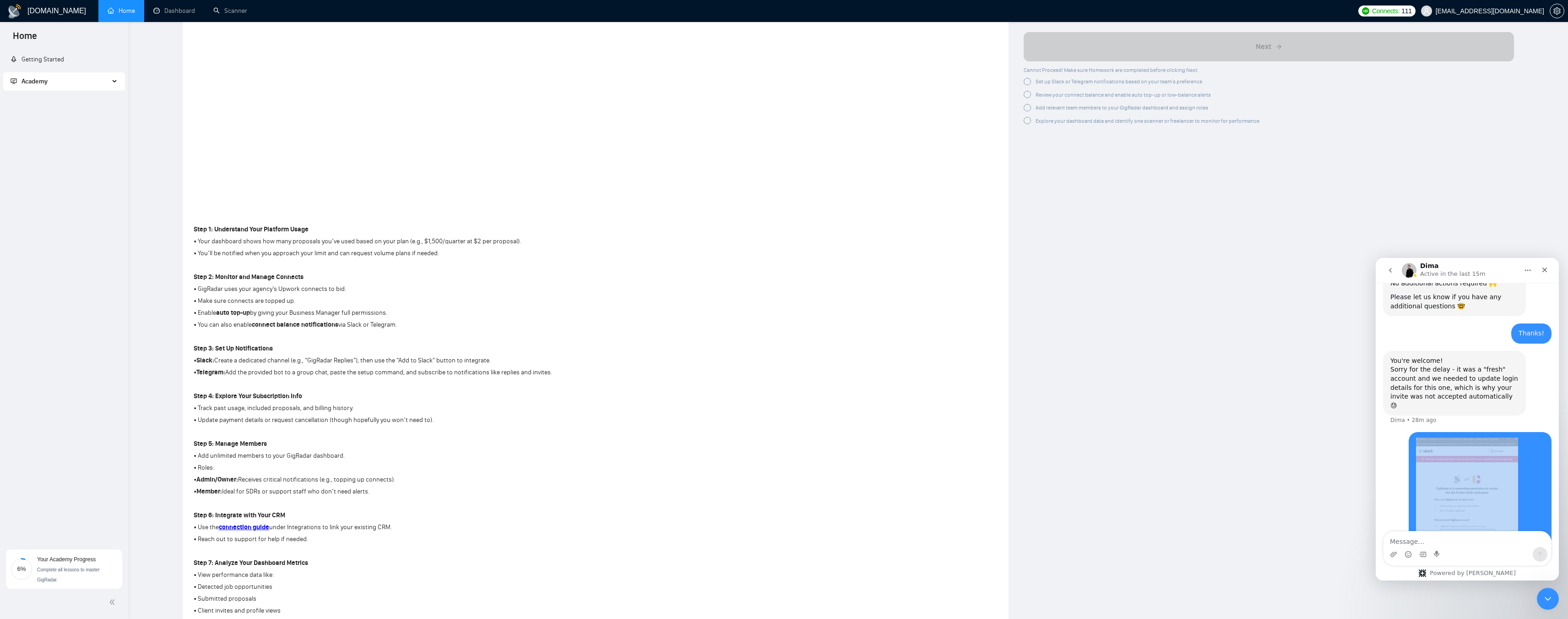
drag, startPoint x: 1457, startPoint y: 511, endPoint x: 1403, endPoint y: 401, distance: 122.5
click at [693, 335] on div "Hi, I tried to integrate notifications to slack and got an error "This app is n…" at bounding box center [1467, 531] width 169 height 199
copy div "Hi, I tried to integrate notifications to slack and got an error "This app is n…"
click at [693, 335] on icon "Close Intercom Messenger" at bounding box center [1547, 597] width 11 height 11
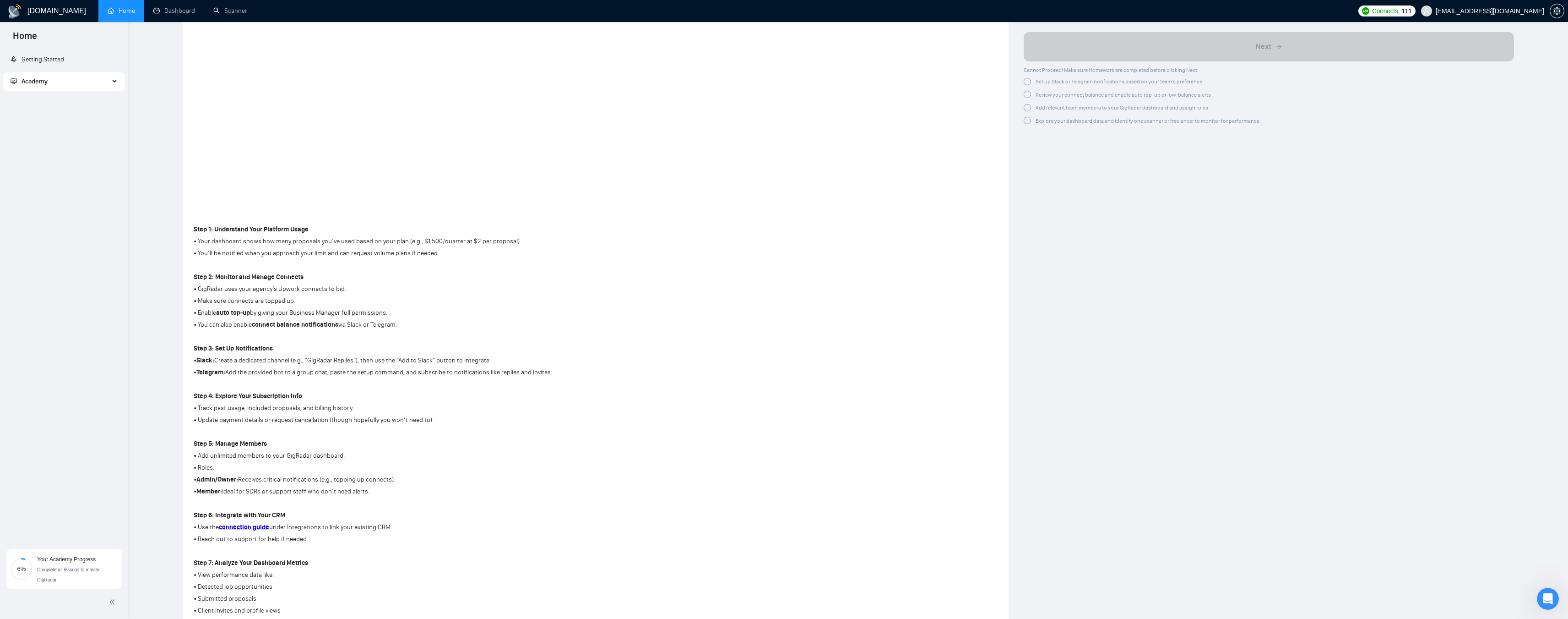
click at [127, 10] on link "Home" at bounding box center [121, 10] width 28 height 8
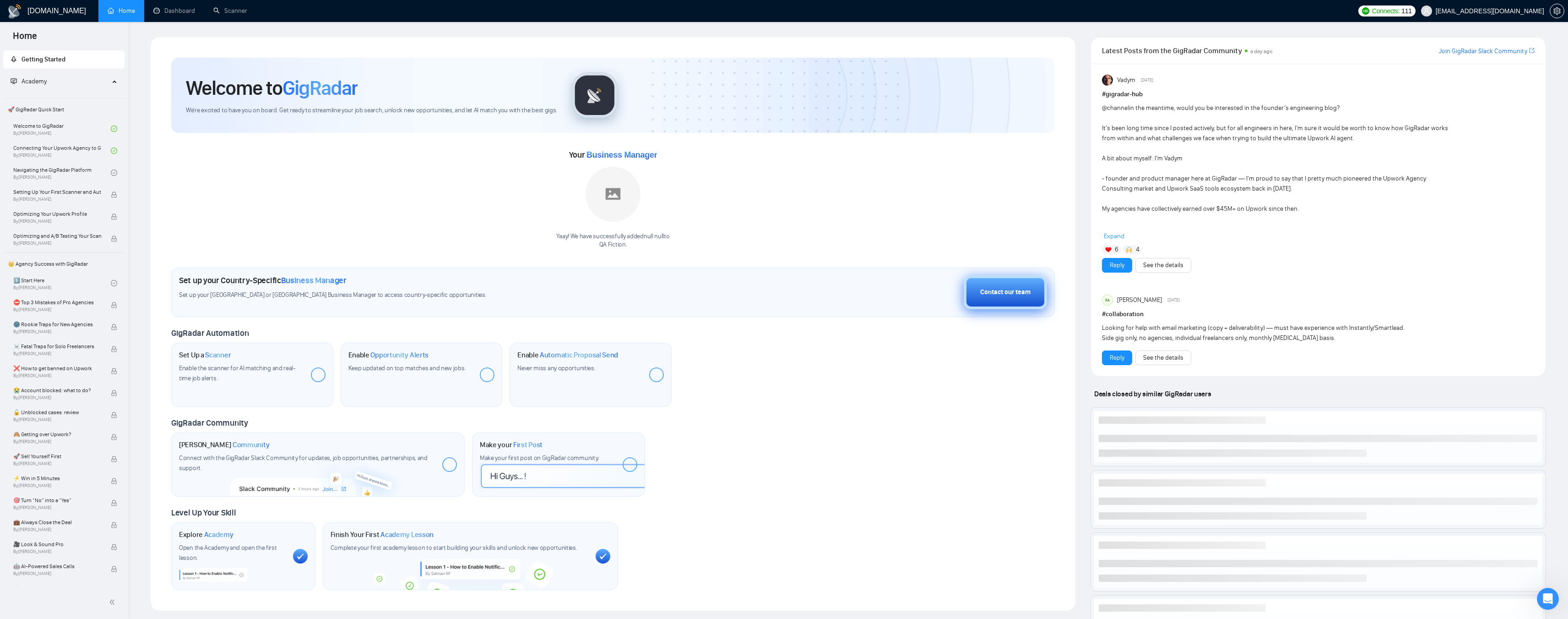
click at [693, 295] on div "Contact our team" at bounding box center [1005, 292] width 50 height 10
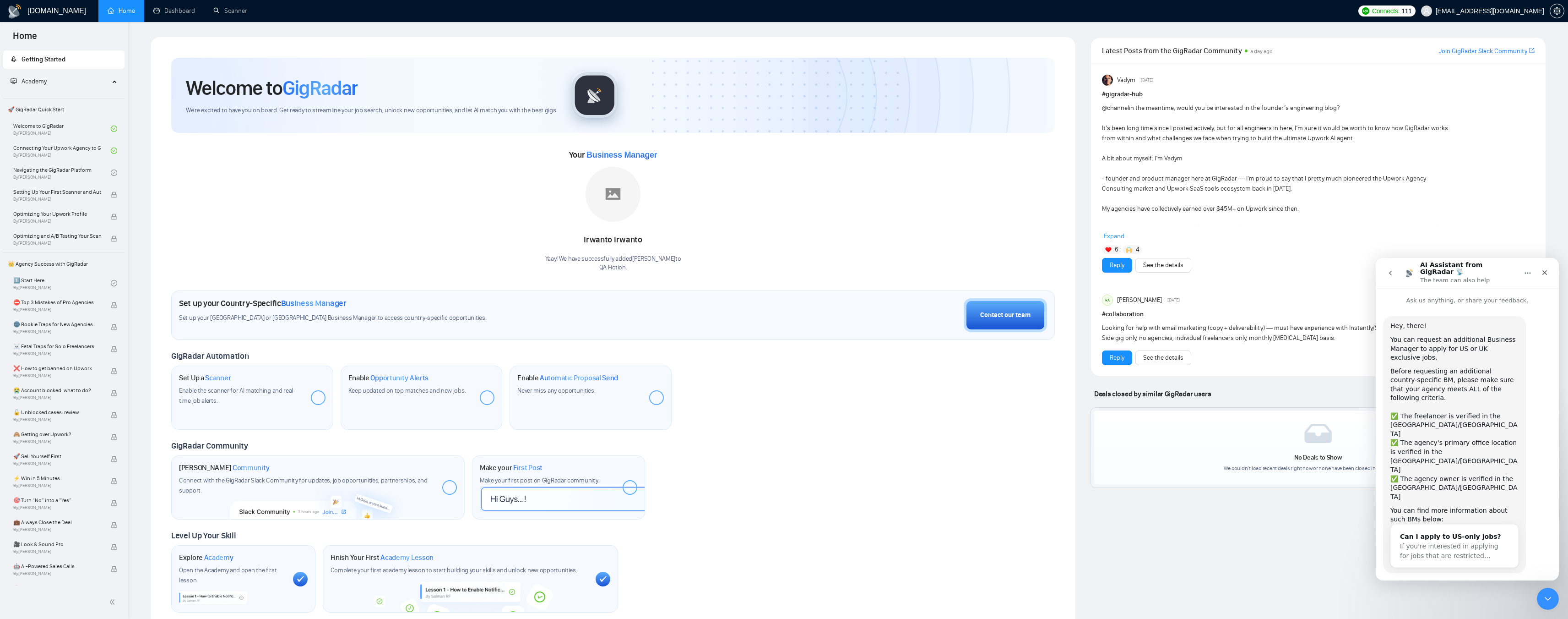
scroll to position [6, 0]
click at [693, 335] on button "Maybe another time!" at bounding box center [1506, 615] width 81 height 18
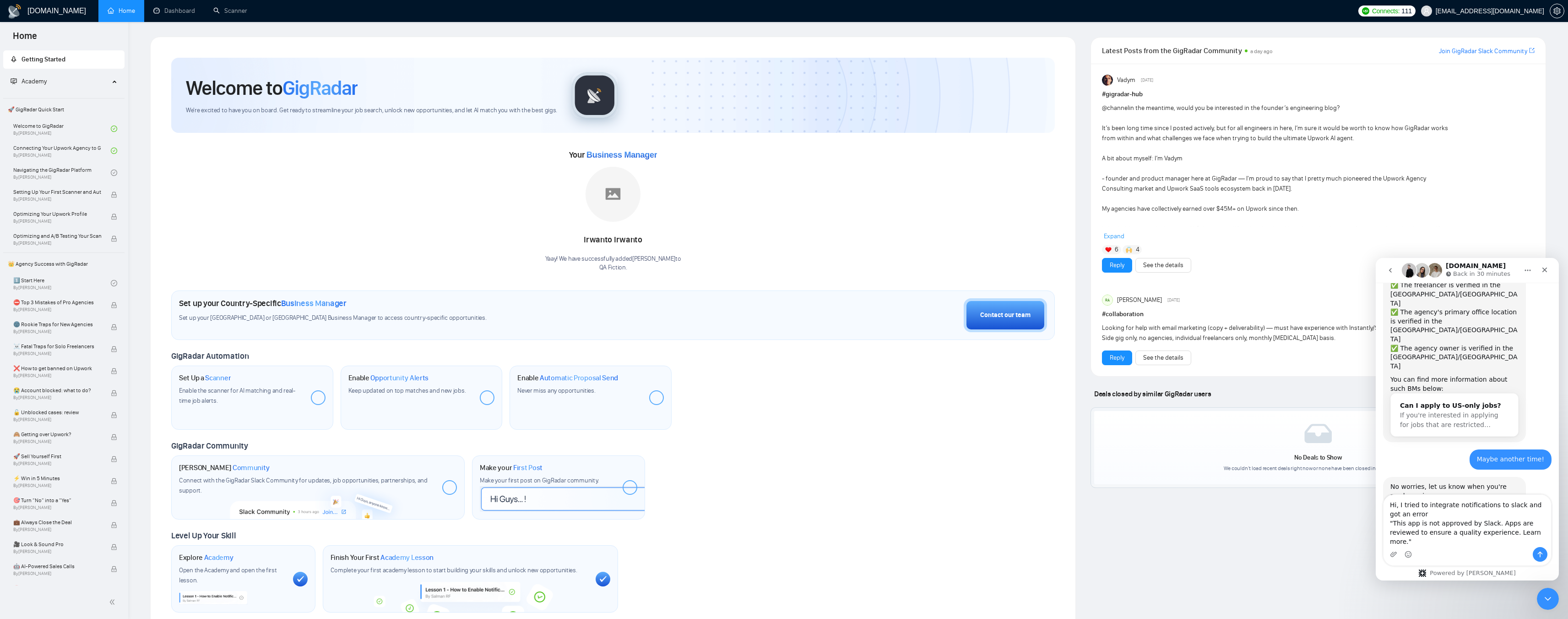
scroll to position [127, 0]
type textarea "Hi, I tried to integrate notifications to slack and got an error "This app is n…"
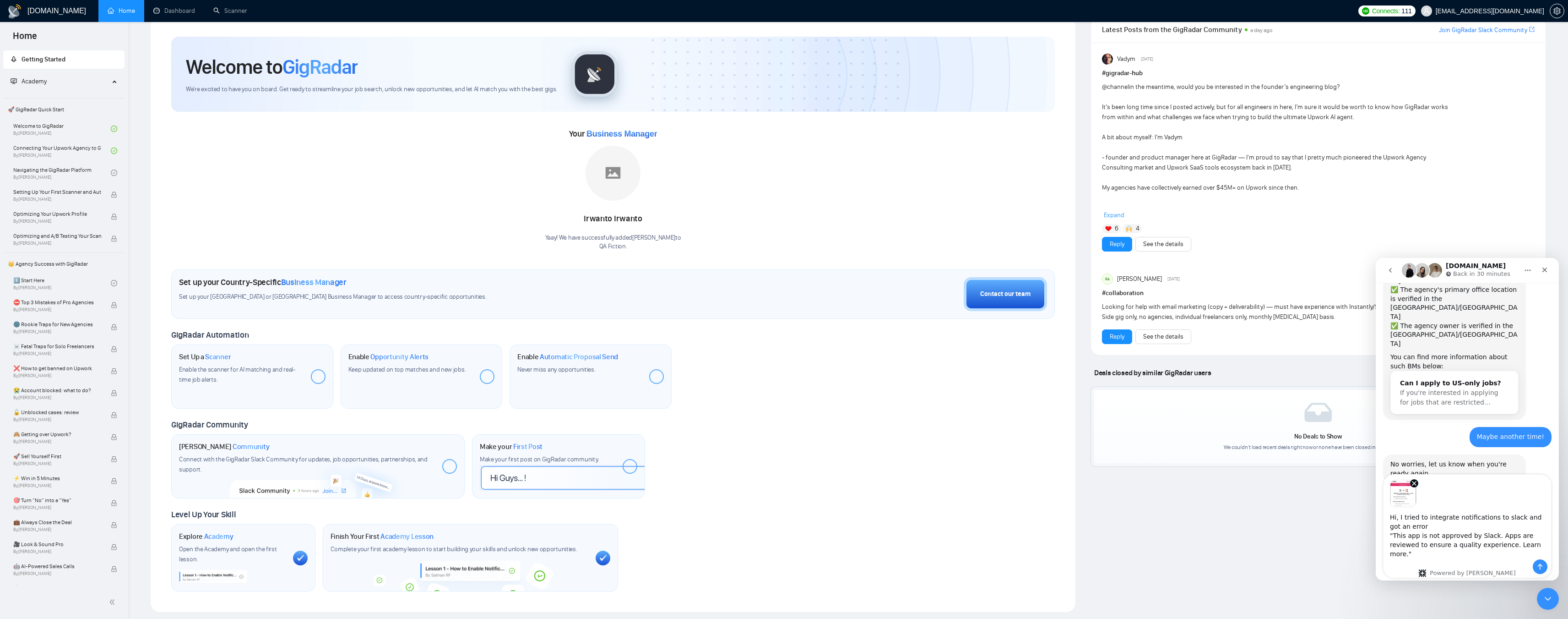
scroll to position [46, 0]
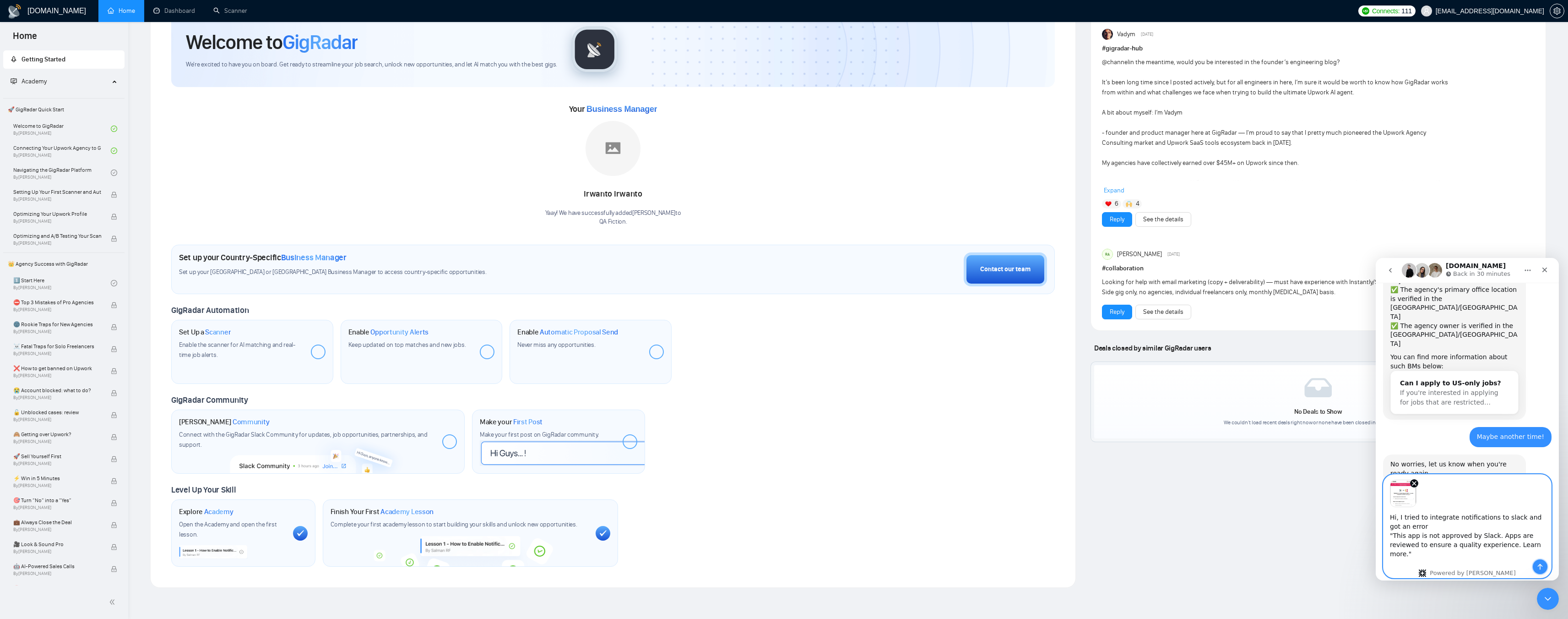
click at [693, 335] on icon "Send a message…" at bounding box center [1540, 567] width 5 height 6
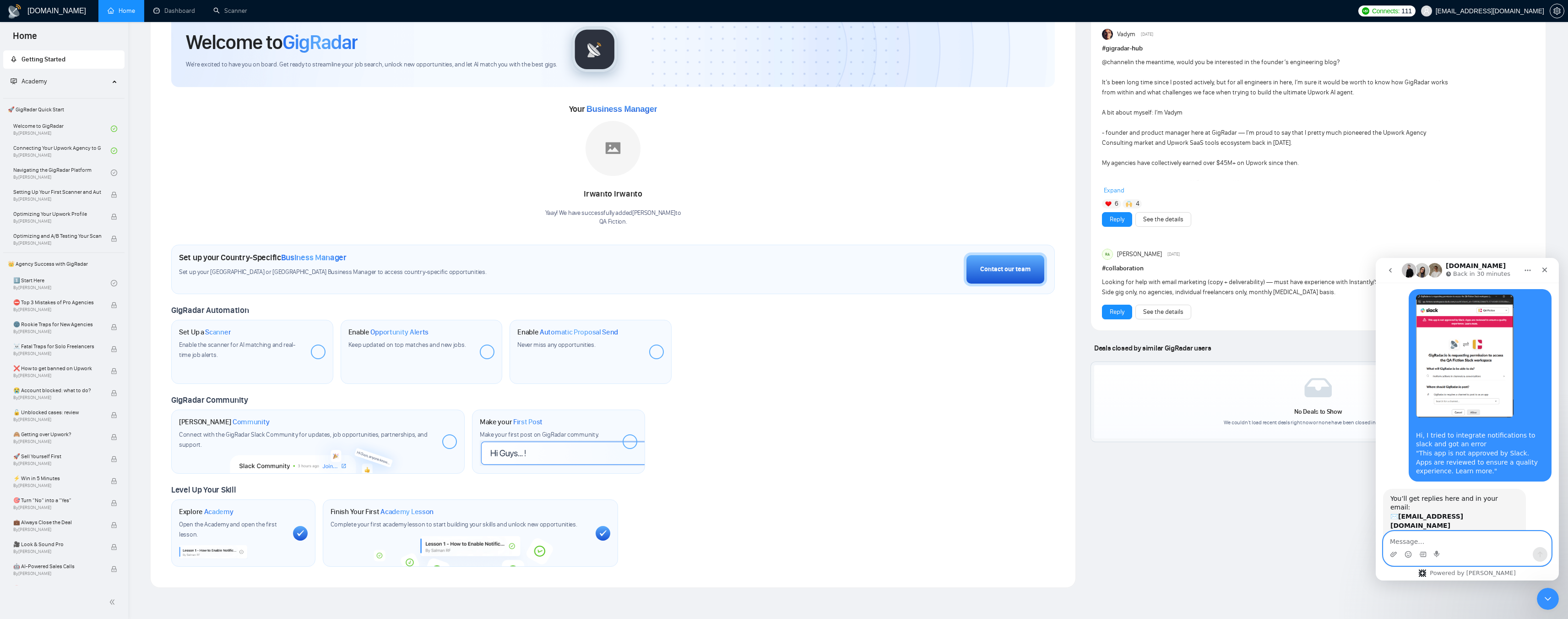
scroll to position [0, 0]
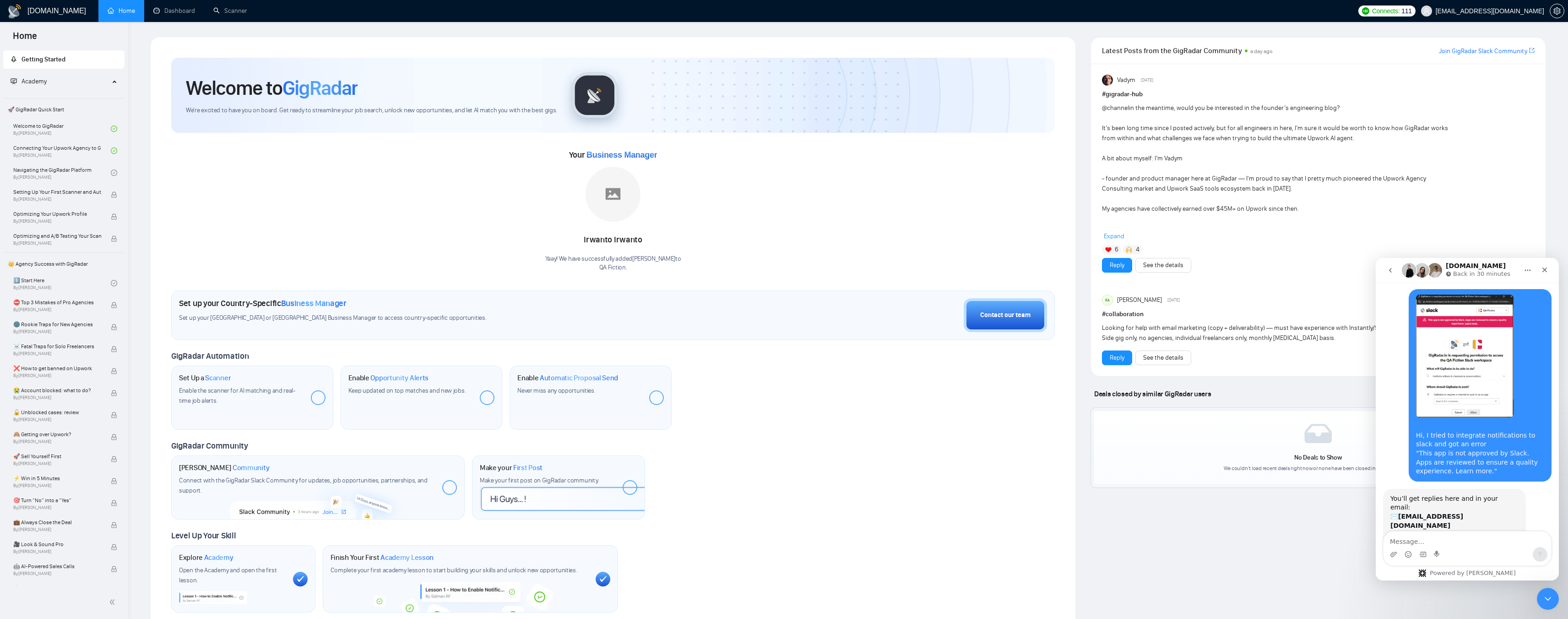
click at [693, 335] on div "Latest Posts from the GigRadar Community a day ago Join GigRadar Slack Communit…" at bounding box center [1318, 335] width 470 height 597
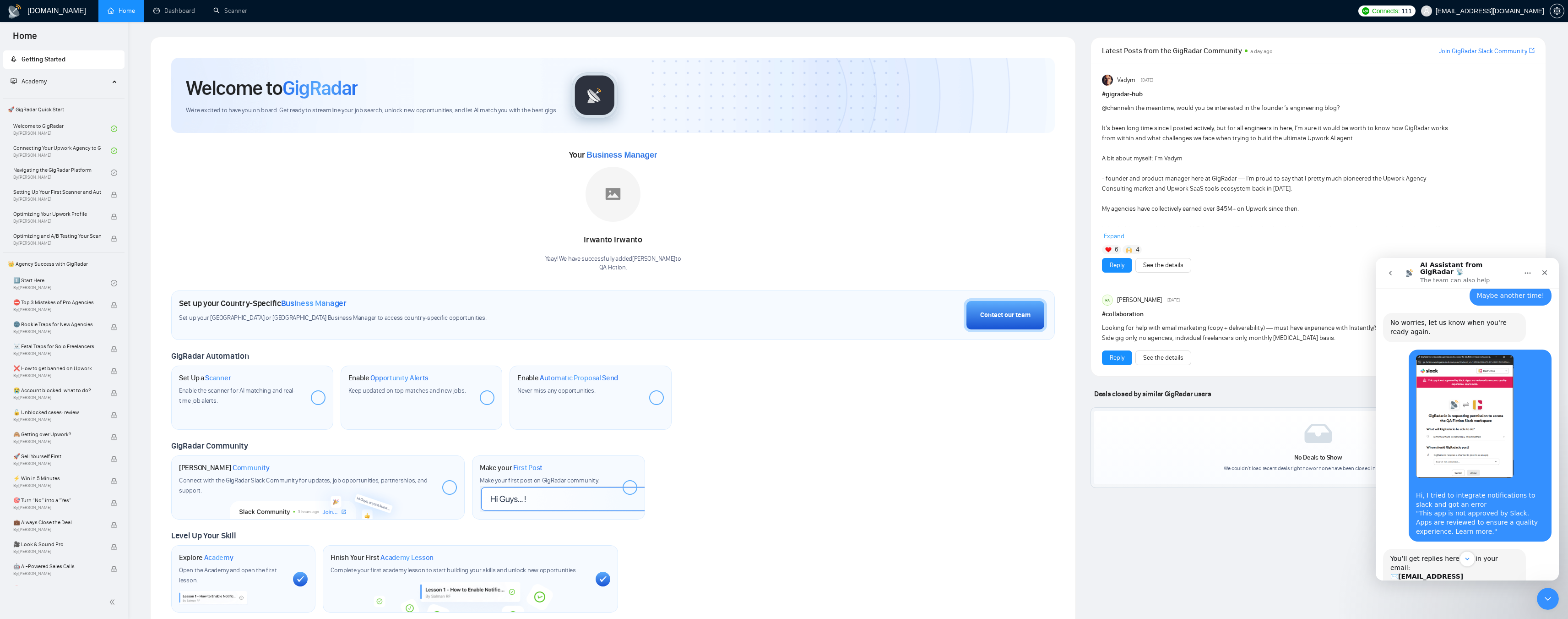
scroll to position [329, 0]
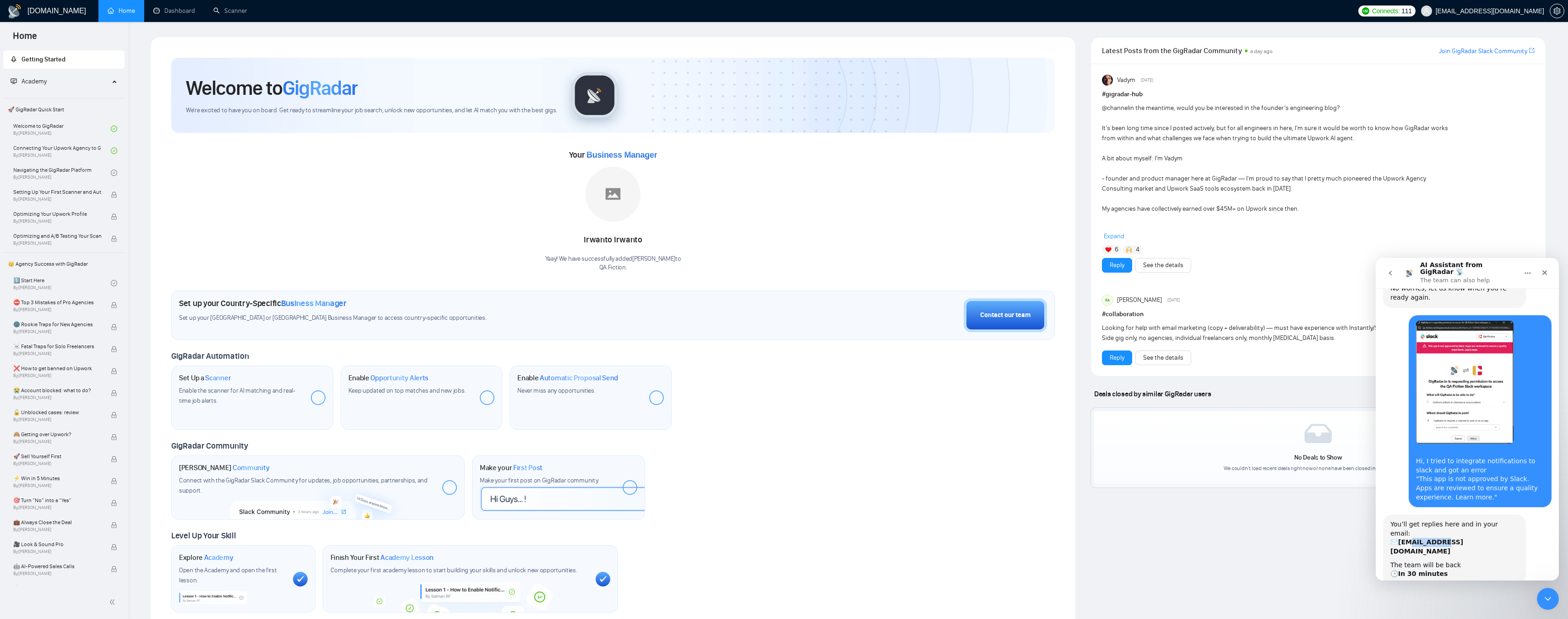
drag, startPoint x: 1412, startPoint y: 474, endPoint x: 1438, endPoint y: 473, distance: 26.0
click at [693, 335] on b "[EMAIL_ADDRESS][DOMAIN_NAME]" at bounding box center [1426, 546] width 73 height 17
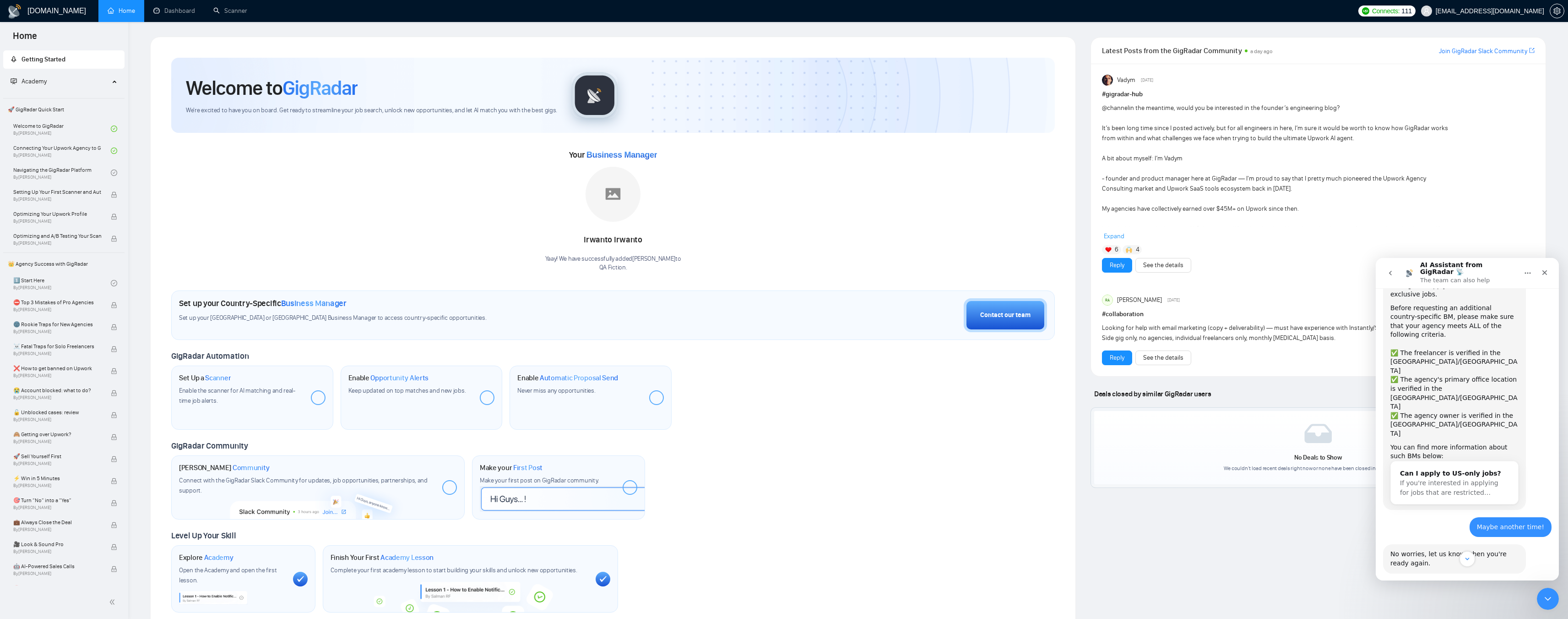
scroll to position [338, 0]
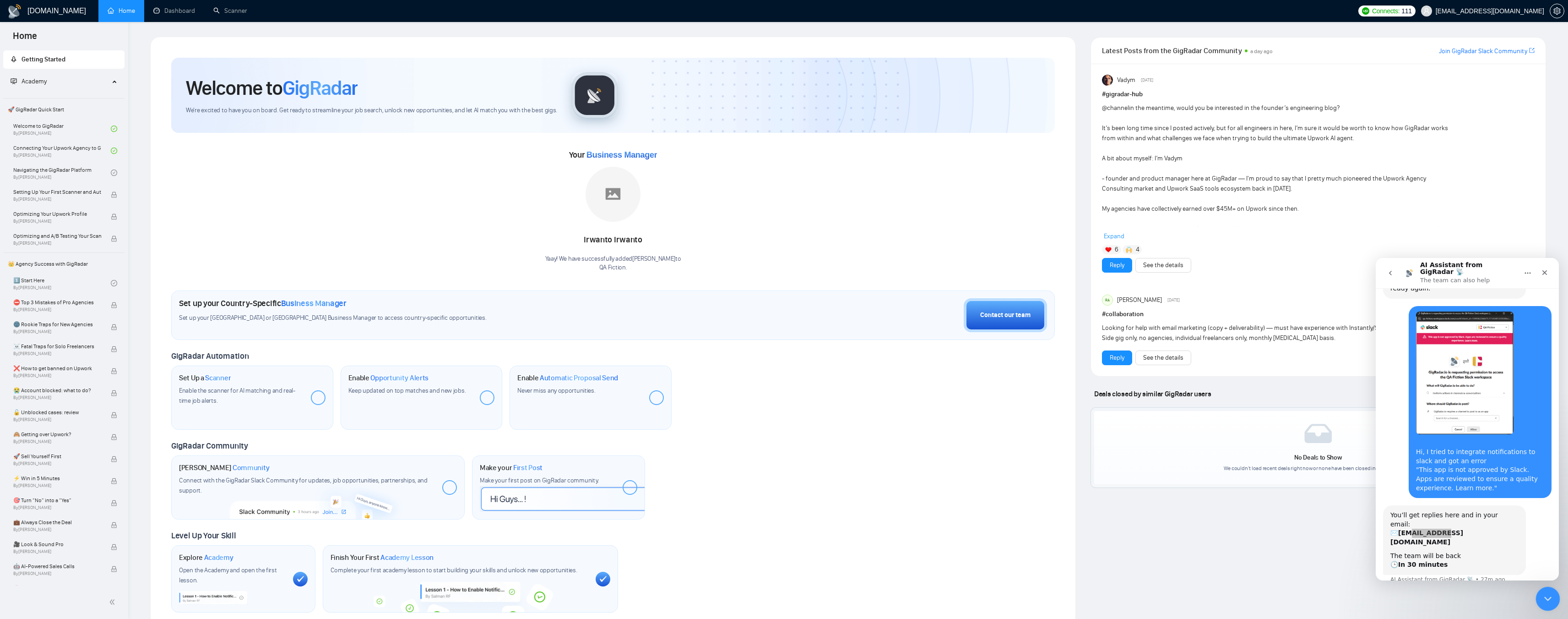
click at [693, 335] on icon "Close Intercom Messenger" at bounding box center [1547, 597] width 11 height 11
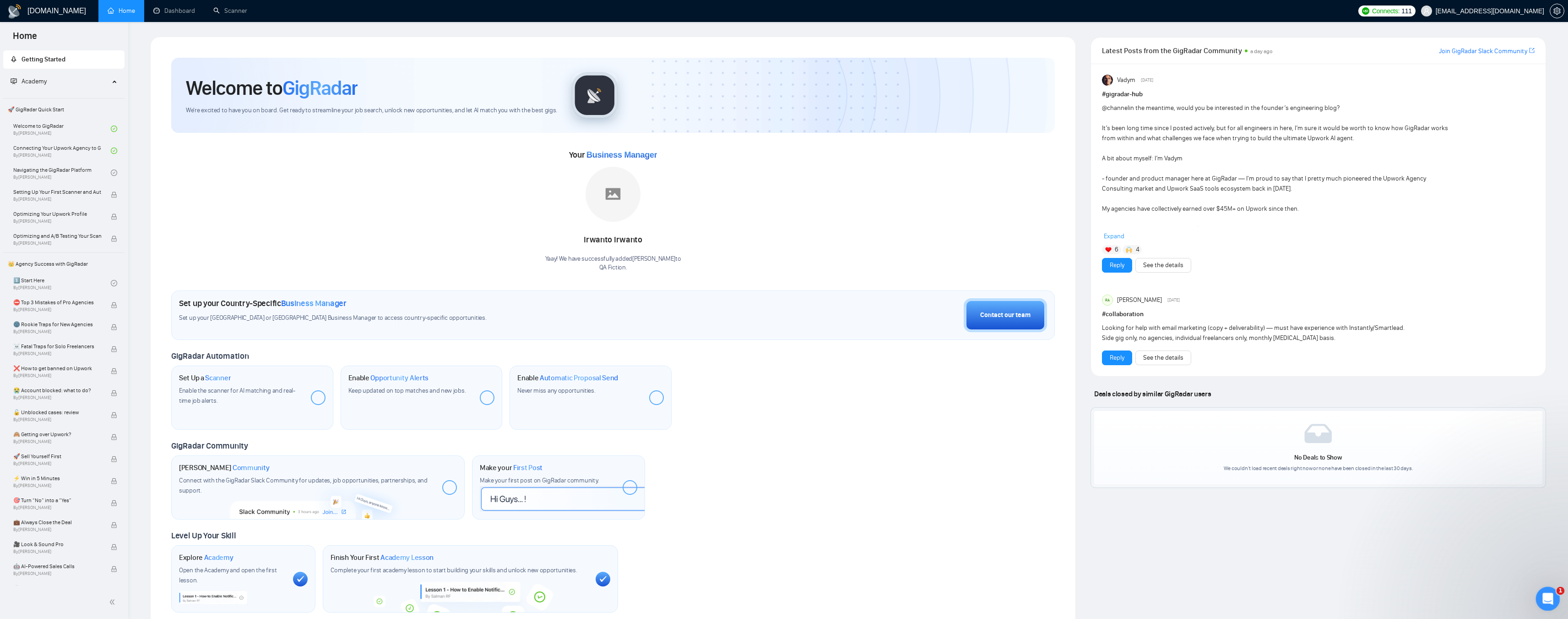
click at [693, 335] on icon "Open Intercom Messenger" at bounding box center [1547, 598] width 15 height 15
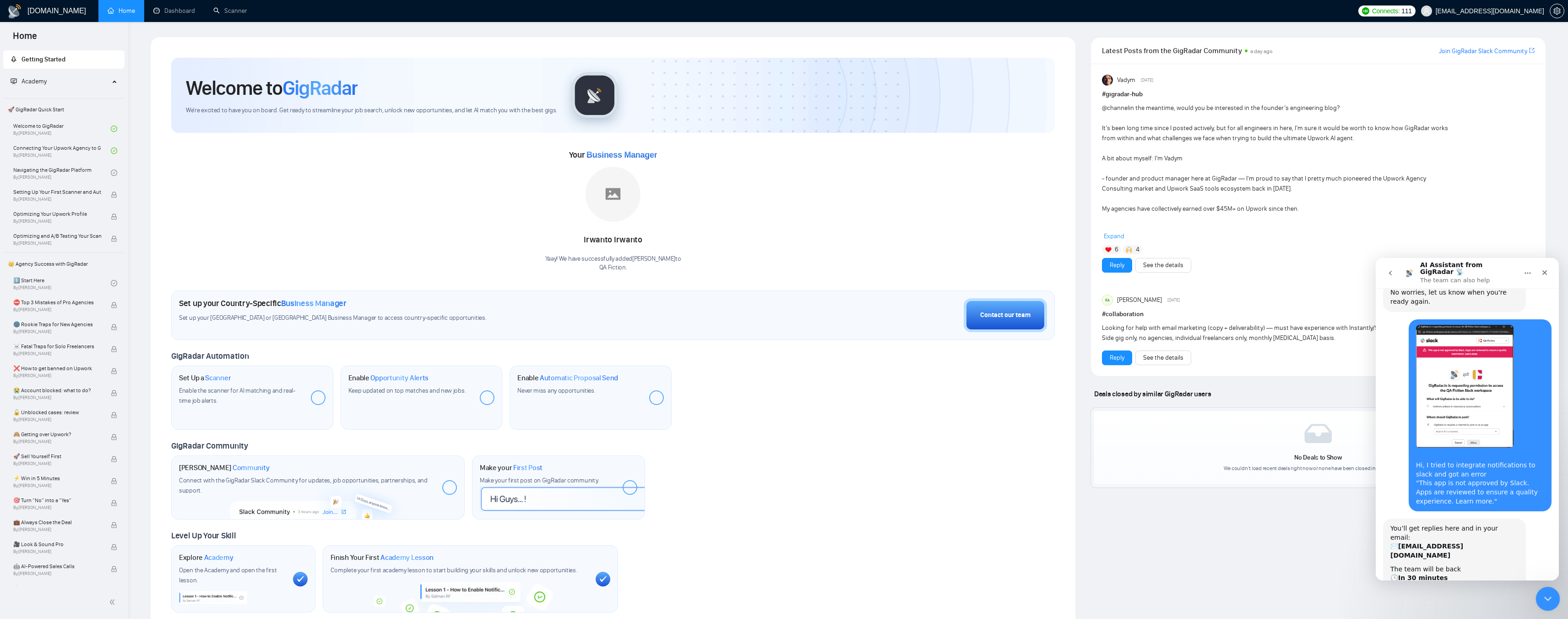
scroll to position [329, 0]
click at [693, 335] on span "Great" at bounding box center [1468, 618] width 17 height 17
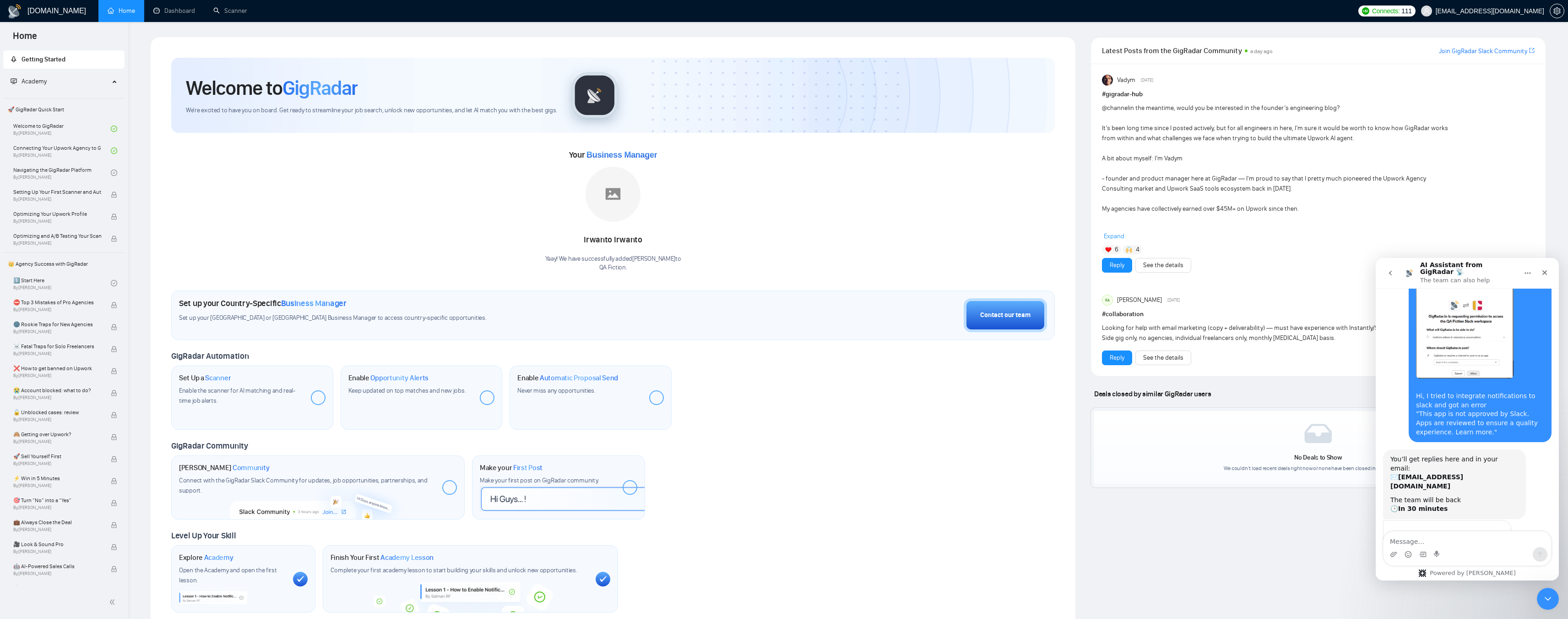
scroll to position [358, 0]
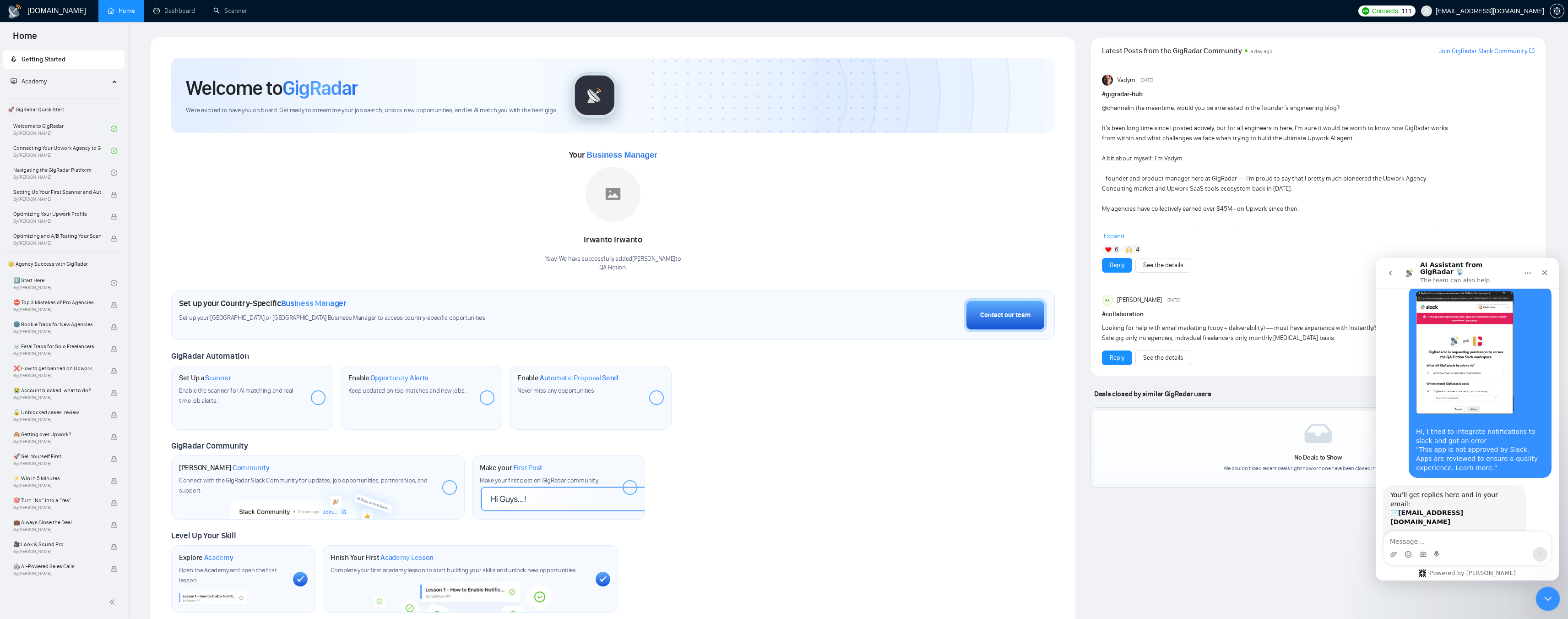
drag, startPoint x: 1540, startPoint y: 597, endPoint x: 3071, endPoint y: 1185, distance: 1640.0
click at [693, 335] on div "Close Intercom Messenger" at bounding box center [1547, 598] width 22 height 22
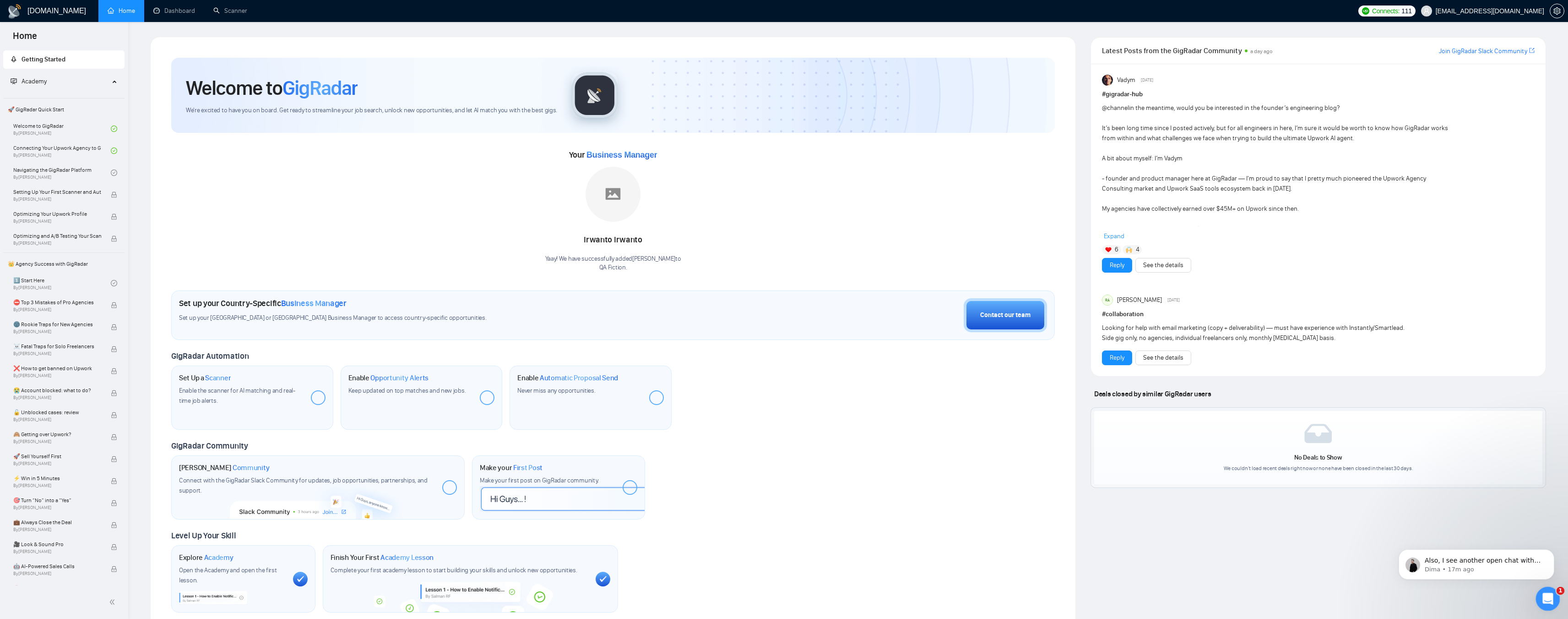
scroll to position [0, 0]
click at [693, 335] on icon "Open Intercom Messenger" at bounding box center [1547, 598] width 15 height 15
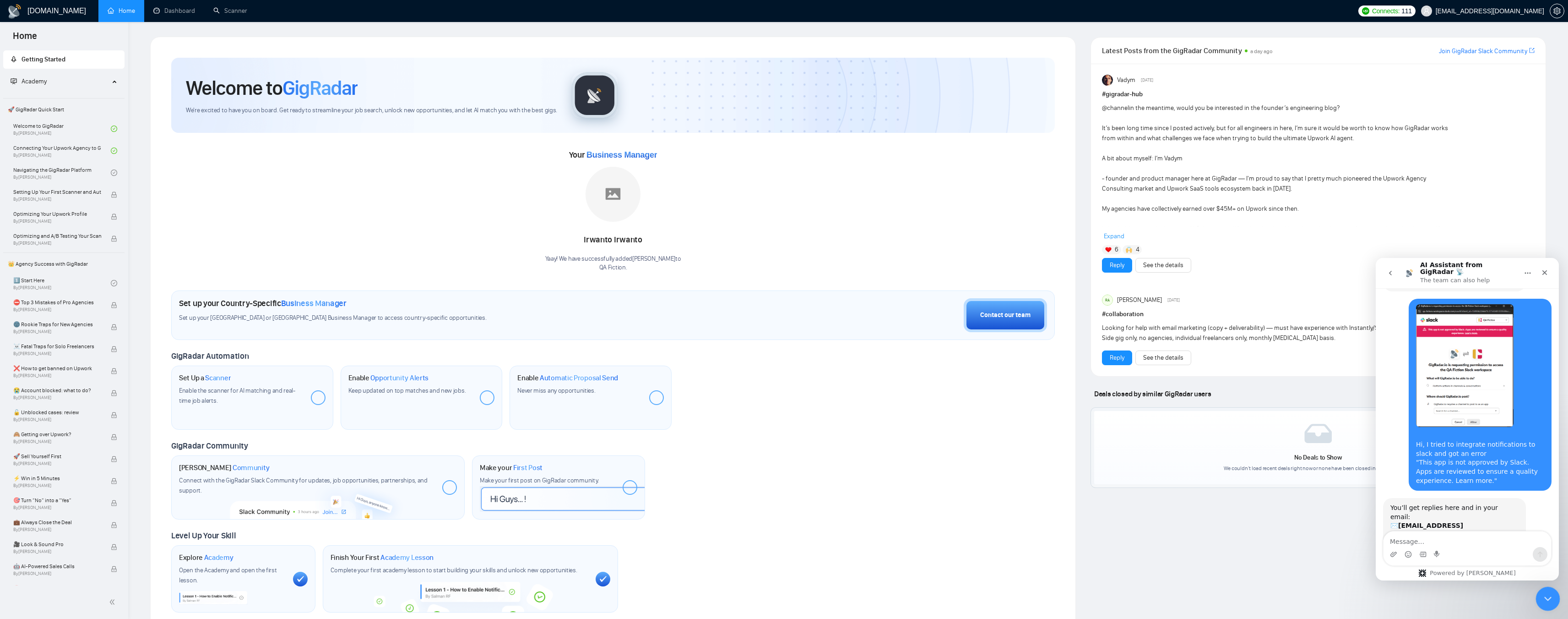
scroll to position [358, 0]
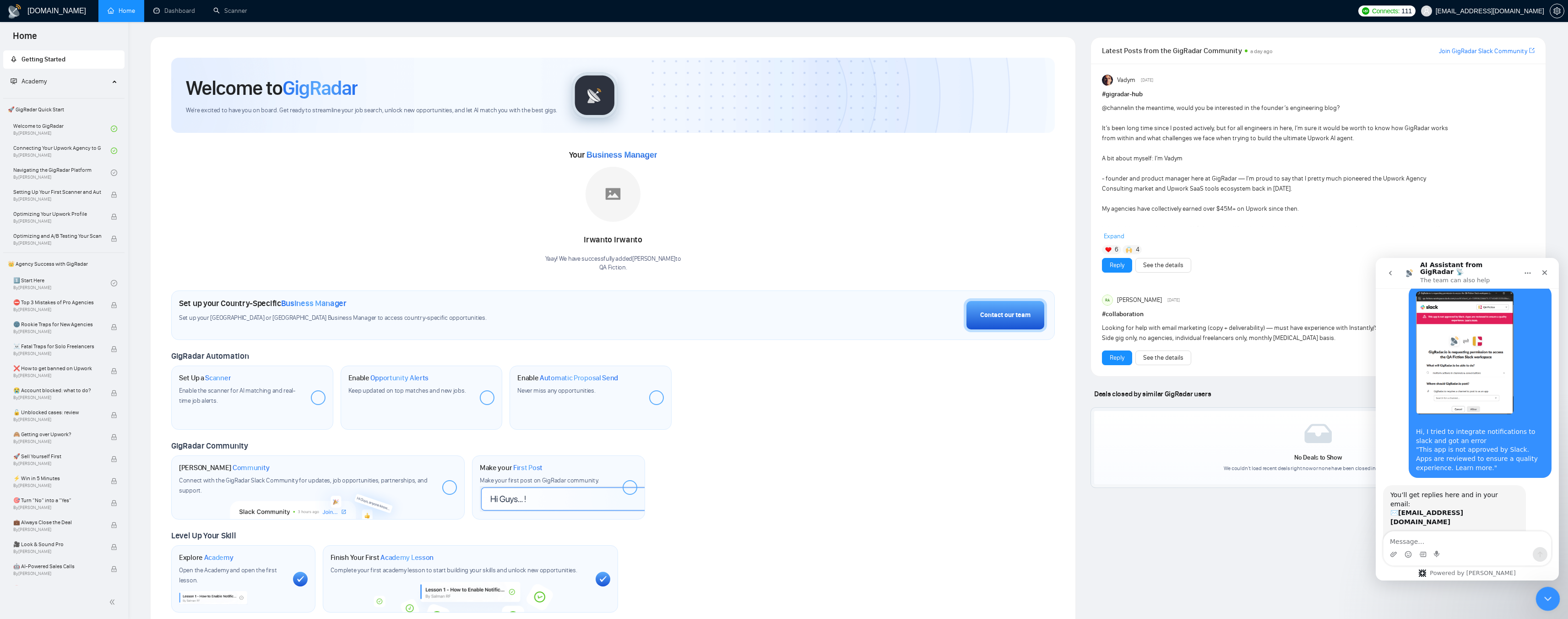
click at [693, 335] on icon "Close Intercom Messenger" at bounding box center [1547, 597] width 11 height 11
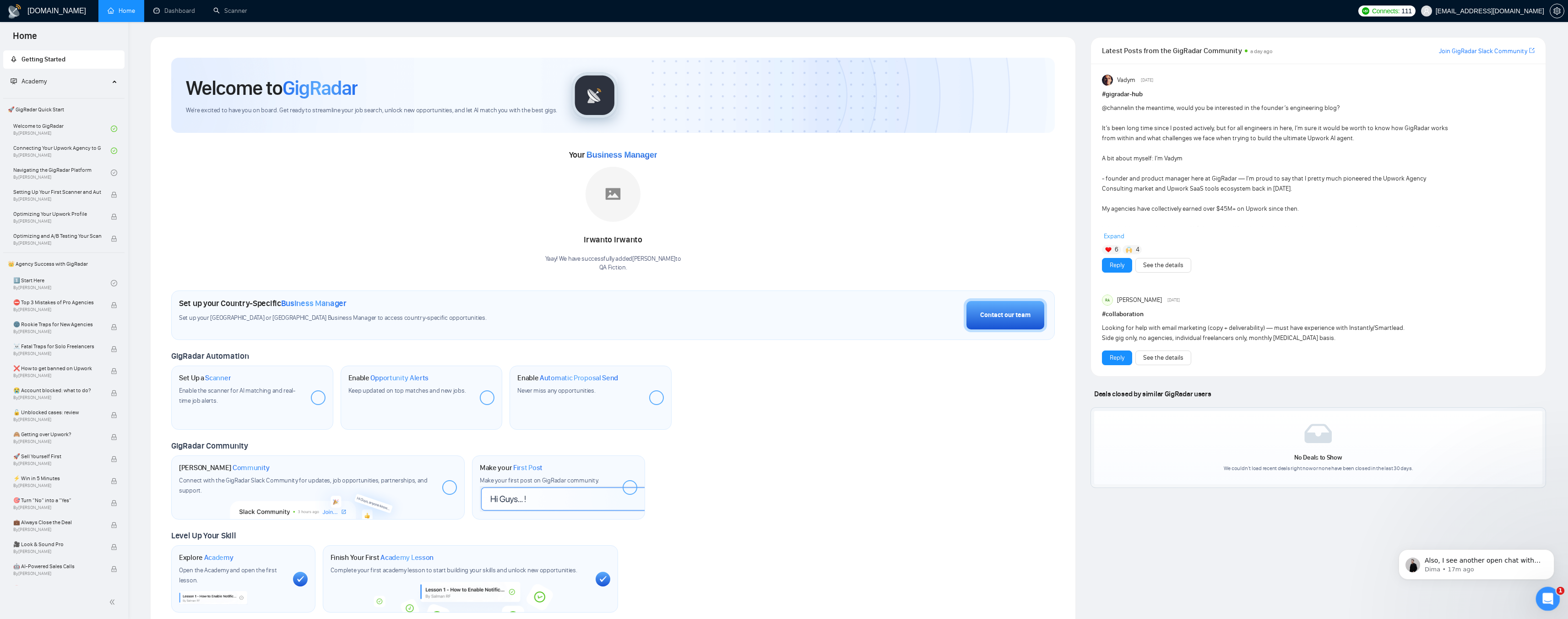
scroll to position [0, 0]
click at [693, 335] on span "Also, I see another open chat with the same question - not sure if that was jus…" at bounding box center [1482, 579] width 116 height 44
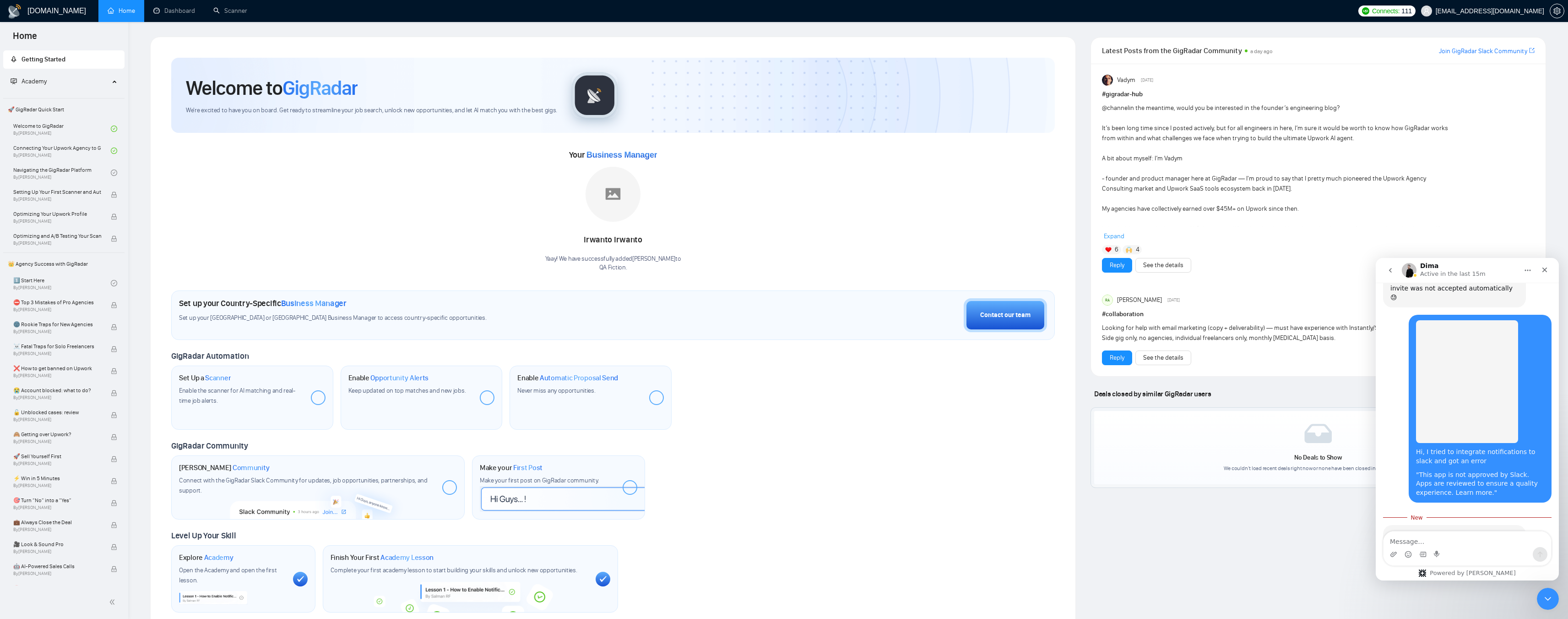
scroll to position [902, 0]
drag, startPoint x: 1424, startPoint y: 476, endPoint x: 1487, endPoint y: 475, distance: 63.0
click at [693, 335] on div "Also, I see another open chat with the same question - not sure if that was jus…" at bounding box center [1454, 595] width 128 height 35
drag, startPoint x: 1401, startPoint y: 483, endPoint x: 1476, endPoint y: 483, distance: 75.0
click at [693, 335] on div "Also, I see another open chat with the same question - not sure if that was jus…" at bounding box center [1454, 595] width 128 height 35
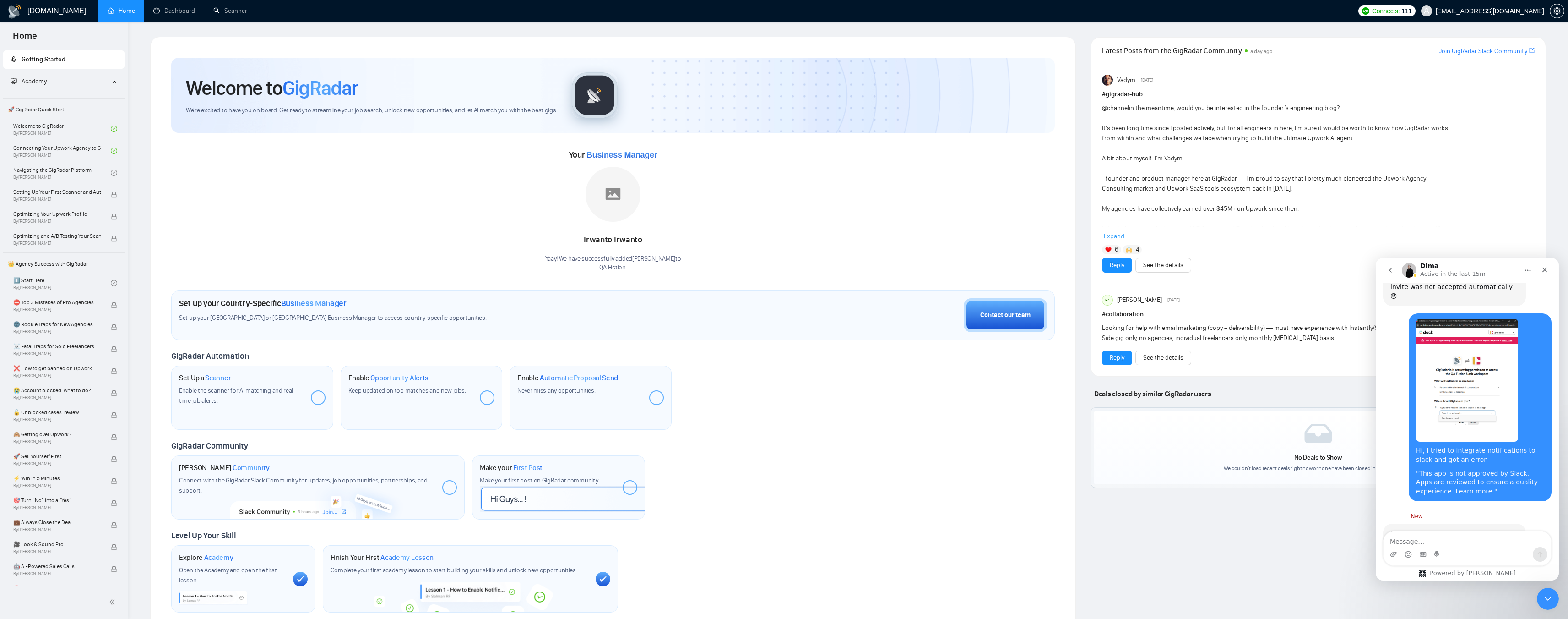
click at [693, 335] on div "Also, I see another open chat with the same question - not sure if that was jus…" at bounding box center [1454, 595] width 128 height 35
drag, startPoint x: 1423, startPoint y: 448, endPoint x: 1469, endPoint y: 448, distance: 46.0
click at [693, 335] on div "Currently, our Slack integration is working as usual and approved, could you pl…" at bounding box center [1454, 547] width 128 height 35
click at [693, 15] on button "button" at bounding box center [1557, 11] width 15 height 15
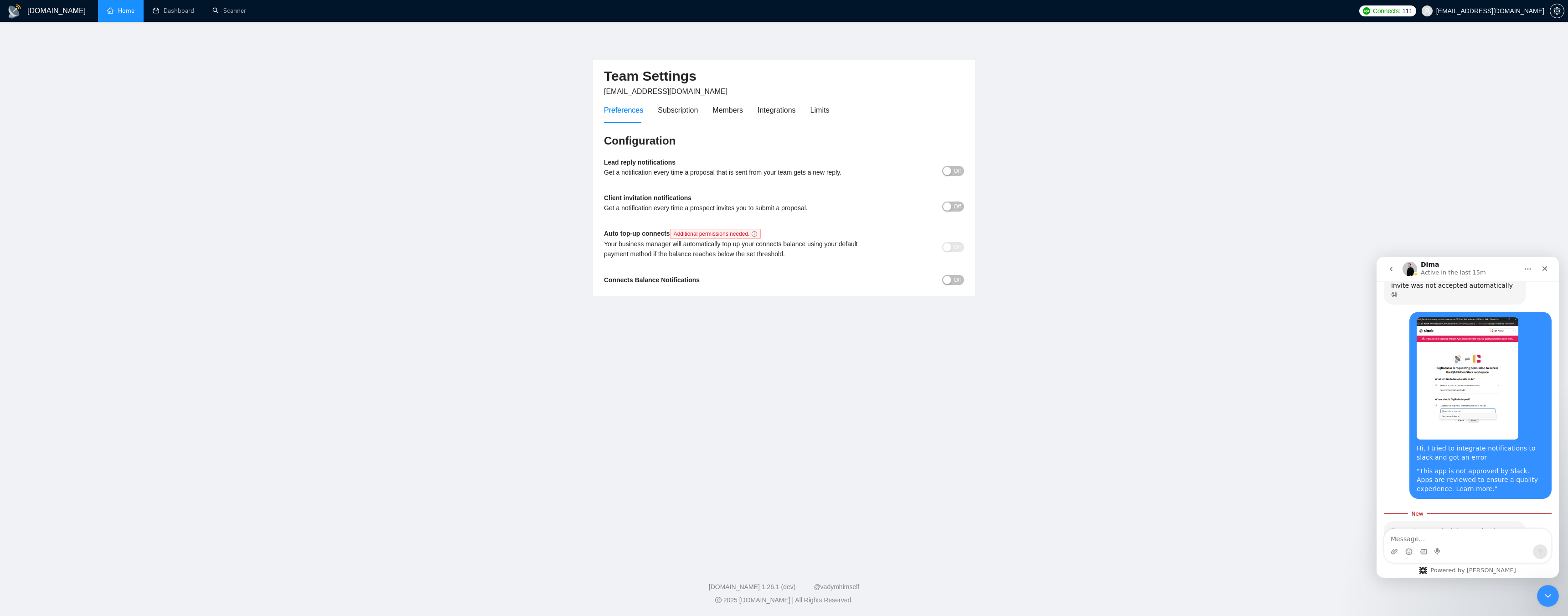
click at [690, 320] on img "vashishthashwetank@gmail.com says…" at bounding box center [1467, 378] width 102 height 122
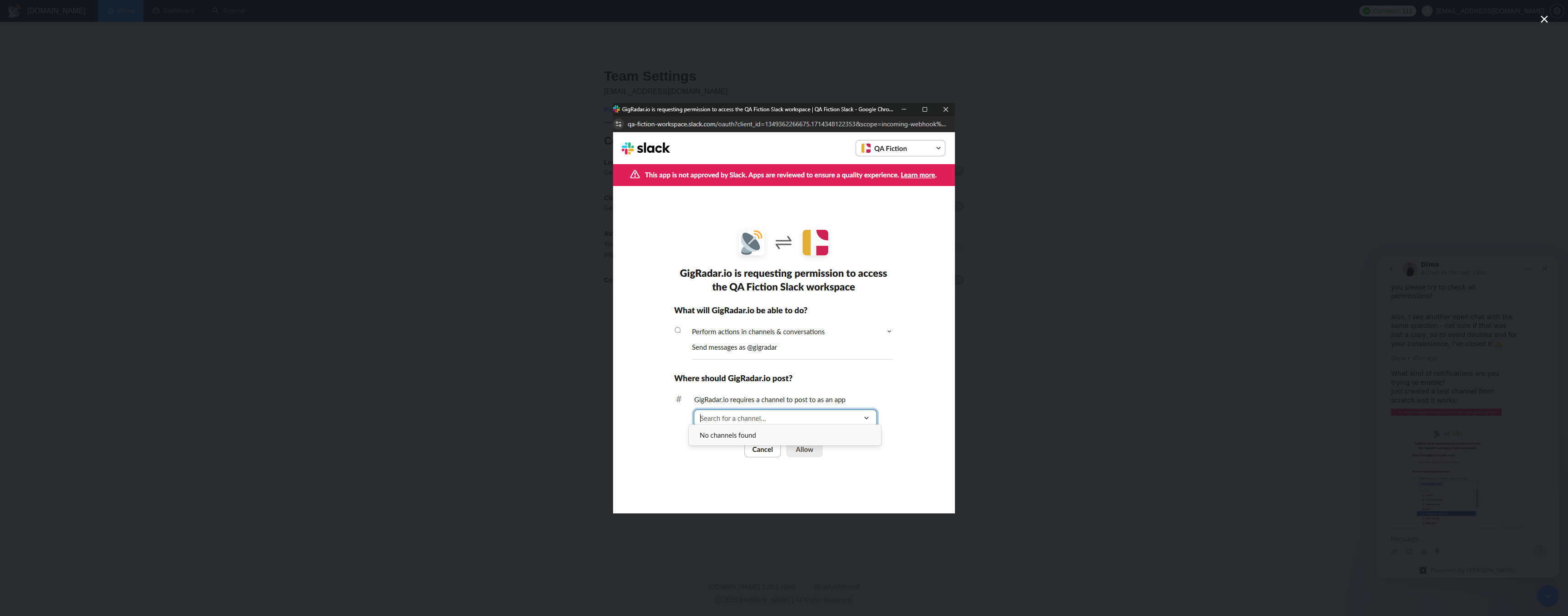
scroll to position [1146, 0]
click at [690, 21] on icon "Close" at bounding box center [1544, 19] width 11 height 11
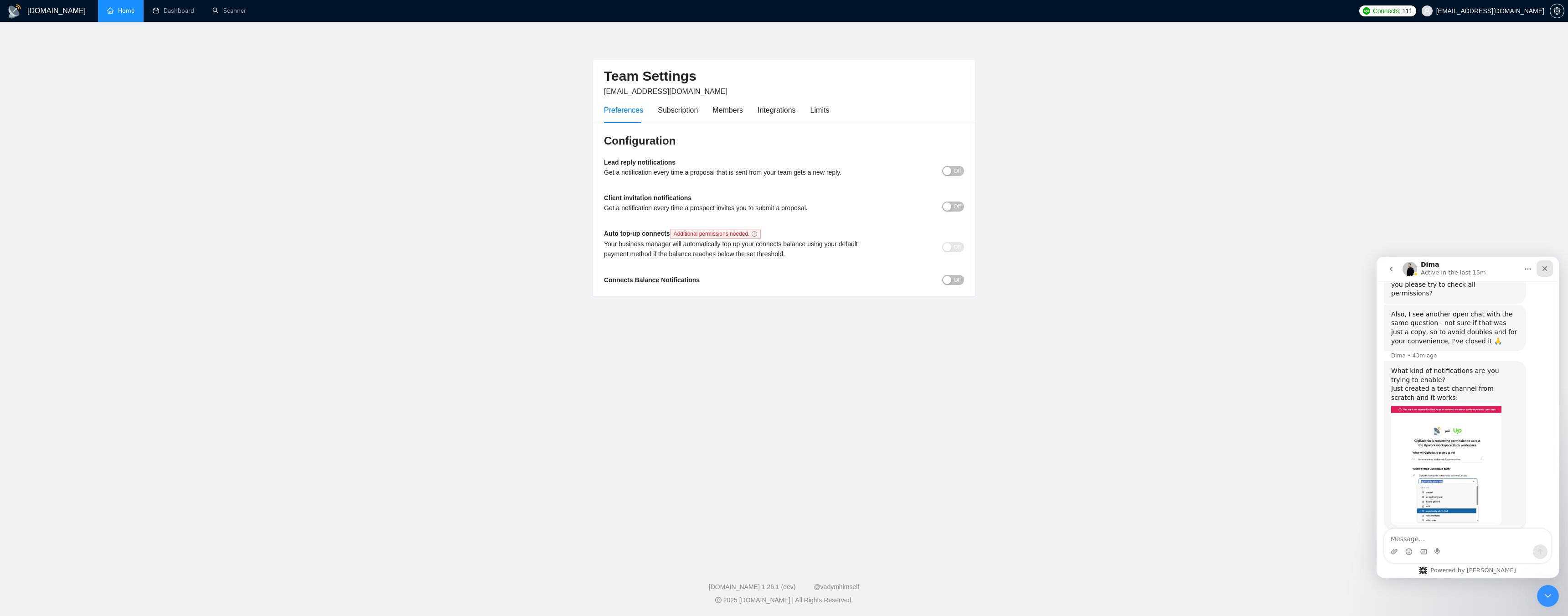
click at [690, 270] on div "Close" at bounding box center [1544, 268] width 16 height 16
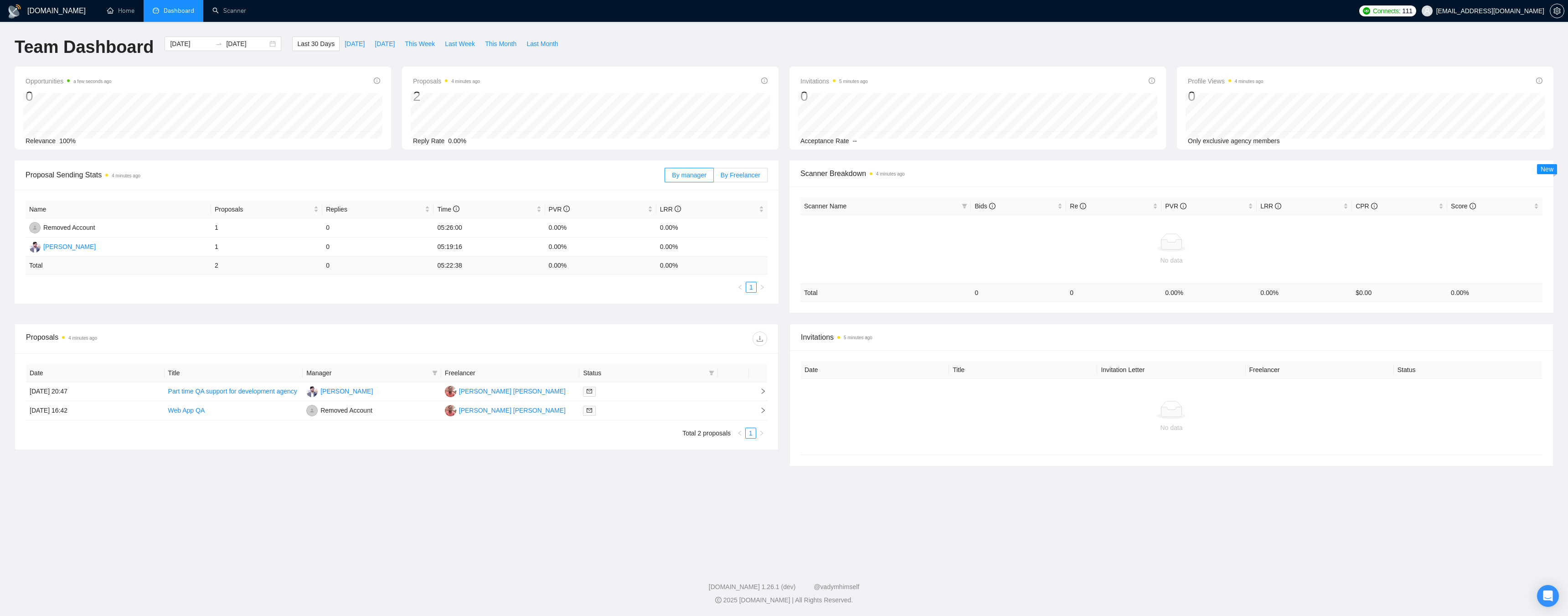
click at [730, 174] on span "By Freelancer" at bounding box center [740, 175] width 40 height 7
click at [714, 177] on input "By Freelancer" at bounding box center [714, 177] width 0 height 0
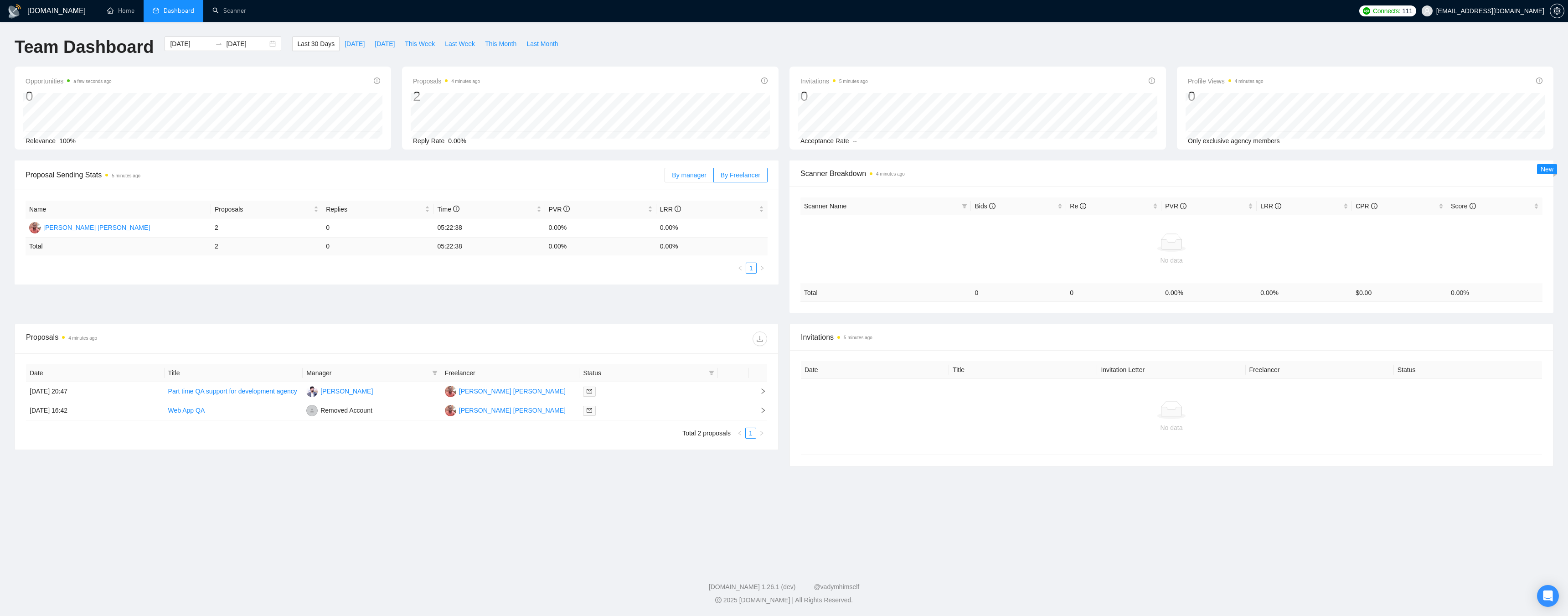
click at [683, 172] on span "By manager" at bounding box center [689, 175] width 34 height 7
click at [665, 177] on input "By manager" at bounding box center [665, 177] width 0 height 0
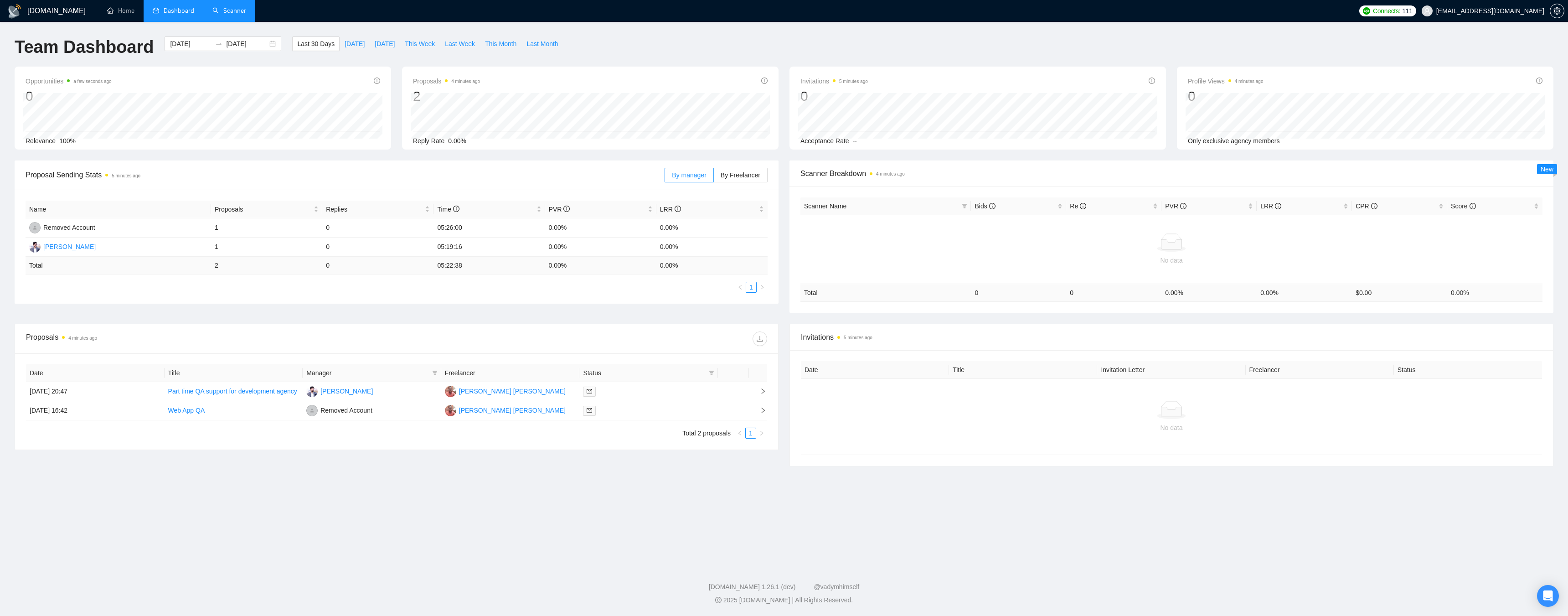
click at [228, 12] on link "Scanner" at bounding box center [229, 10] width 33 height 8
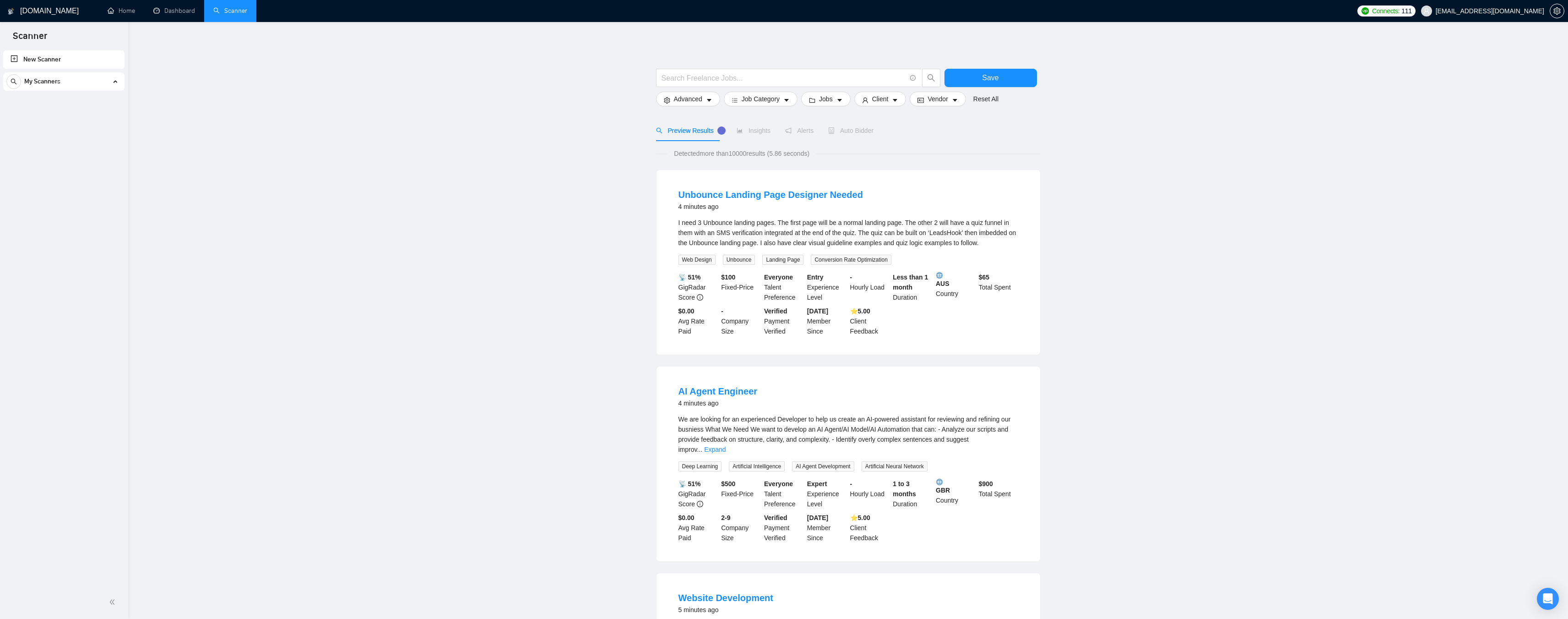
click at [1534, 11] on span "[EMAIL_ADDRESS][DOMAIN_NAME]" at bounding box center [1489, 11] width 108 height 0
click at [1558, 9] on icon "setting" at bounding box center [1557, 11] width 7 height 7
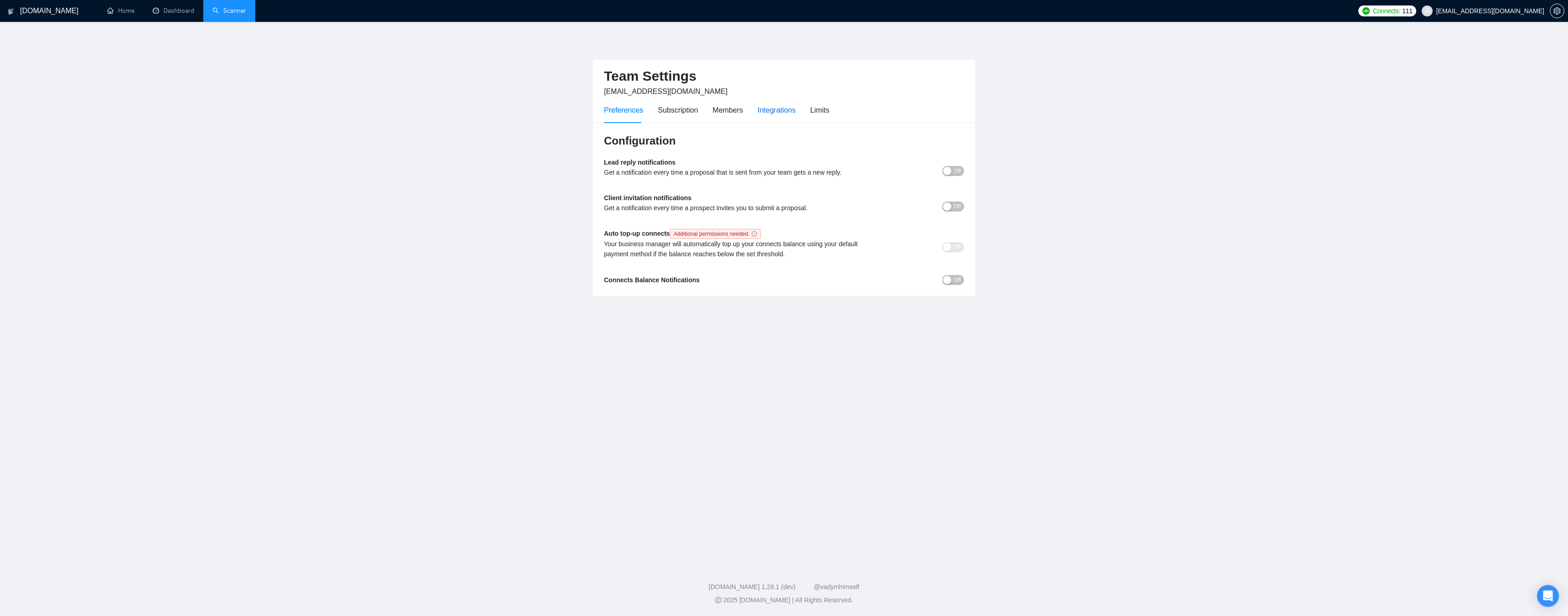
click at [782, 110] on div "Integrations" at bounding box center [777, 110] width 38 height 12
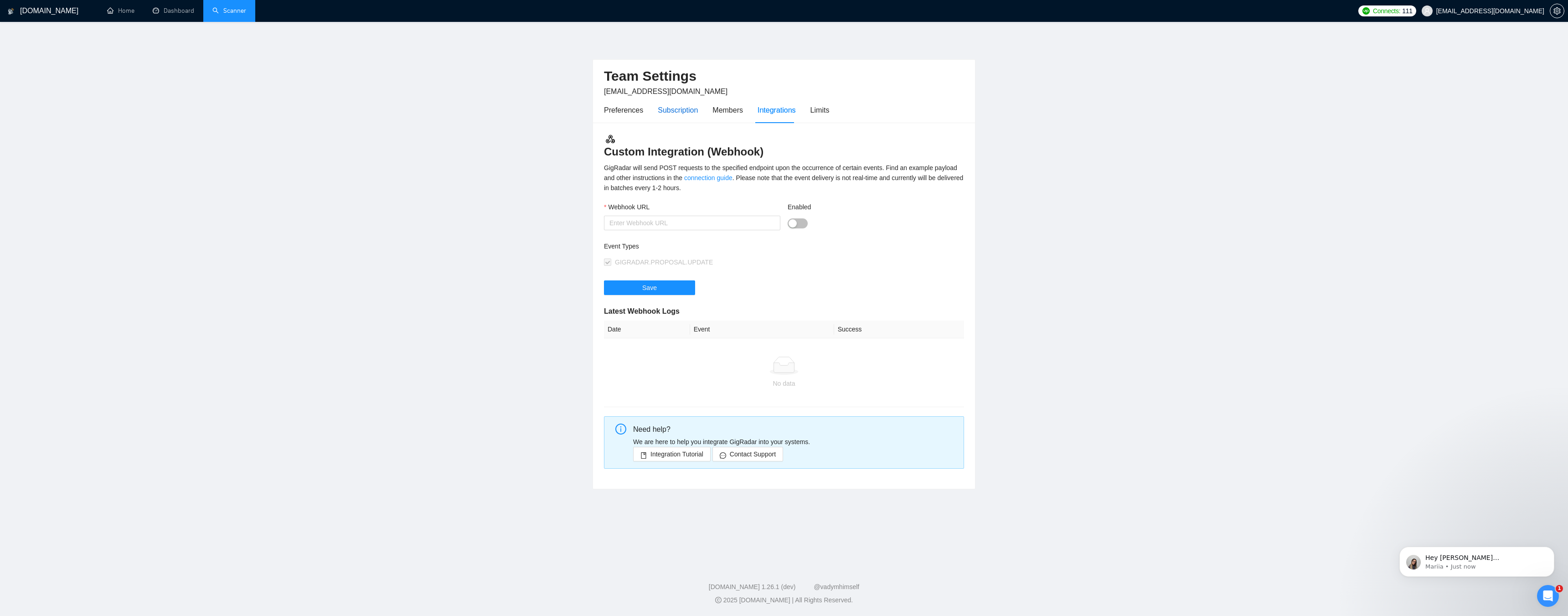
click at [685, 108] on div "Subscription" at bounding box center [678, 110] width 40 height 12
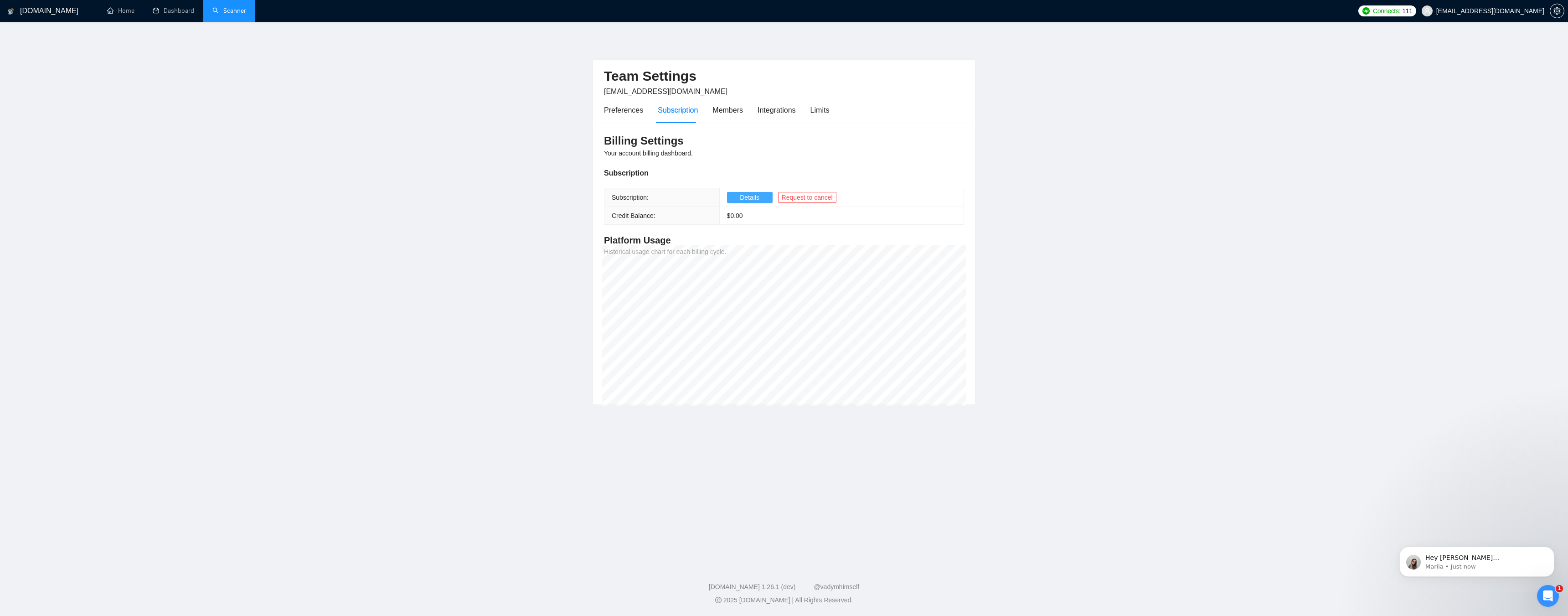
click at [749, 198] on span "Details" at bounding box center [749, 197] width 19 height 10
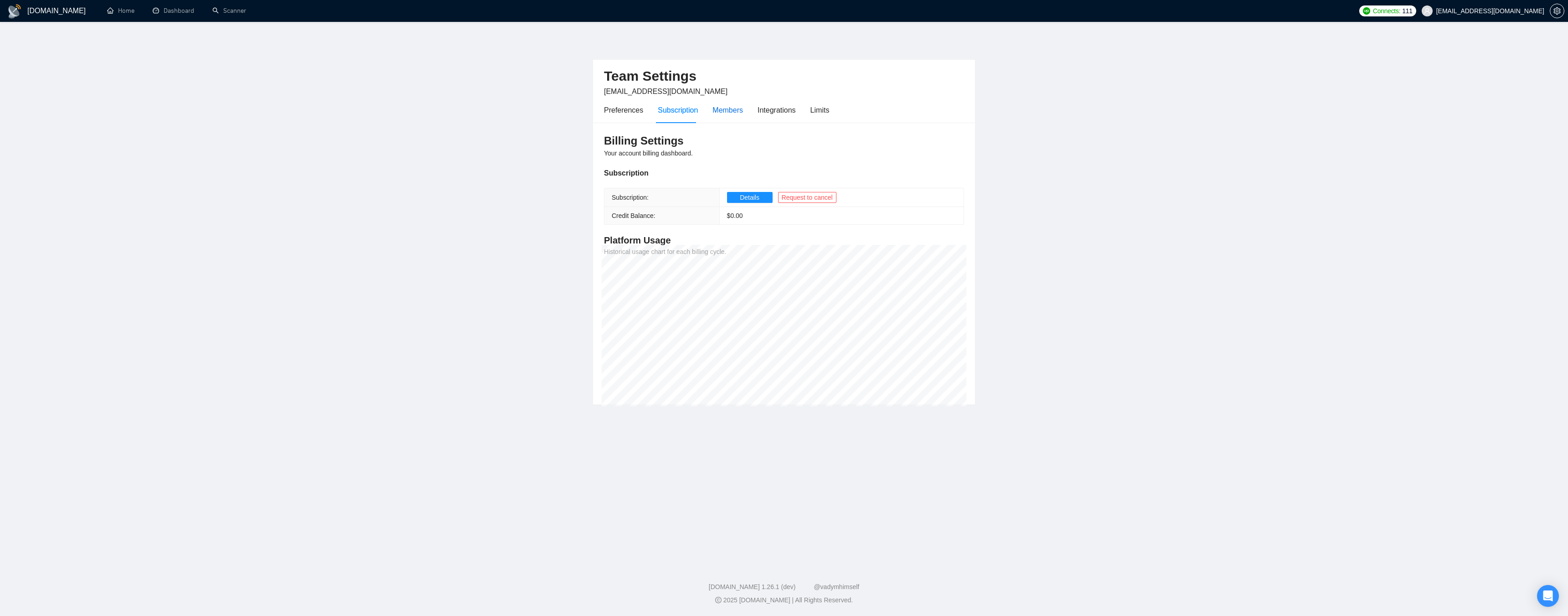
click at [727, 110] on div "Members" at bounding box center [727, 110] width 30 height 12
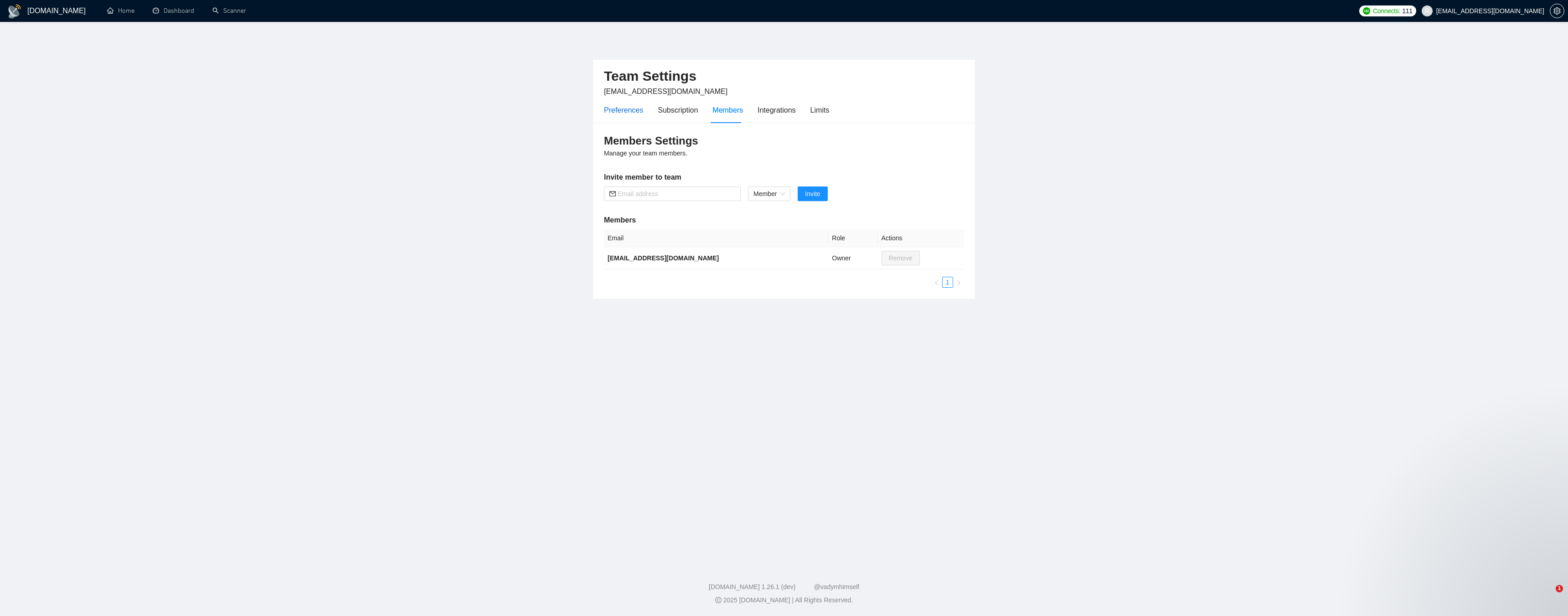
click at [623, 111] on div "Preferences" at bounding box center [623, 110] width 39 height 12
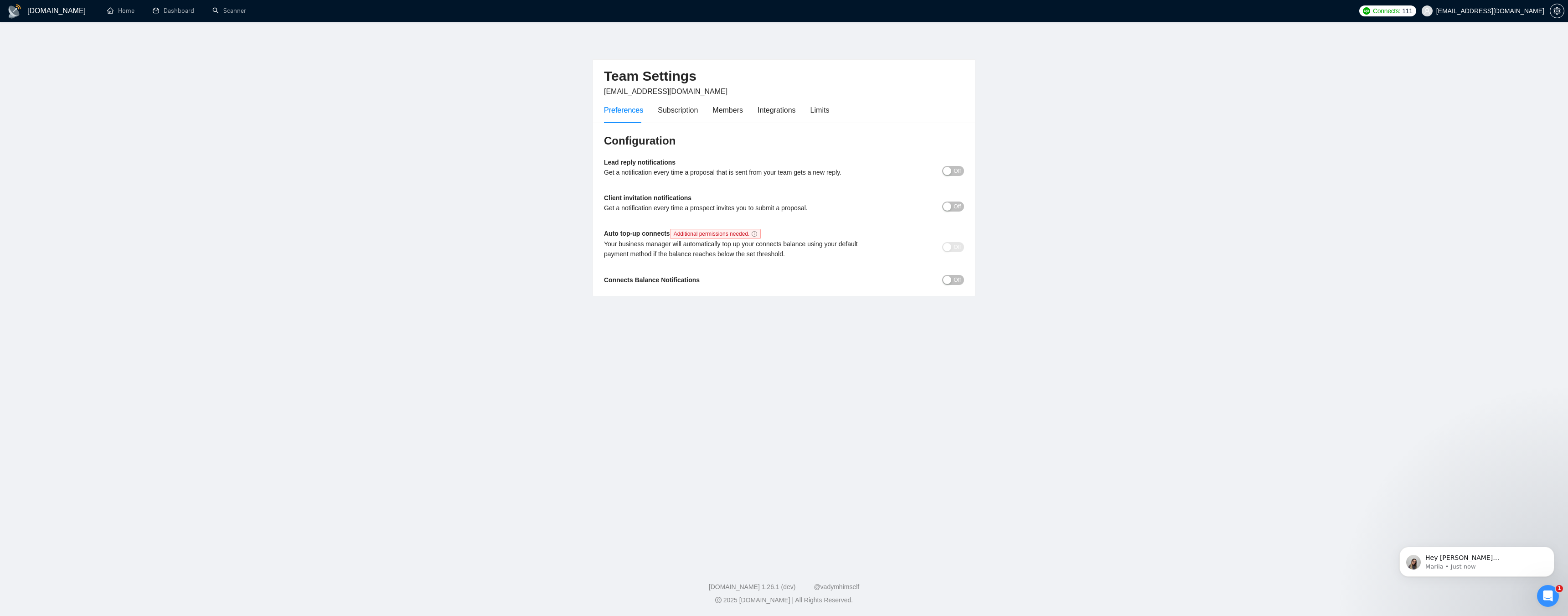
click at [957, 172] on span "Off" at bounding box center [957, 171] width 7 height 10
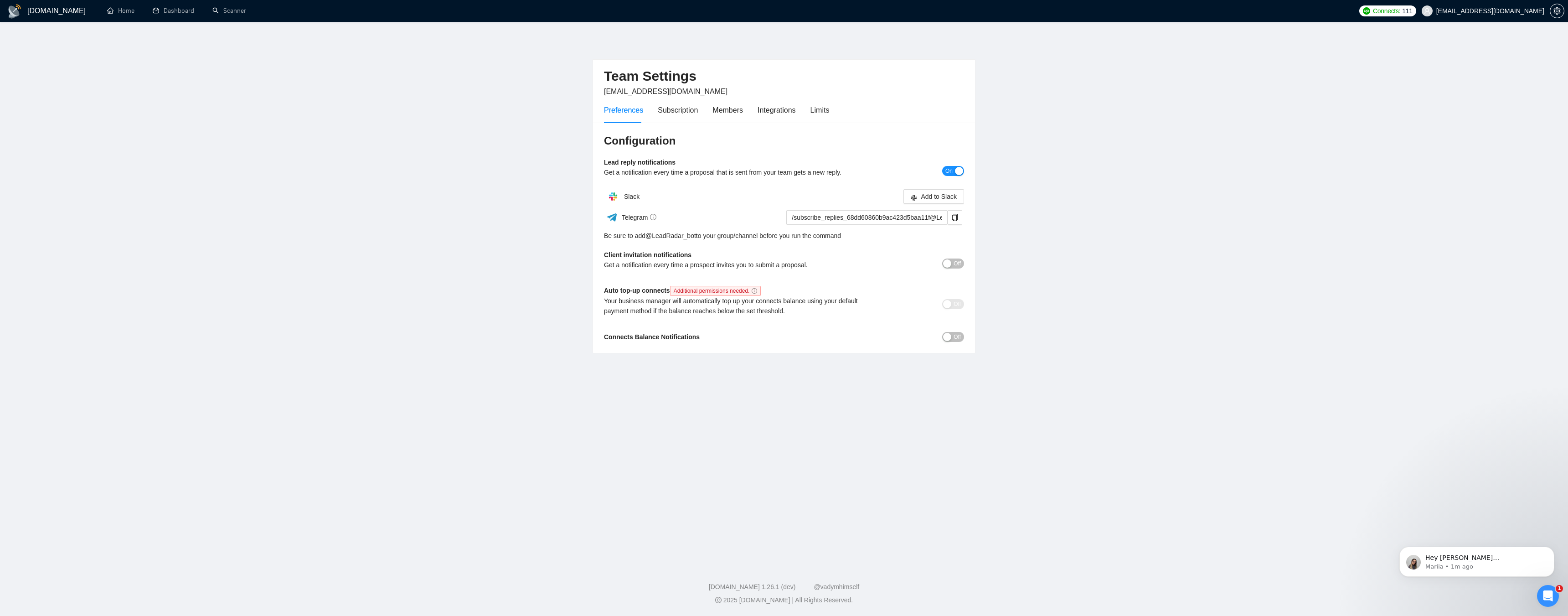
drag, startPoint x: 935, startPoint y: 196, endPoint x: 929, endPoint y: 382, distance: 186.1
click at [926, 405] on main "Team Settings [EMAIL_ADDRESS][DOMAIN_NAME] Preferences Subscription Members Int…" at bounding box center [784, 291] width 1539 height 509
click at [930, 201] on span "Add to Slack" at bounding box center [939, 197] width 36 height 10
click at [945, 172] on button "On" at bounding box center [953, 171] width 22 height 10
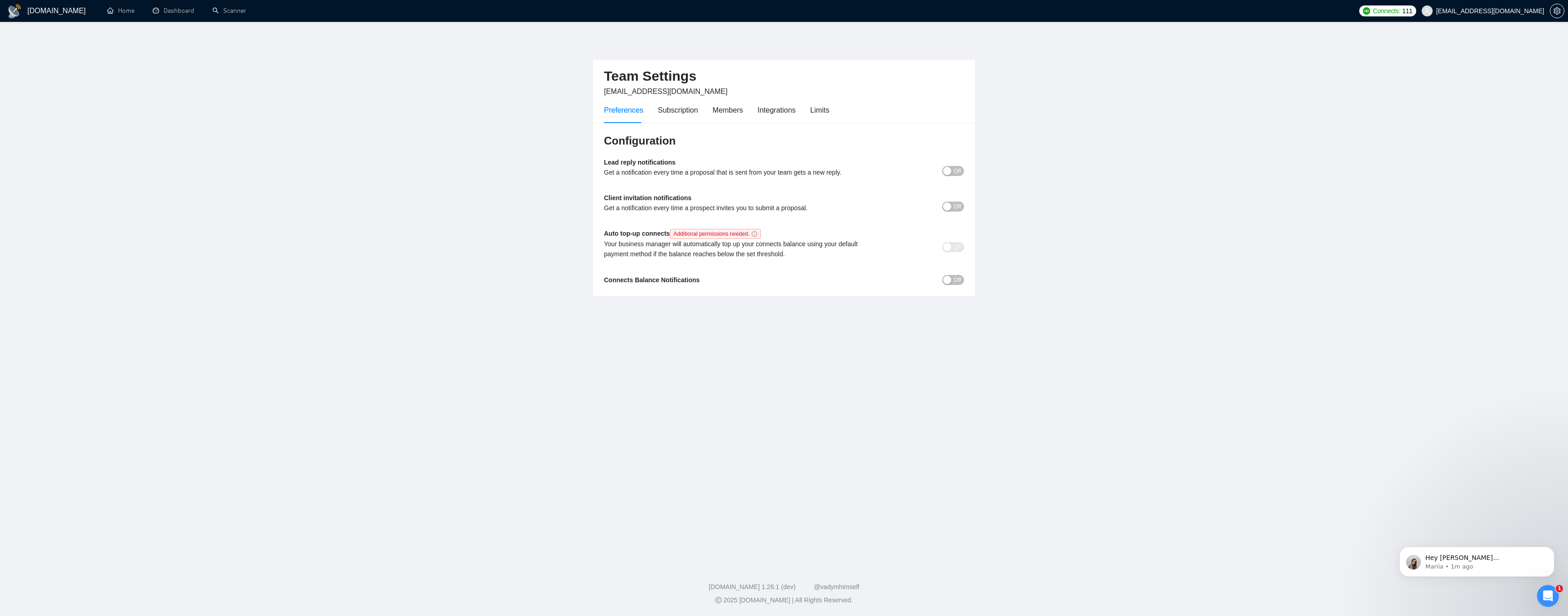
click at [956, 173] on span "Off" at bounding box center [957, 171] width 7 height 10
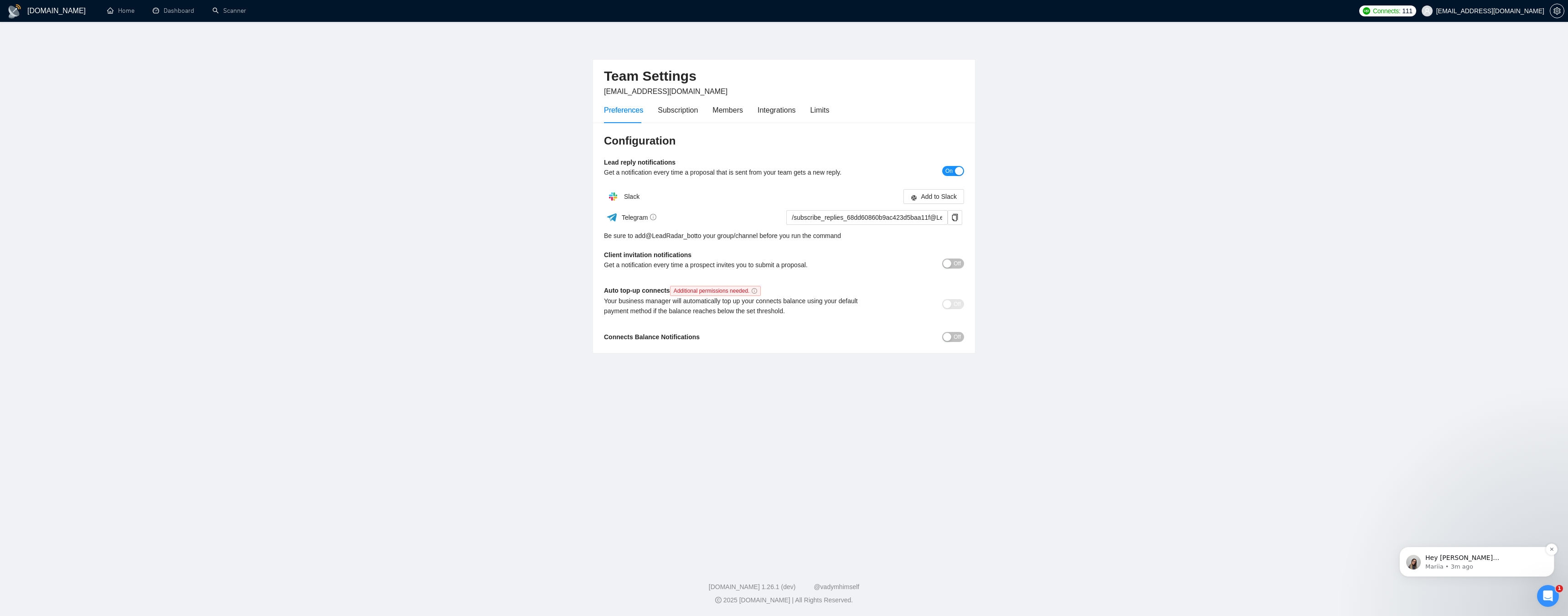
click at [1457, 563] on p "Mariia • 3m ago" at bounding box center [1484, 566] width 117 height 8
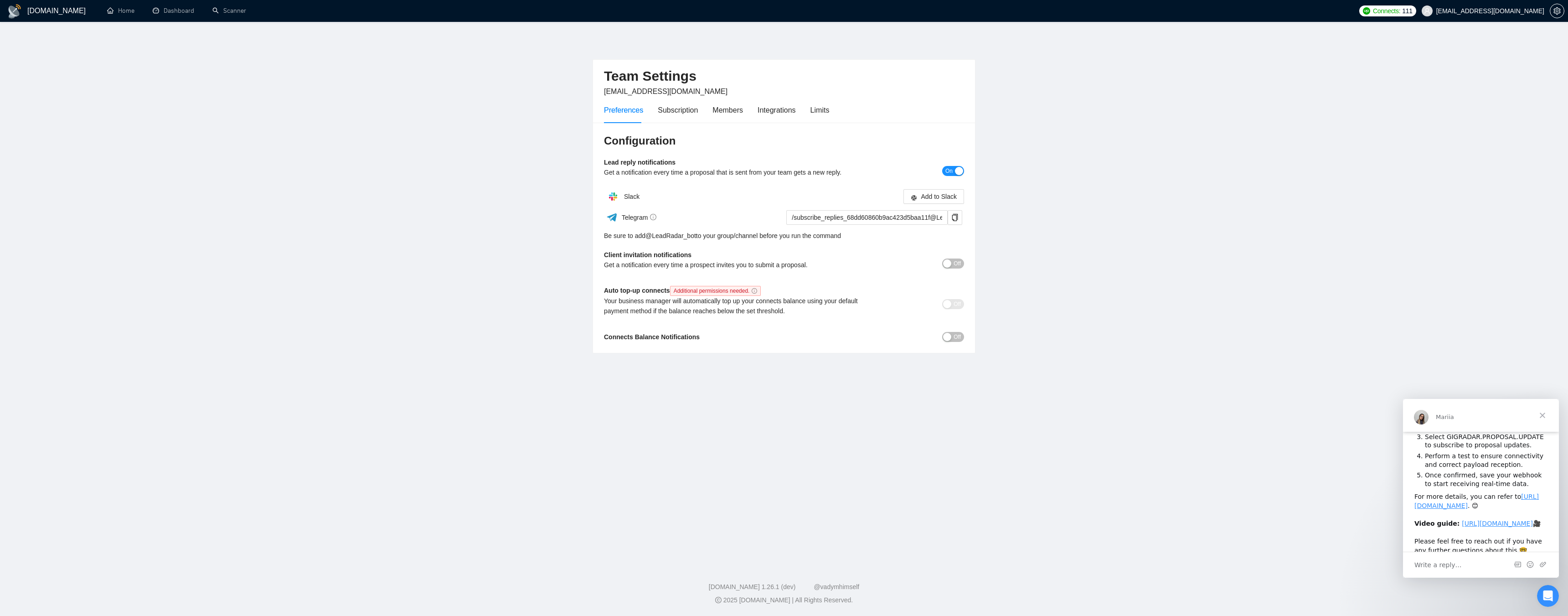
scroll to position [142, 0]
click at [923, 195] on span "Add to Slack" at bounding box center [939, 197] width 36 height 10
drag, startPoint x: 947, startPoint y: 172, endPoint x: 941, endPoint y: 172, distance: 6.0
click at [947, 172] on span "On" at bounding box center [949, 171] width 7 height 10
